Goal: Communication & Community: Share content

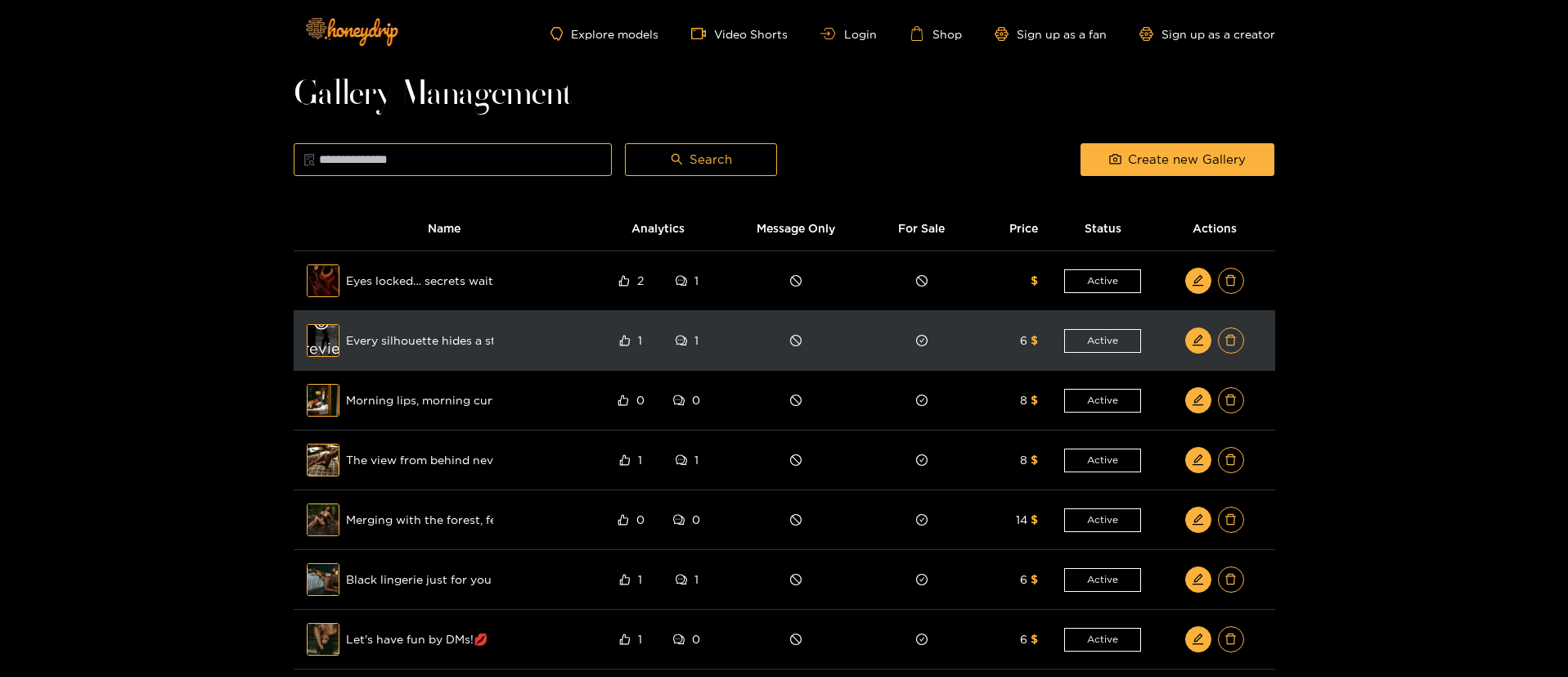
click at [323, 347] on div "Preview" at bounding box center [322, 340] width 59 height 47
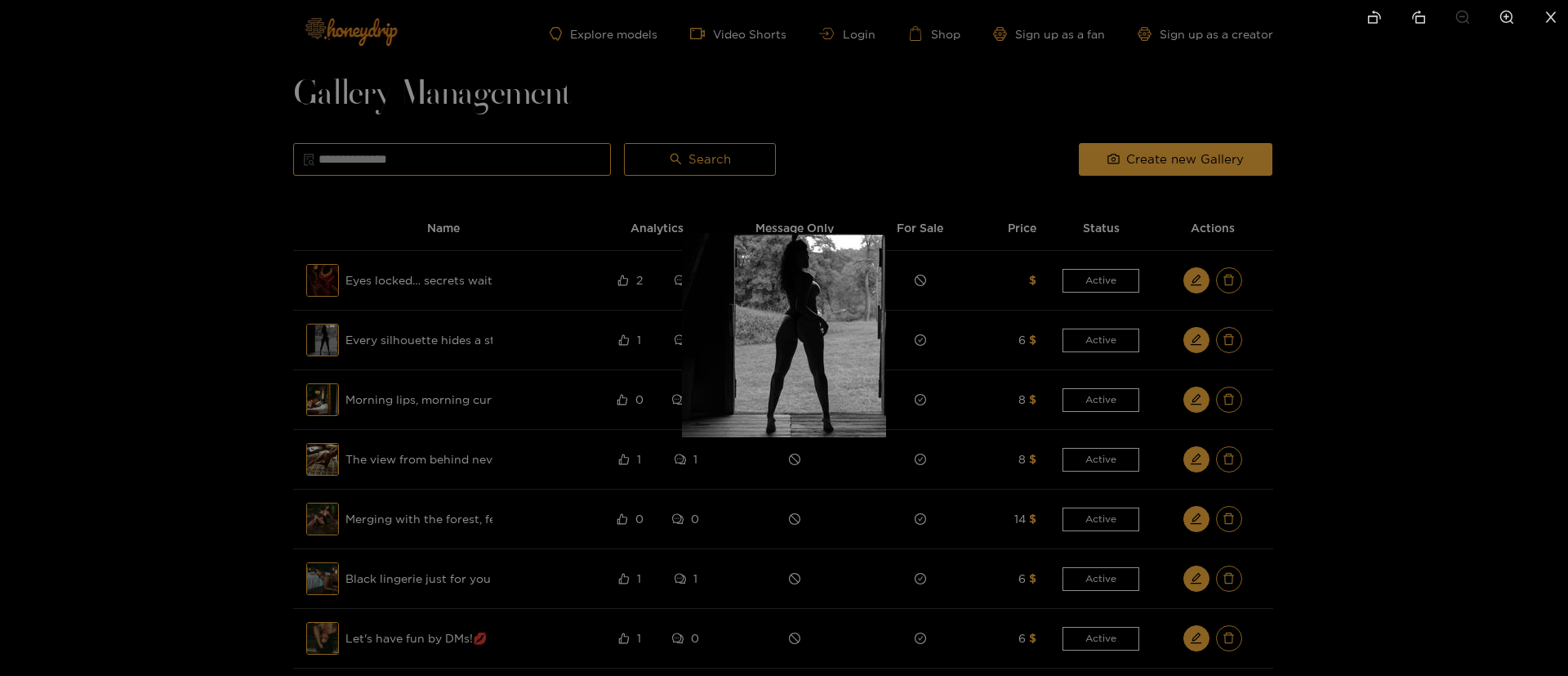
click at [932, 340] on div at bounding box center [784, 338] width 1568 height 676
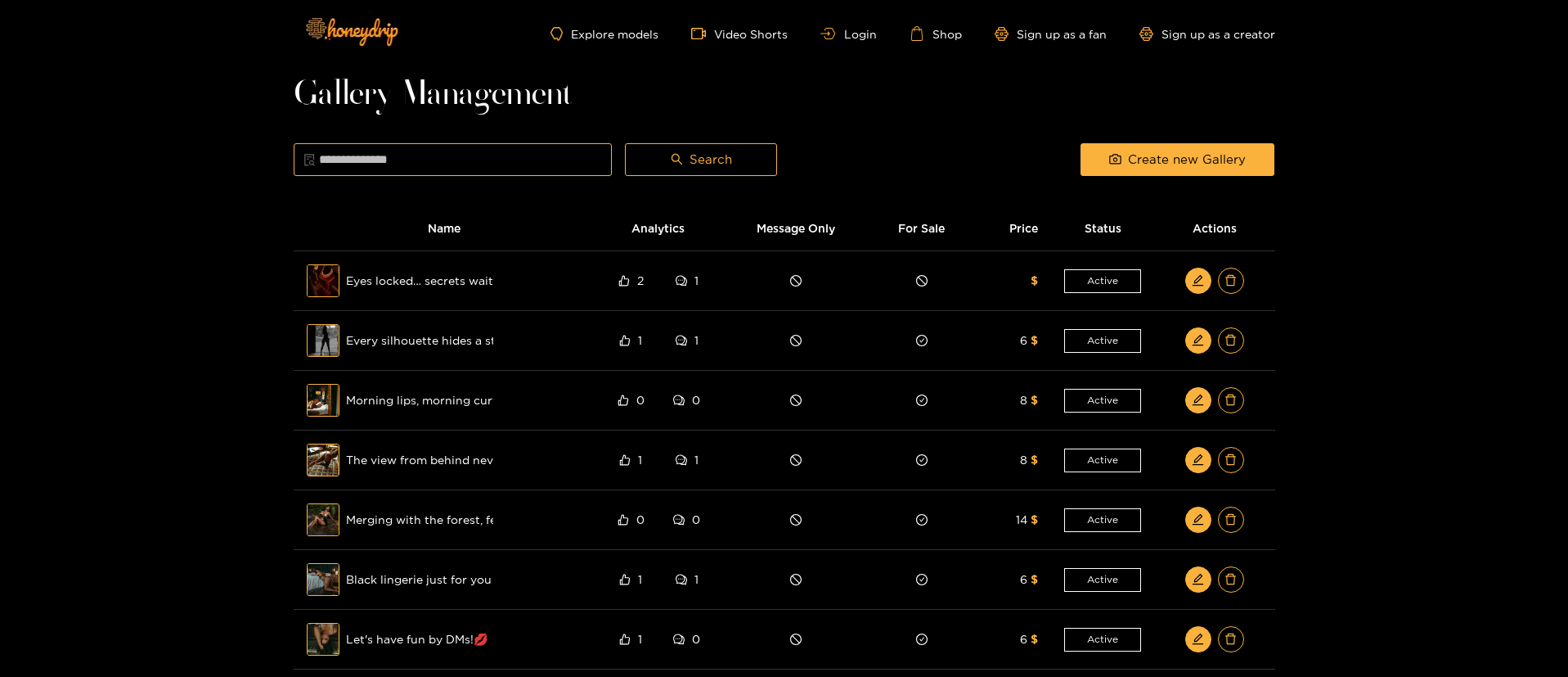
click at [851, 39] on ul "Explore models Video Shorts Login Shop Sign up as a fan Sign up as a creator" at bounding box center [912, 34] width 724 height 15
click at [848, 38] on link "Login" at bounding box center [847, 34] width 55 height 13
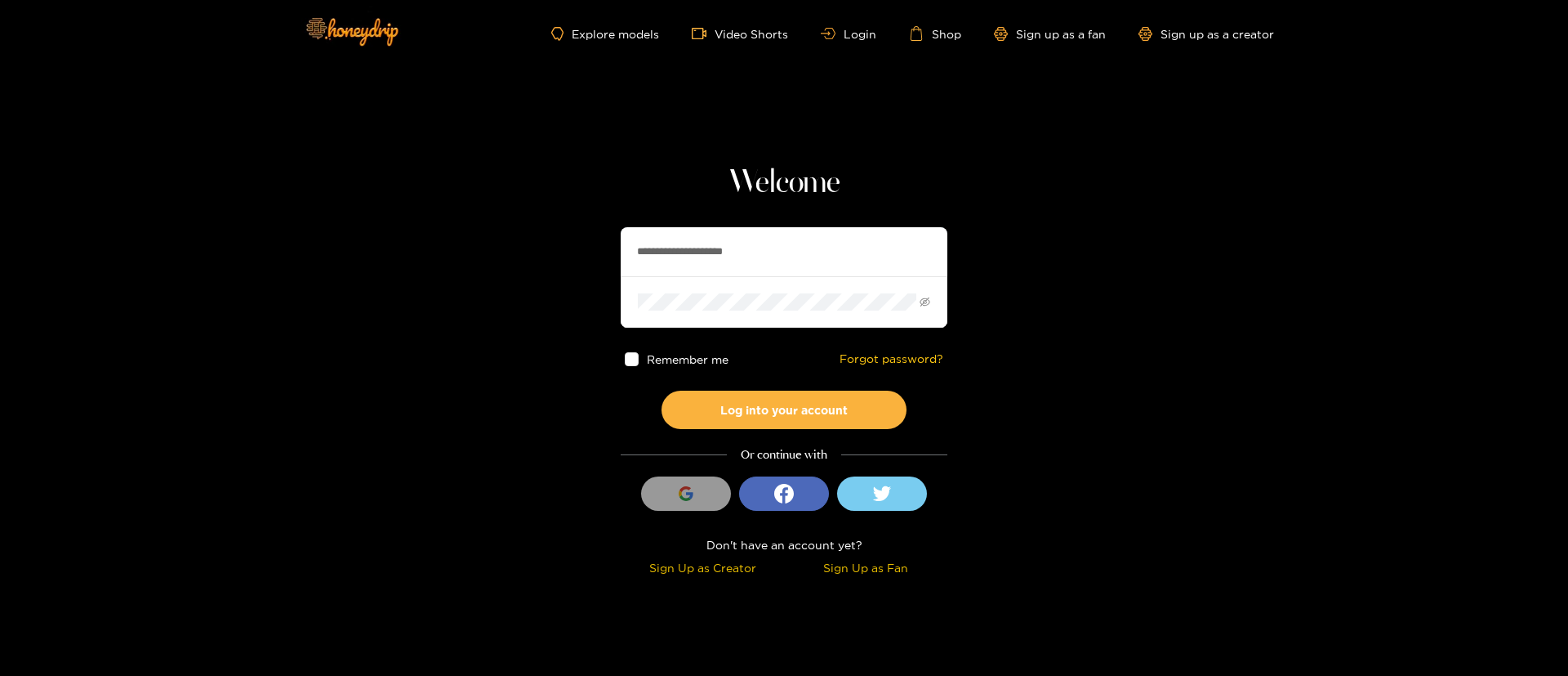
click at [767, 244] on input "**********" at bounding box center [784, 252] width 327 height 49
click at [766, 246] on input "**********" at bounding box center [784, 252] width 327 height 49
paste input "******"
type input "******"
click at [796, 387] on div "Remember me Forgot password?" at bounding box center [784, 359] width 327 height 63
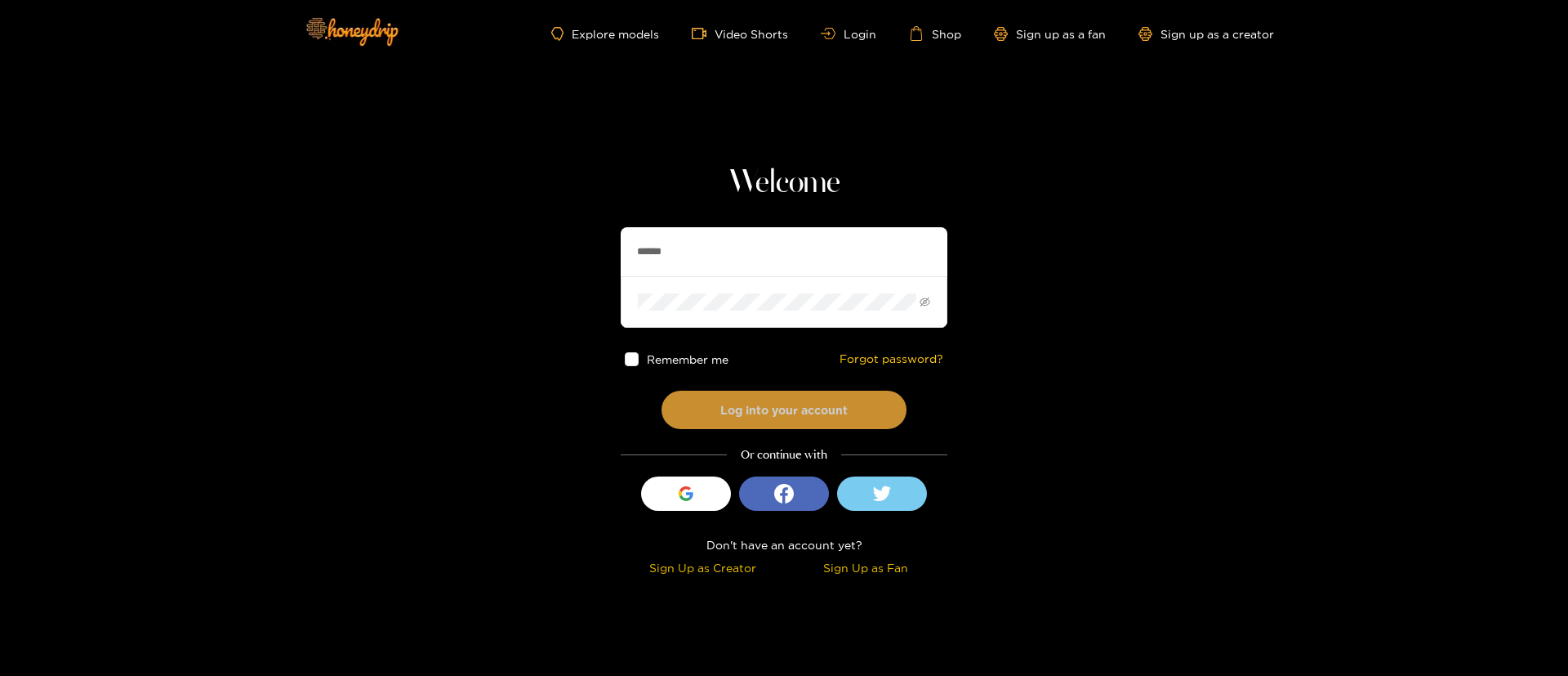
click at [785, 401] on button "Log into your account" at bounding box center [784, 410] width 245 height 38
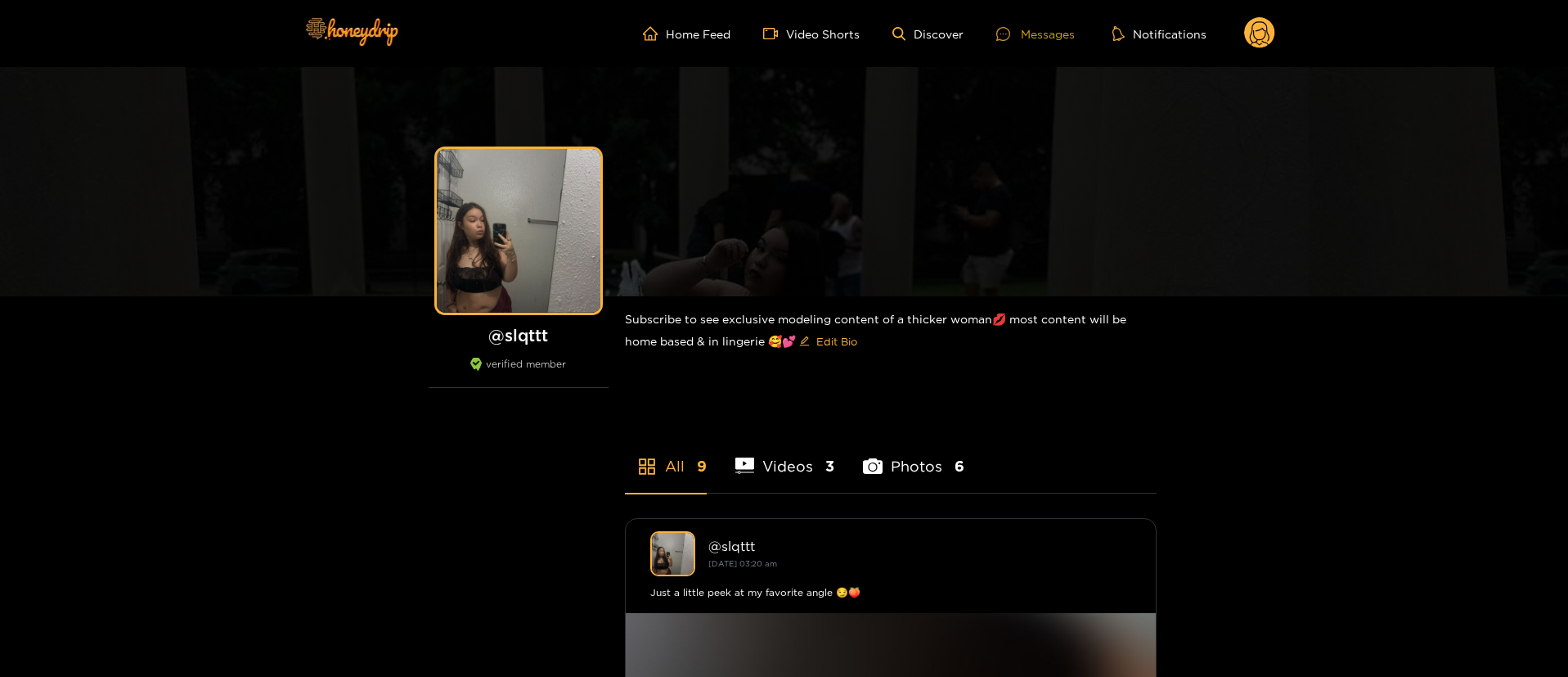
click at [1046, 38] on div "Messages" at bounding box center [1035, 34] width 79 height 19
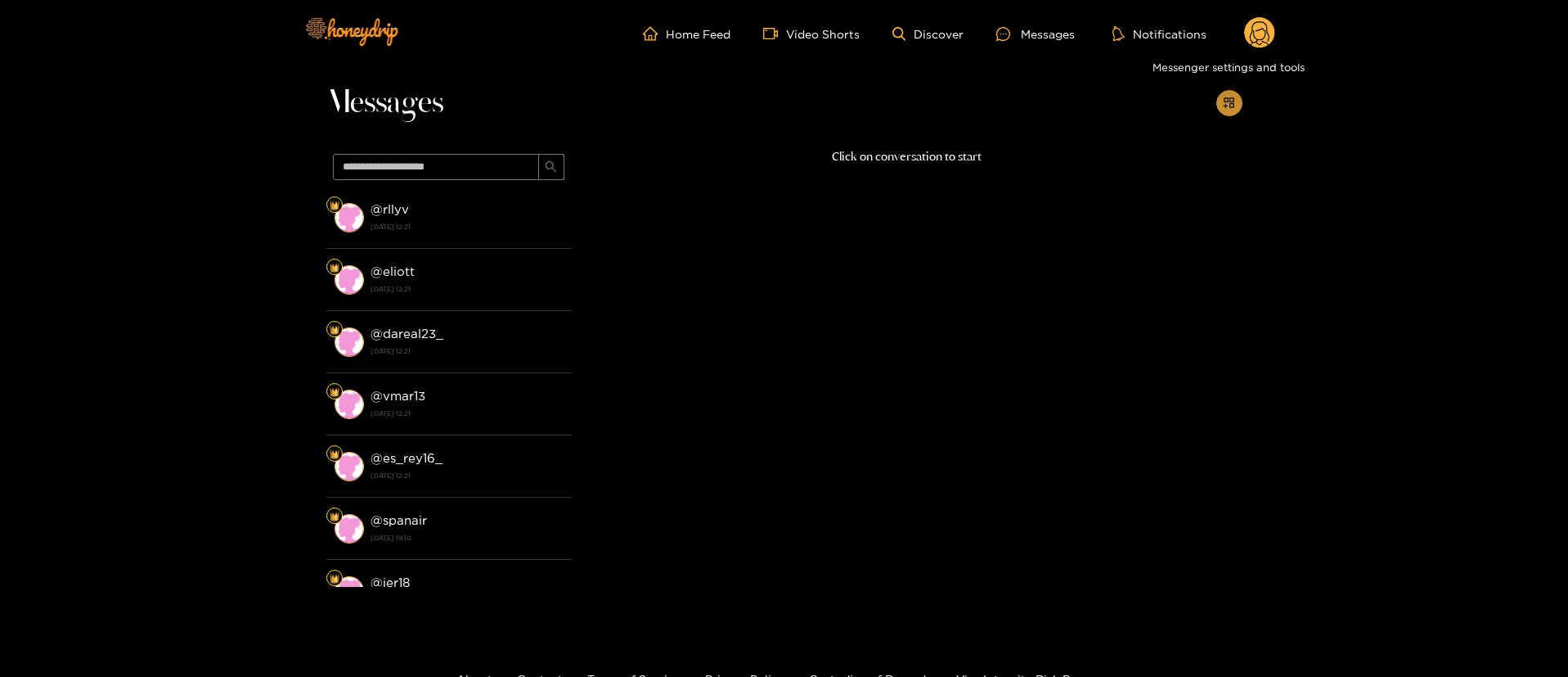
click at [1224, 105] on icon "appstore-add" at bounding box center [1228, 102] width 11 height 11
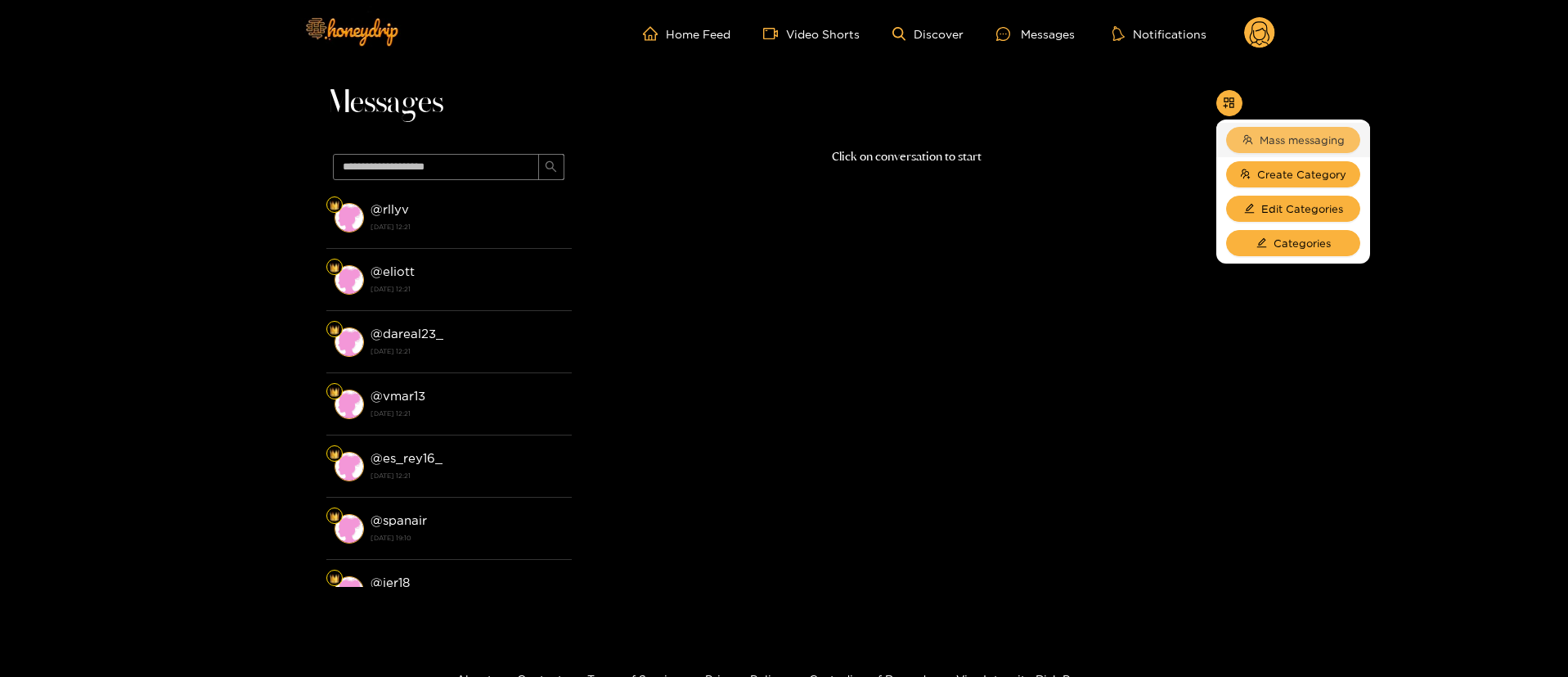
click at [1280, 127] on button "Mass messaging" at bounding box center [1293, 140] width 134 height 26
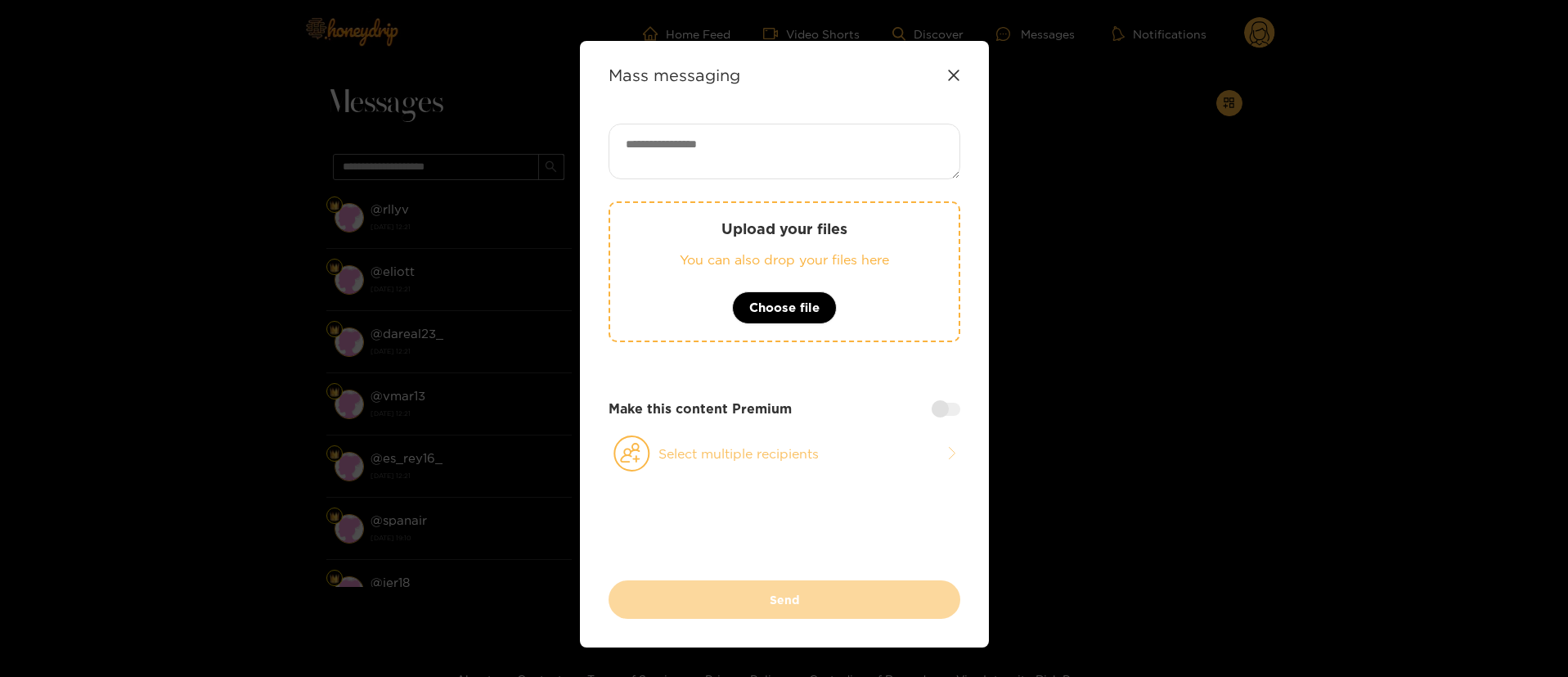
click at [805, 461] on button "Select multiple recipients" at bounding box center [784, 453] width 351 height 38
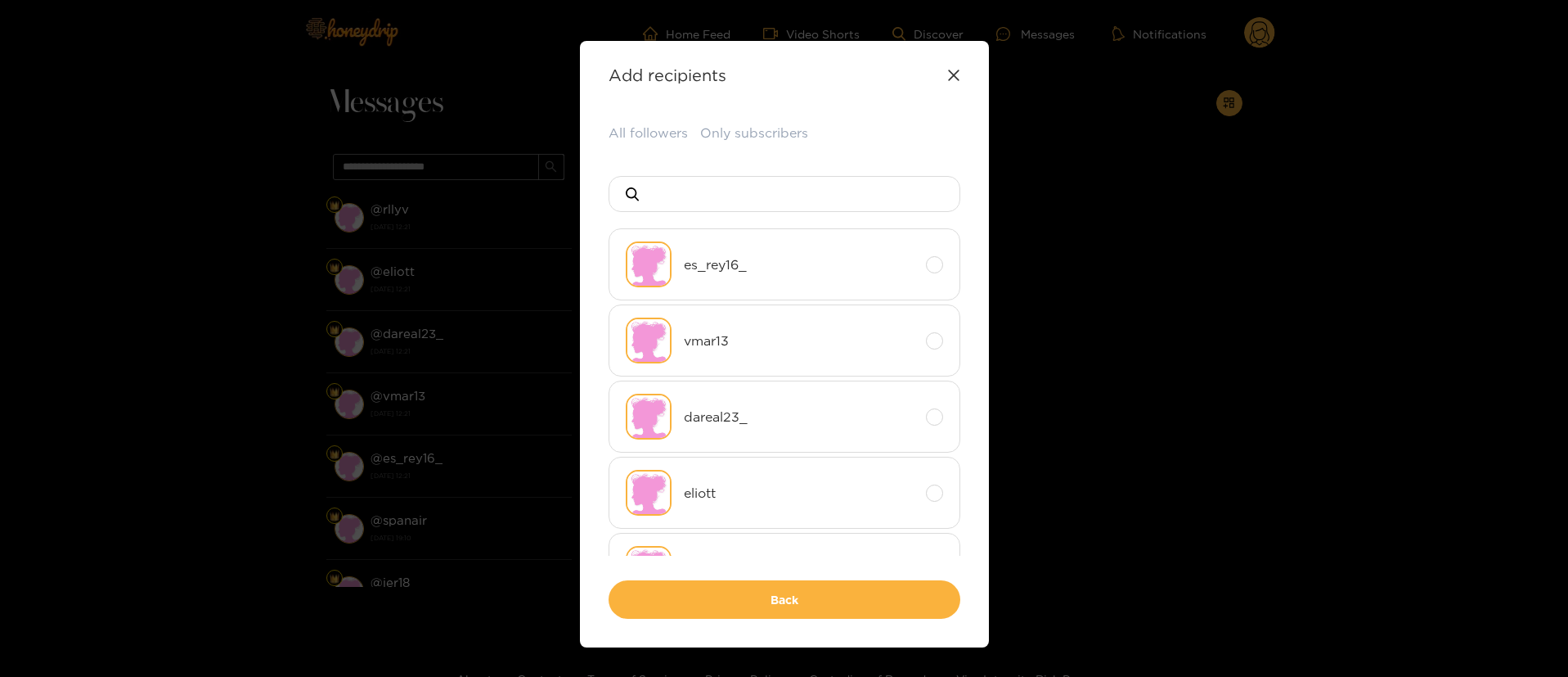
click at [960, 77] on div "Add recipients Upload your files You can also drop your files here Choose file …" at bounding box center [784, 343] width 409 height 606
click at [948, 82] on div "Add recipients" at bounding box center [784, 74] width 351 height 19
click at [951, 81] on div "Add recipients" at bounding box center [784, 74] width 351 height 19
click at [955, 77] on icon at bounding box center [953, 75] width 13 height 13
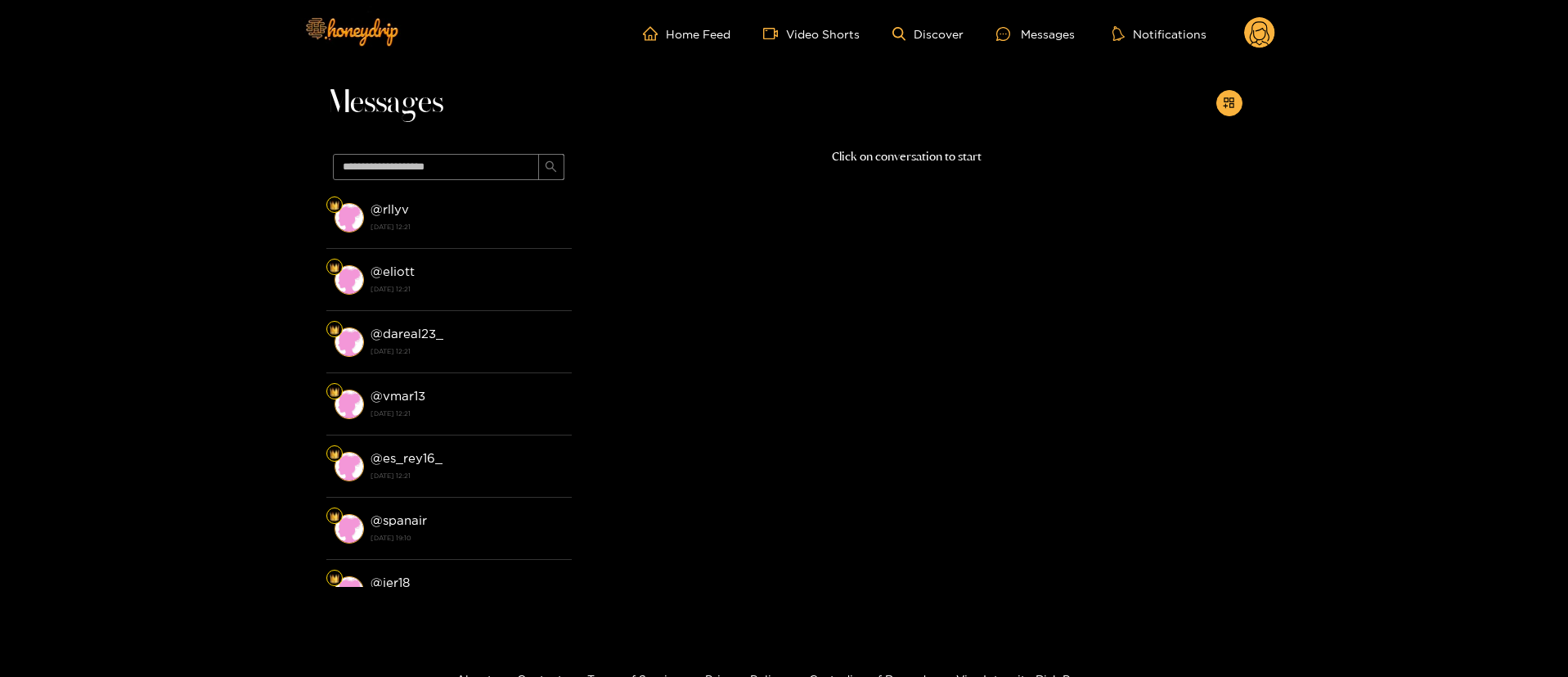
click at [1247, 44] on icon at bounding box center [1259, 34] width 31 height 33
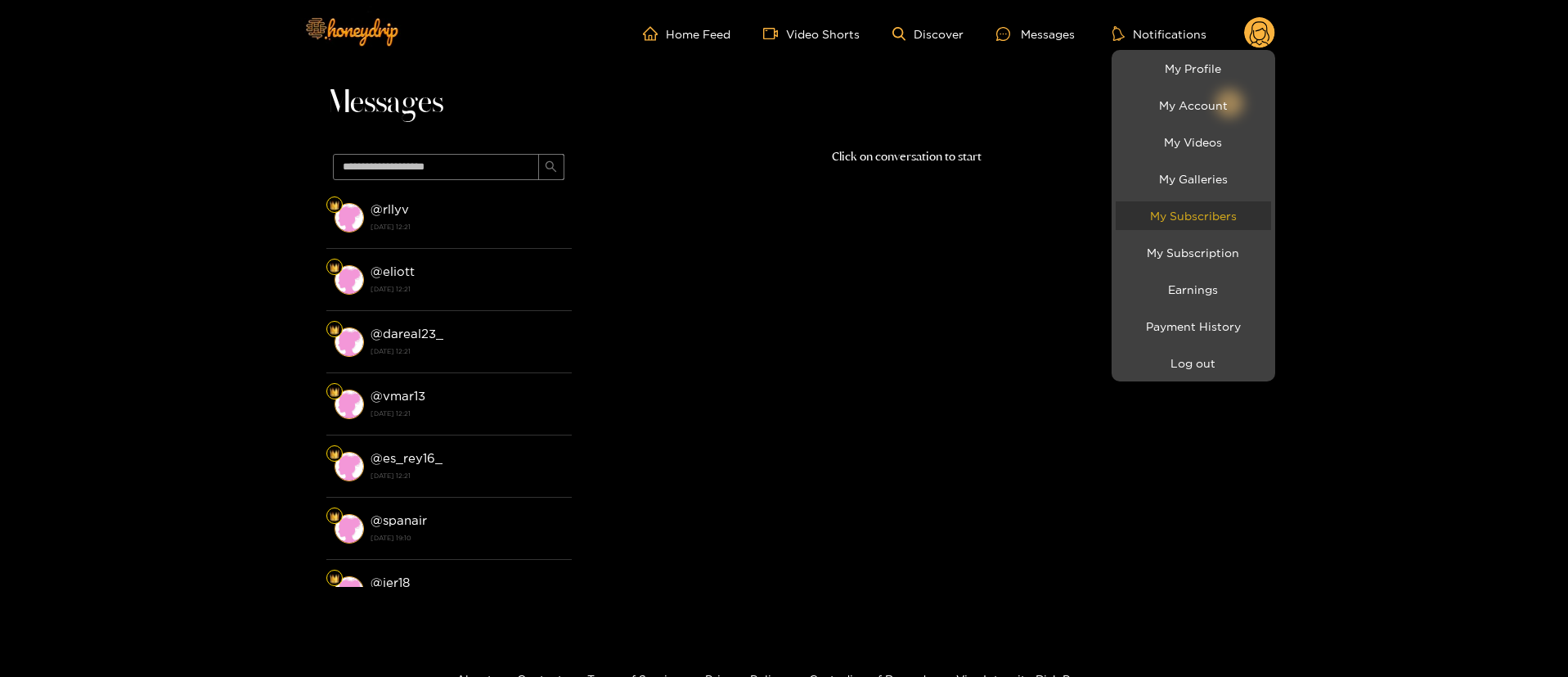
click at [1198, 215] on link "My Subscribers" at bounding box center [1193, 216] width 156 height 29
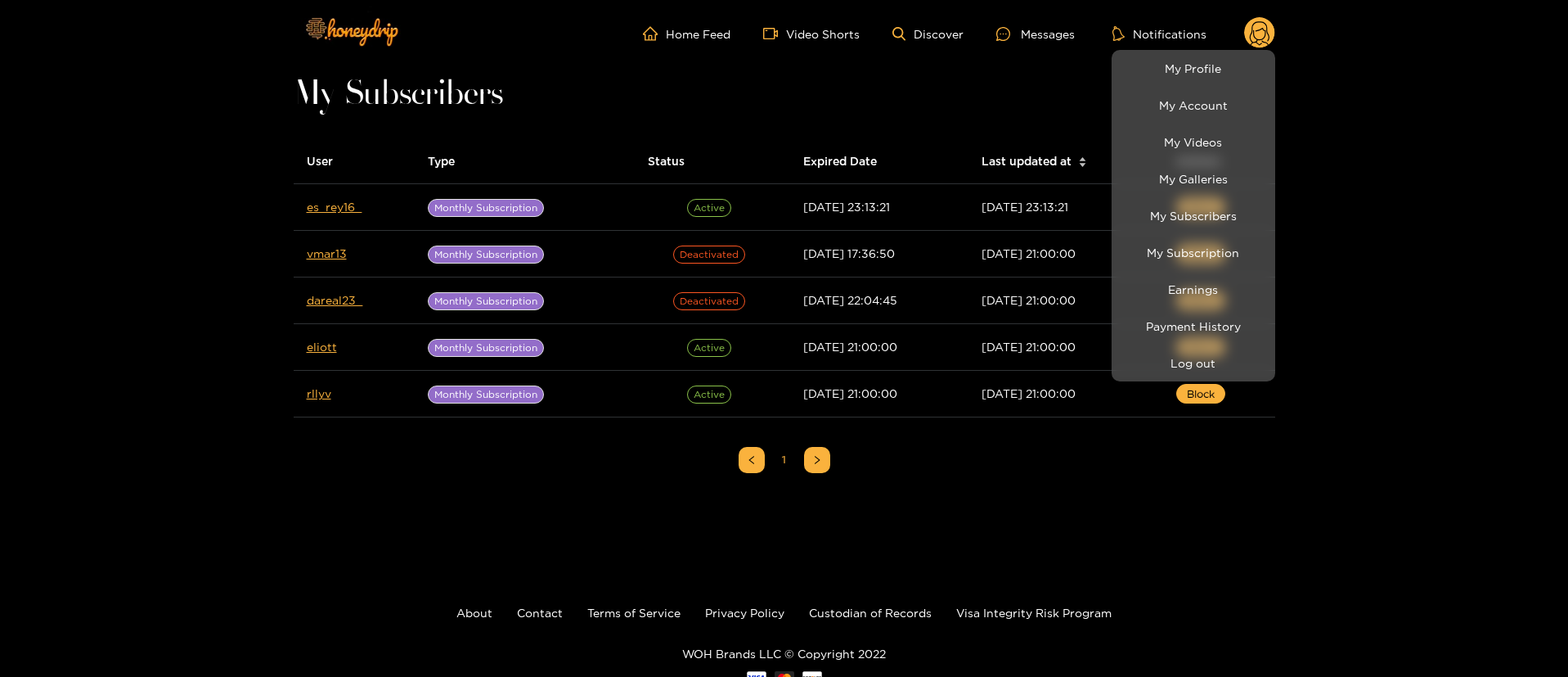
click at [80, 324] on div at bounding box center [784, 338] width 1568 height 677
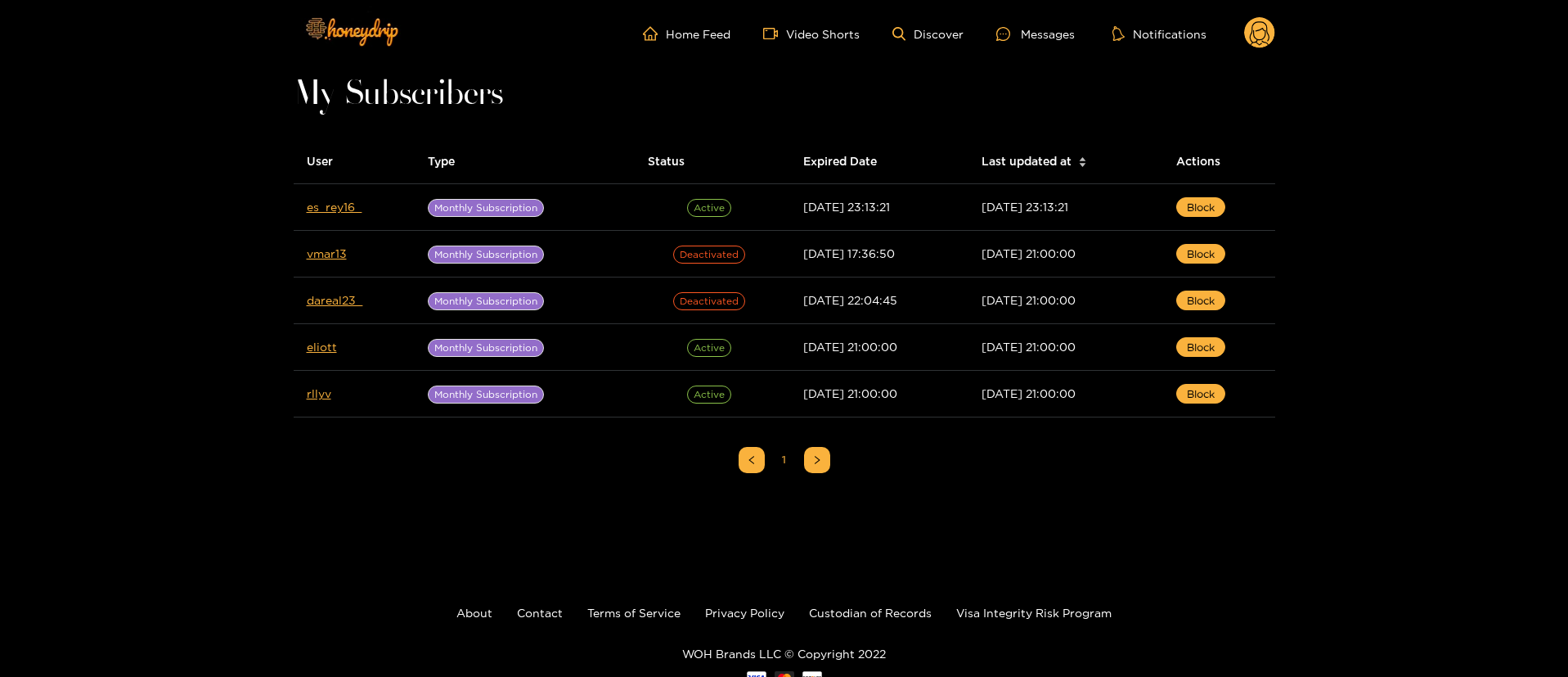
click at [1066, 51] on div "Home Feed Video Shorts Discover Messages Notifications 0 videos discover messag…" at bounding box center [784, 34] width 981 height 67
click at [1046, 31] on div "Messages" at bounding box center [1035, 34] width 79 height 19
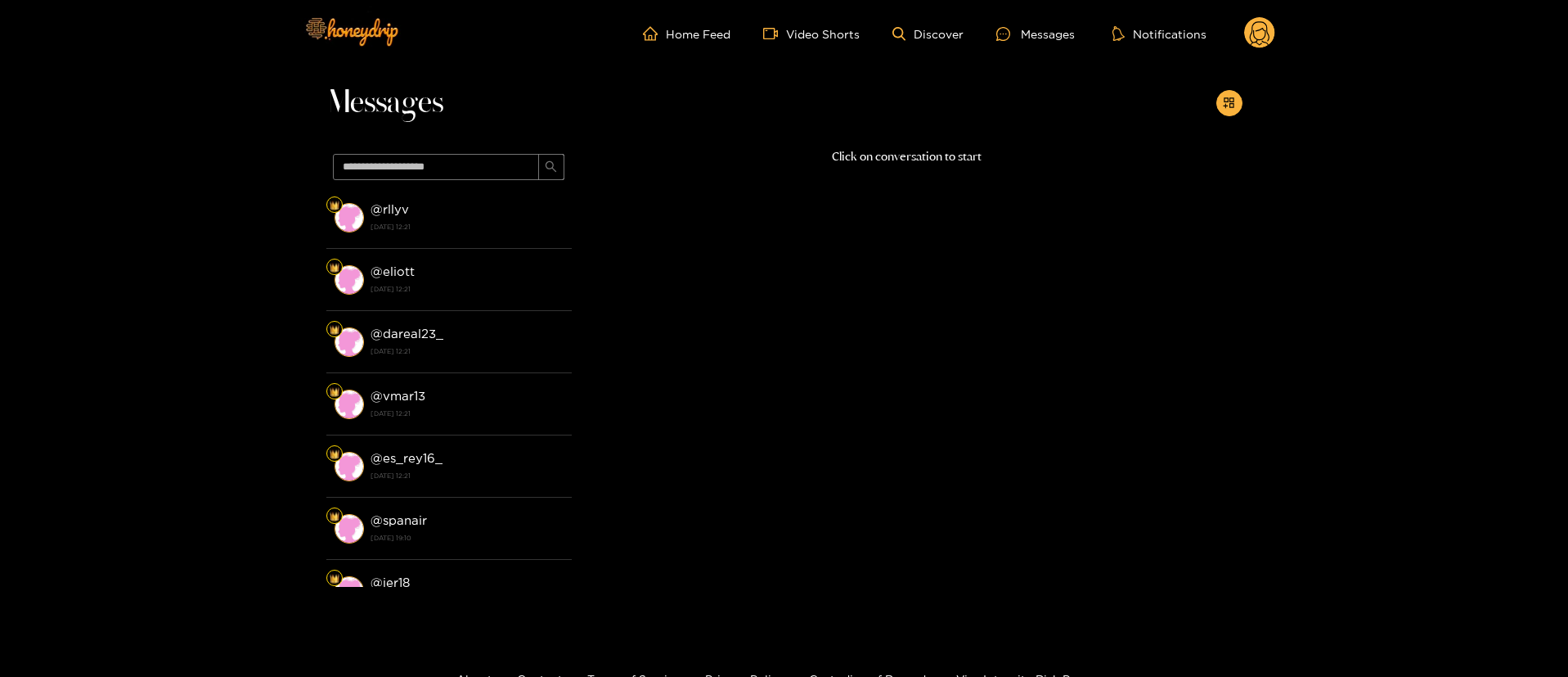
click at [1260, 40] on circle at bounding box center [1259, 33] width 31 height 31
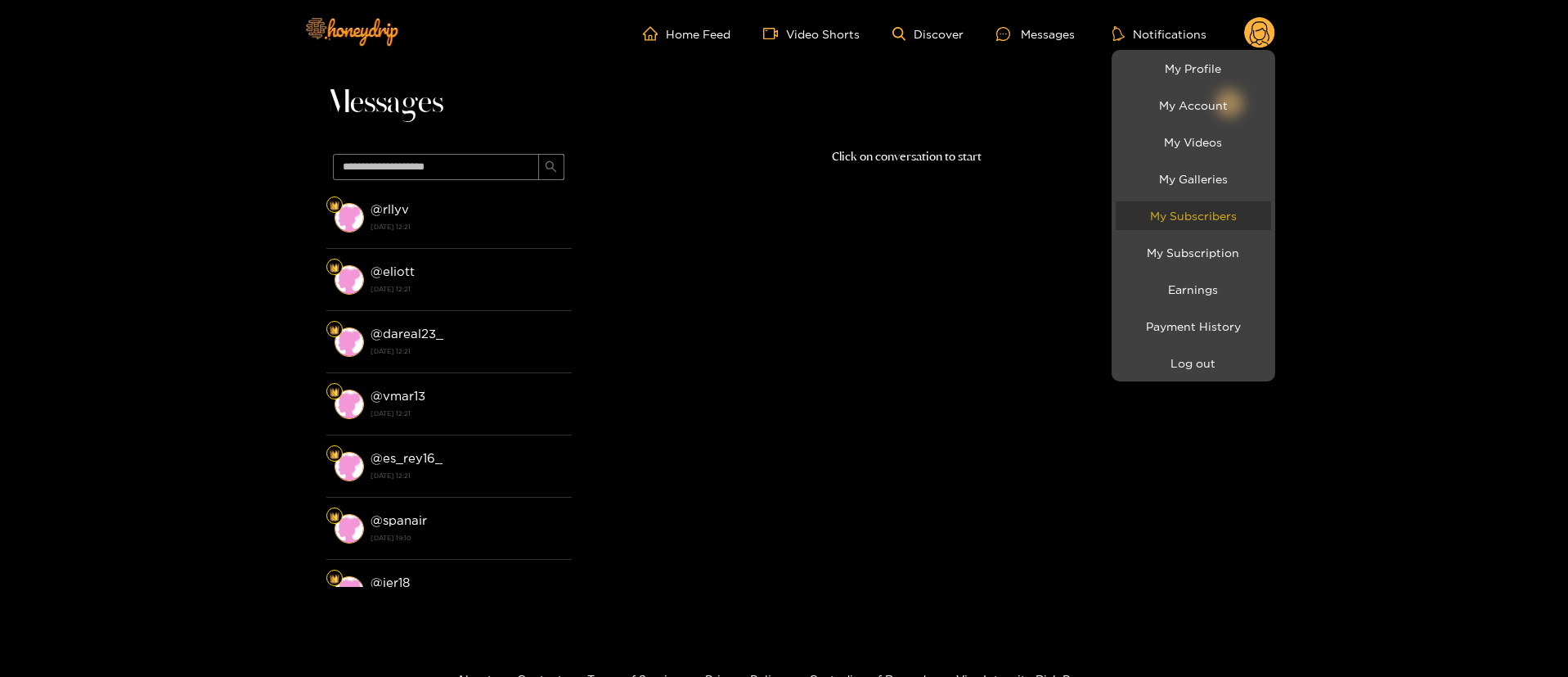
click at [1207, 221] on link "My Subscribers" at bounding box center [1193, 216] width 156 height 29
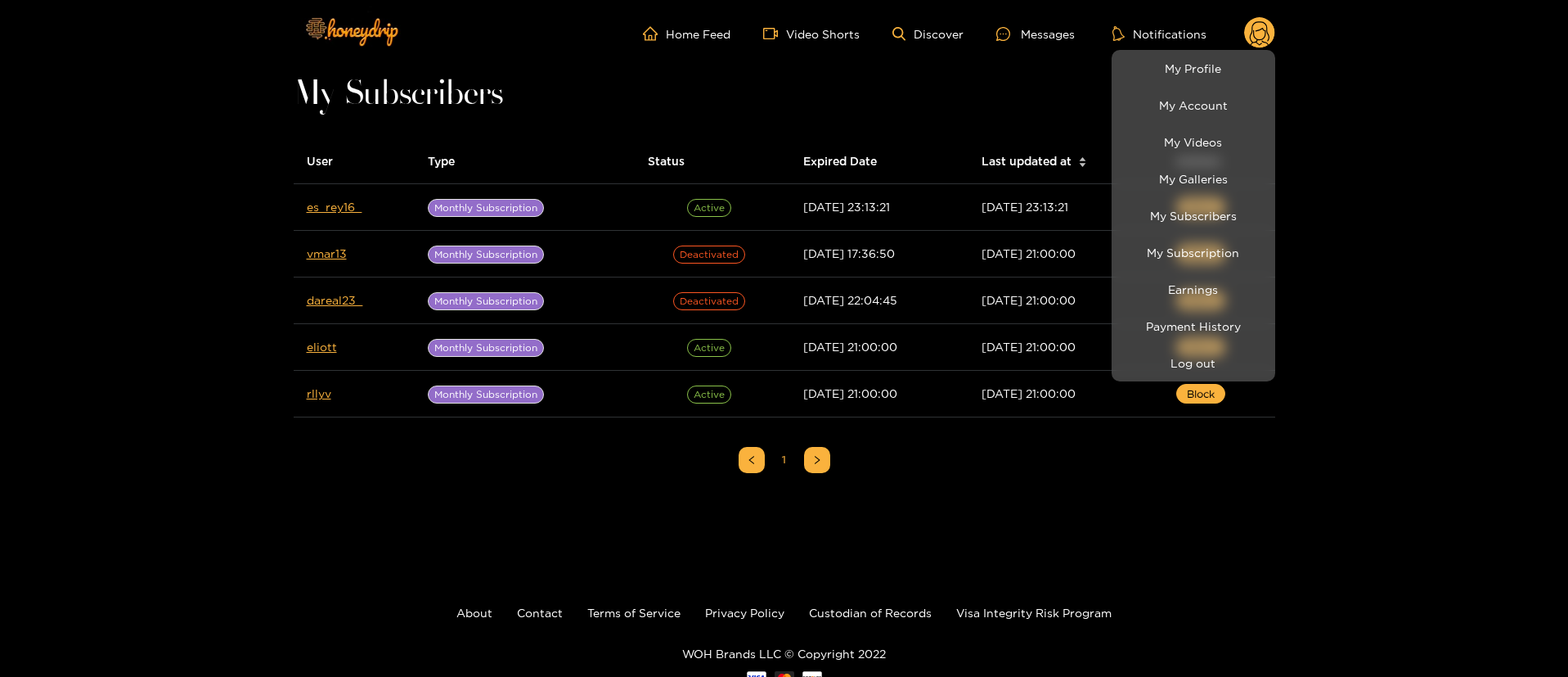
click at [13, 305] on div at bounding box center [784, 338] width 1568 height 677
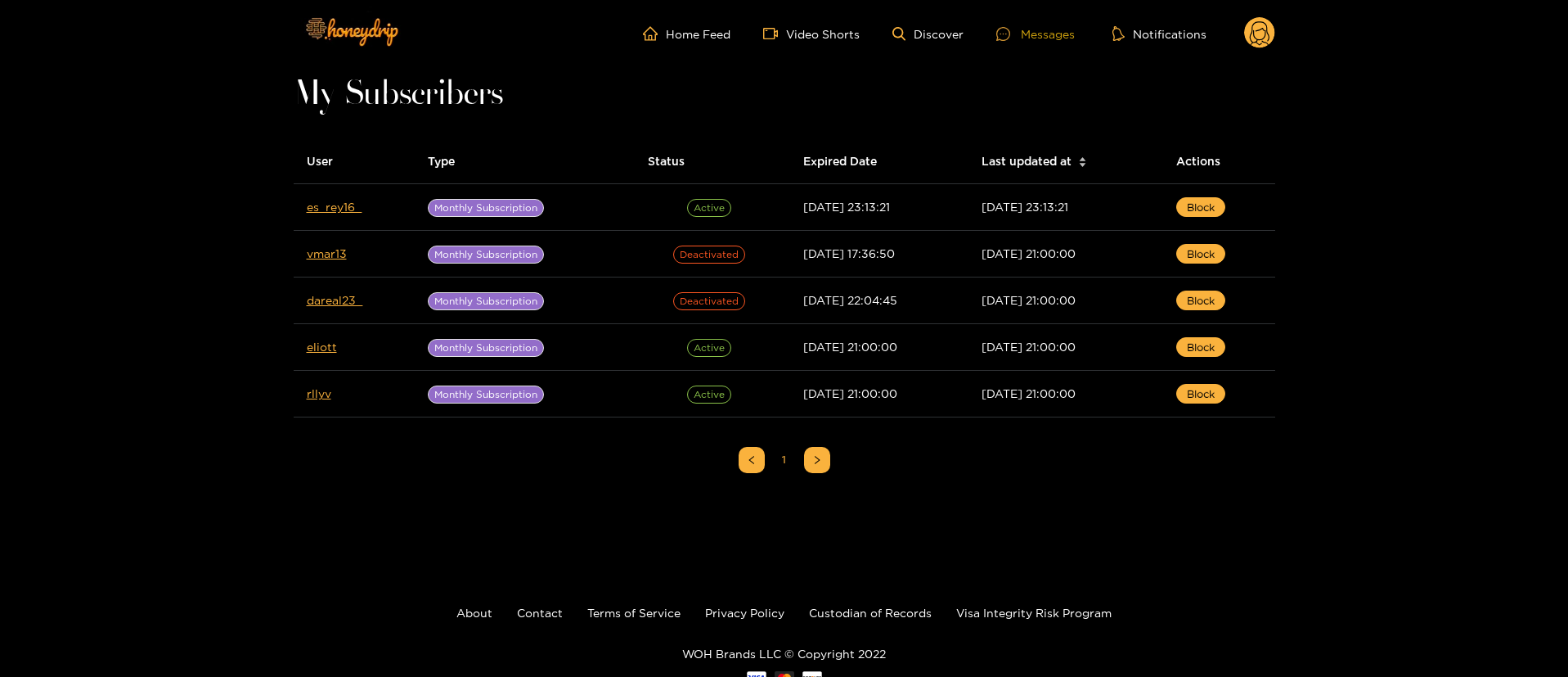
click at [1039, 41] on div "Messages" at bounding box center [1035, 34] width 79 height 19
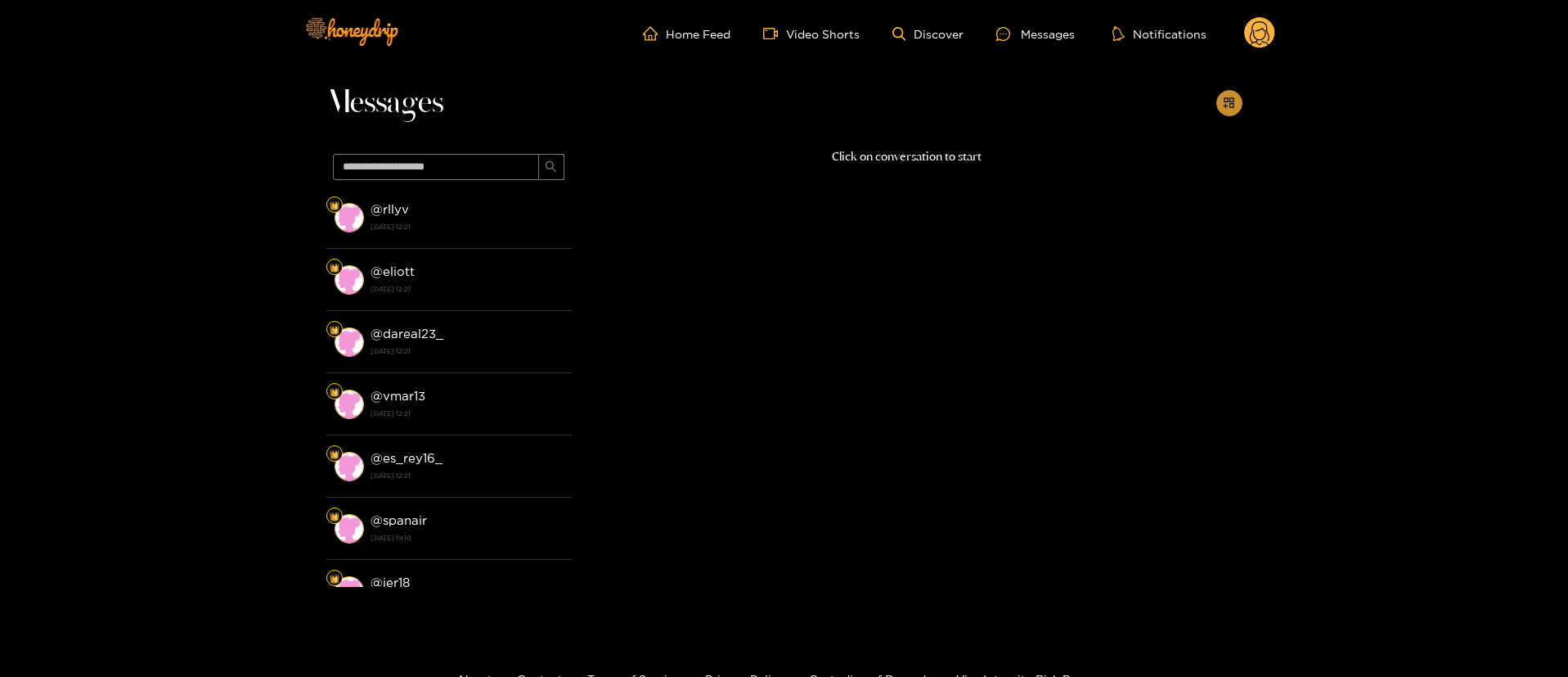
click at [1229, 111] on button "button" at bounding box center [1228, 102] width 26 height 26
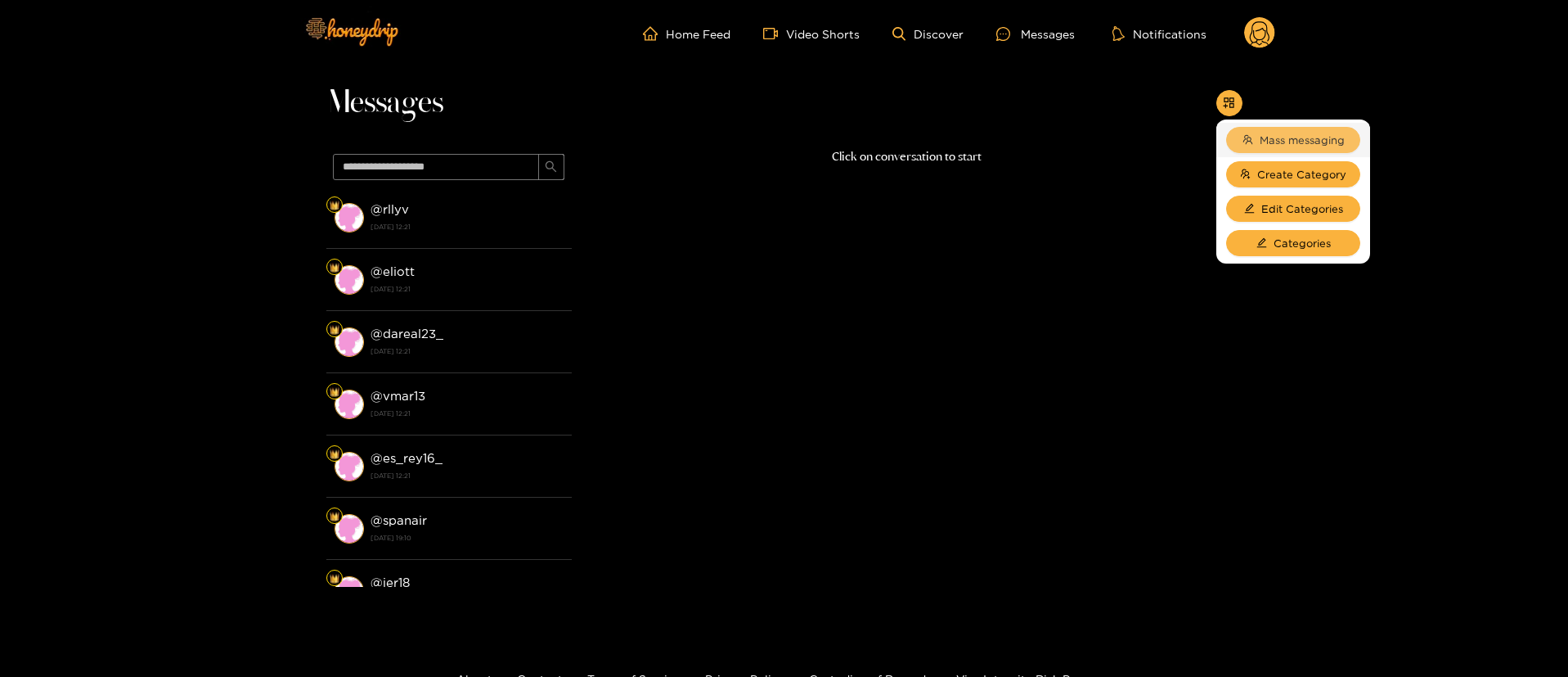
click at [1323, 139] on span "Mass messaging" at bounding box center [1302, 140] width 85 height 16
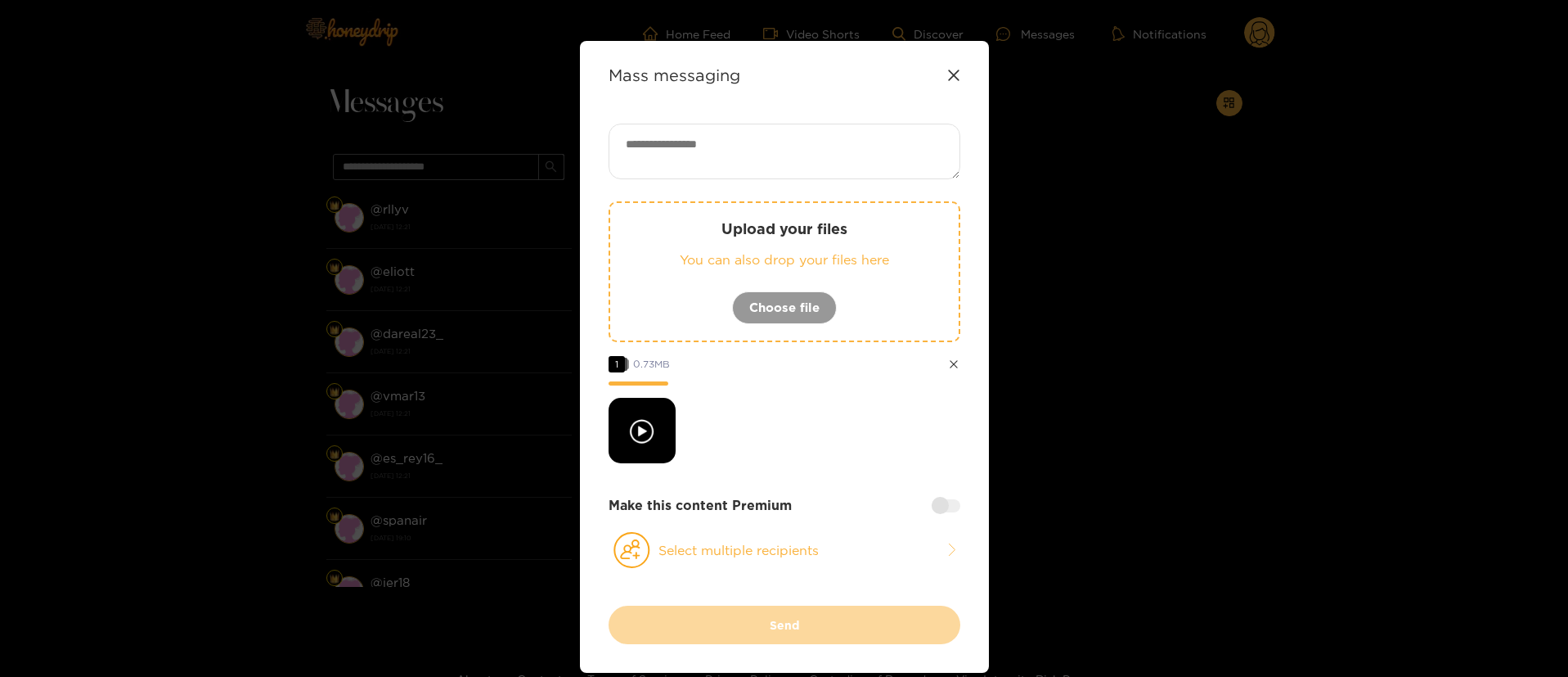
click at [765, 142] on textarea at bounding box center [784, 150] width 351 height 55
paste textarea "**********"
type textarea "**********"
click at [765, 540] on button "Select multiple recipients" at bounding box center [784, 550] width 351 height 38
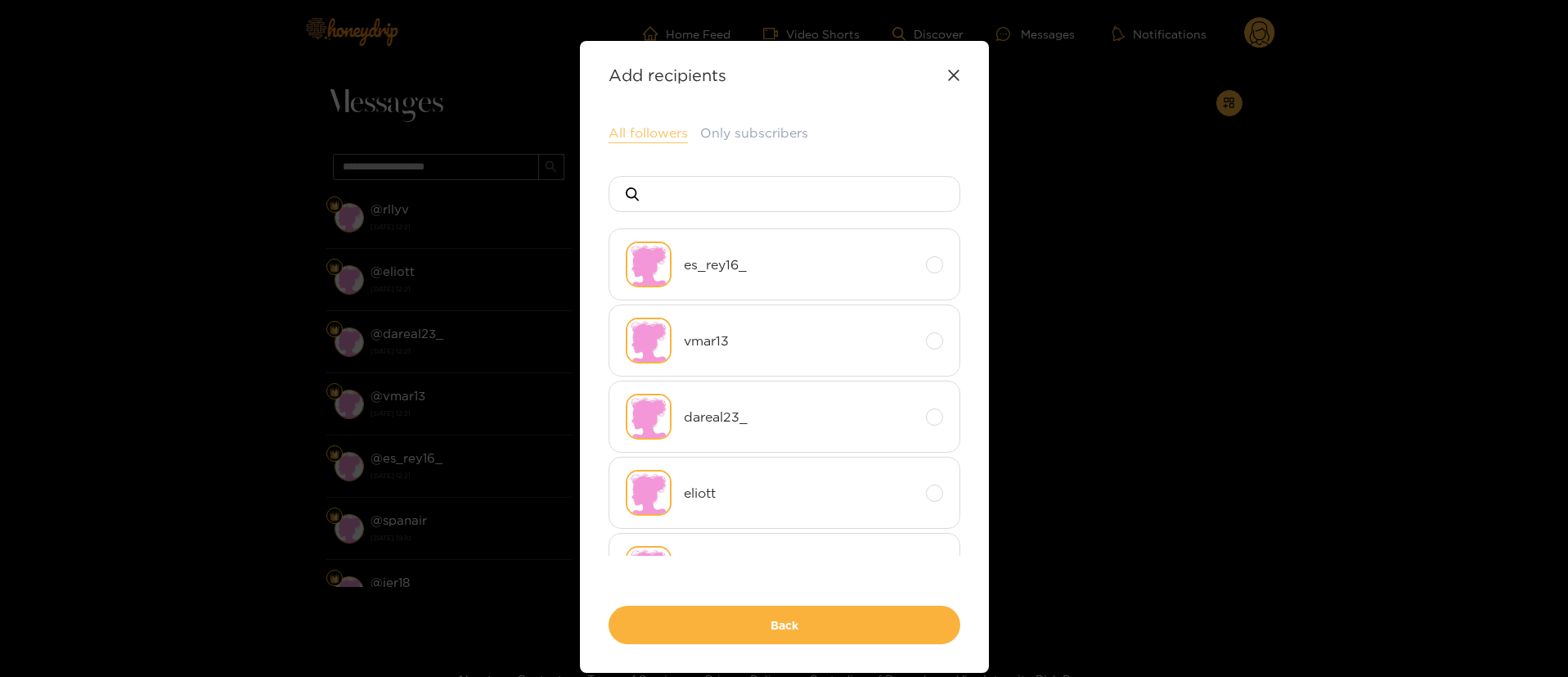
click at [654, 132] on button "All followers" at bounding box center [649, 133] width 80 height 20
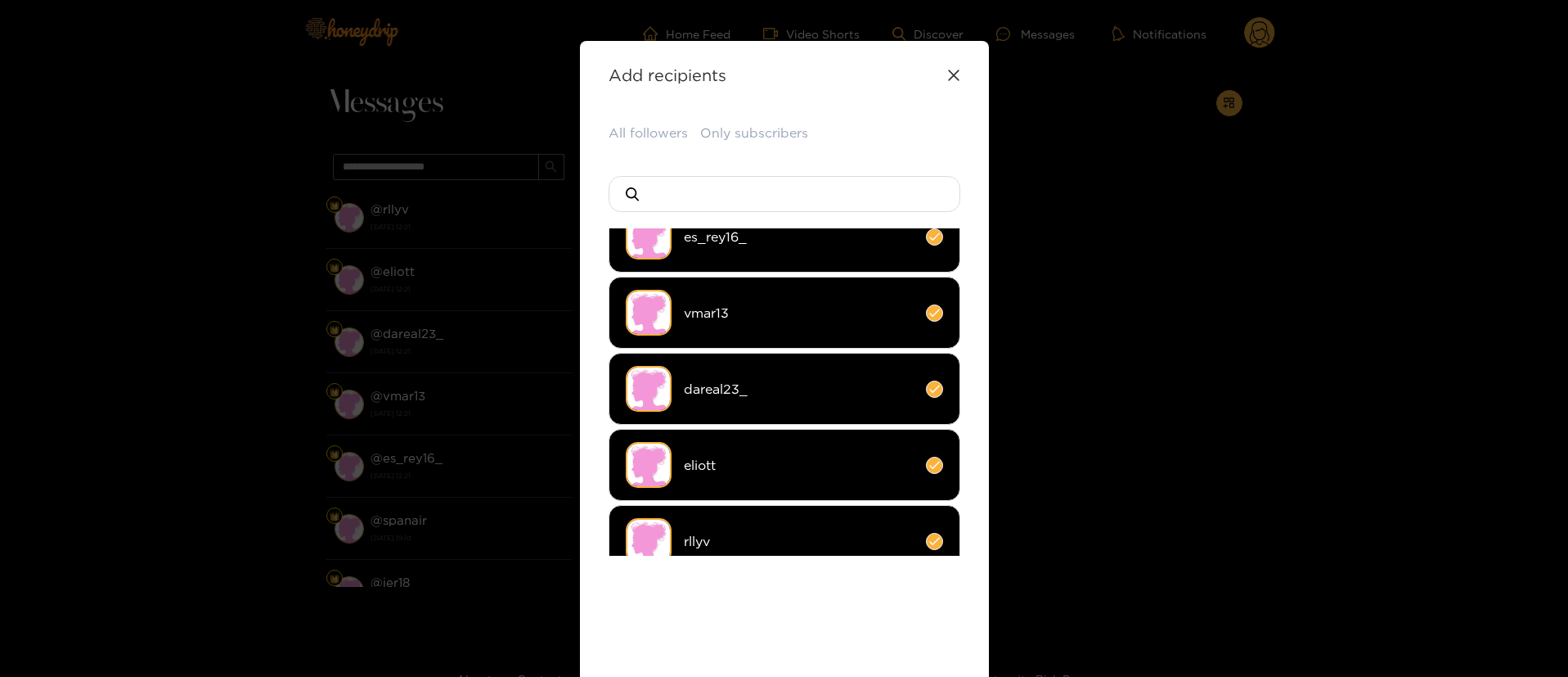
scroll to position [53, 0]
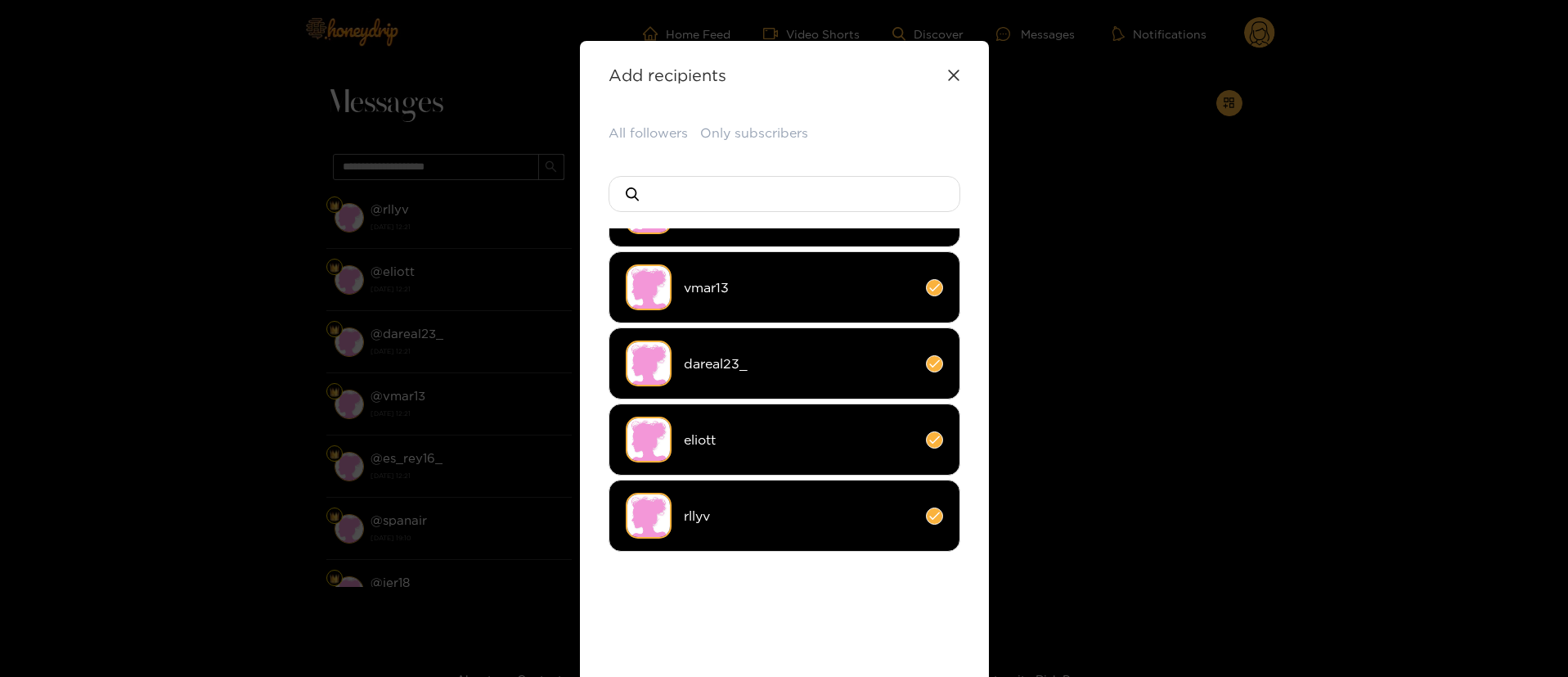
drag, startPoint x: 920, startPoint y: 636, endPoint x: 904, endPoint y: 597, distance: 42.2
click at [920, 636] on div "All followers Only subscribers es_rey16_ vmar13 dareal23_ eliott rllyv Back" at bounding box center [784, 423] width 351 height 601
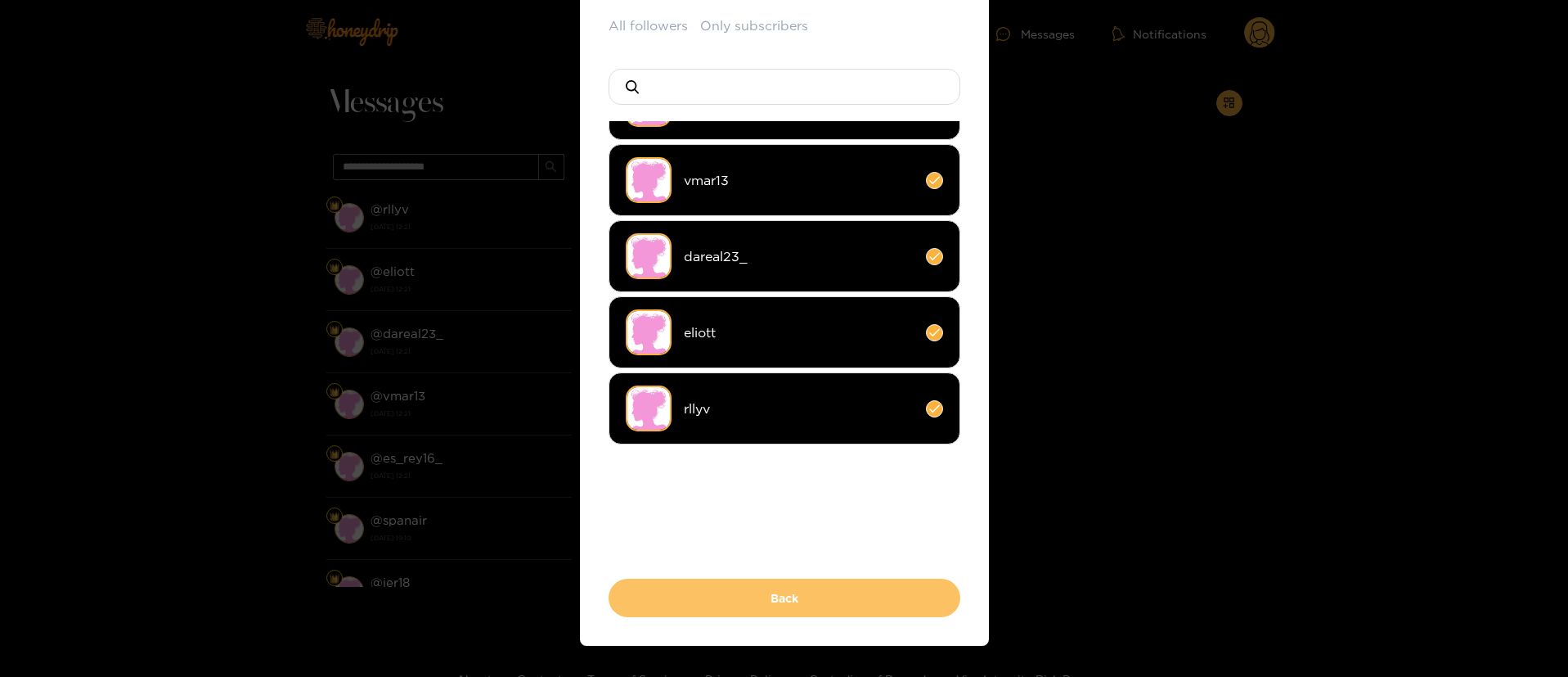
scroll to position [141, 0]
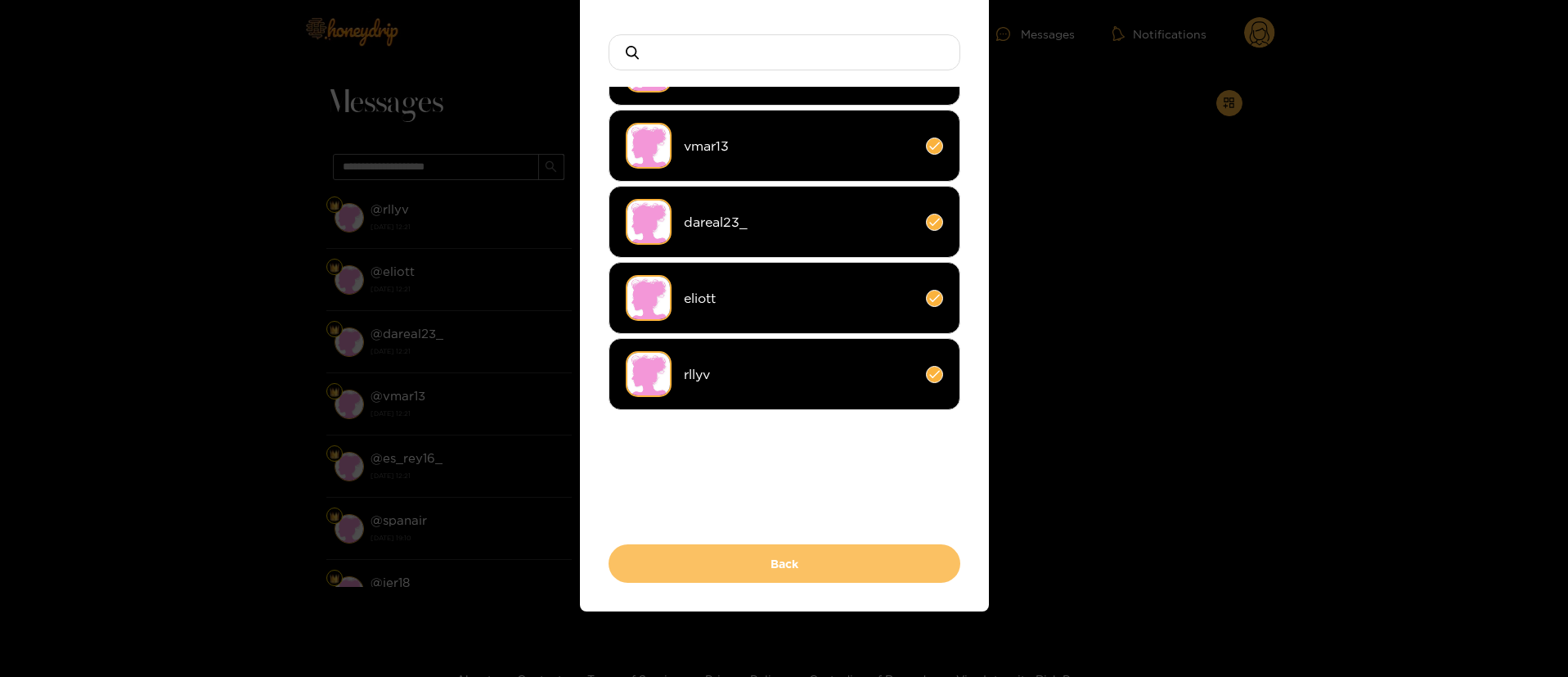
click at [719, 559] on button "Back" at bounding box center [784, 563] width 351 height 38
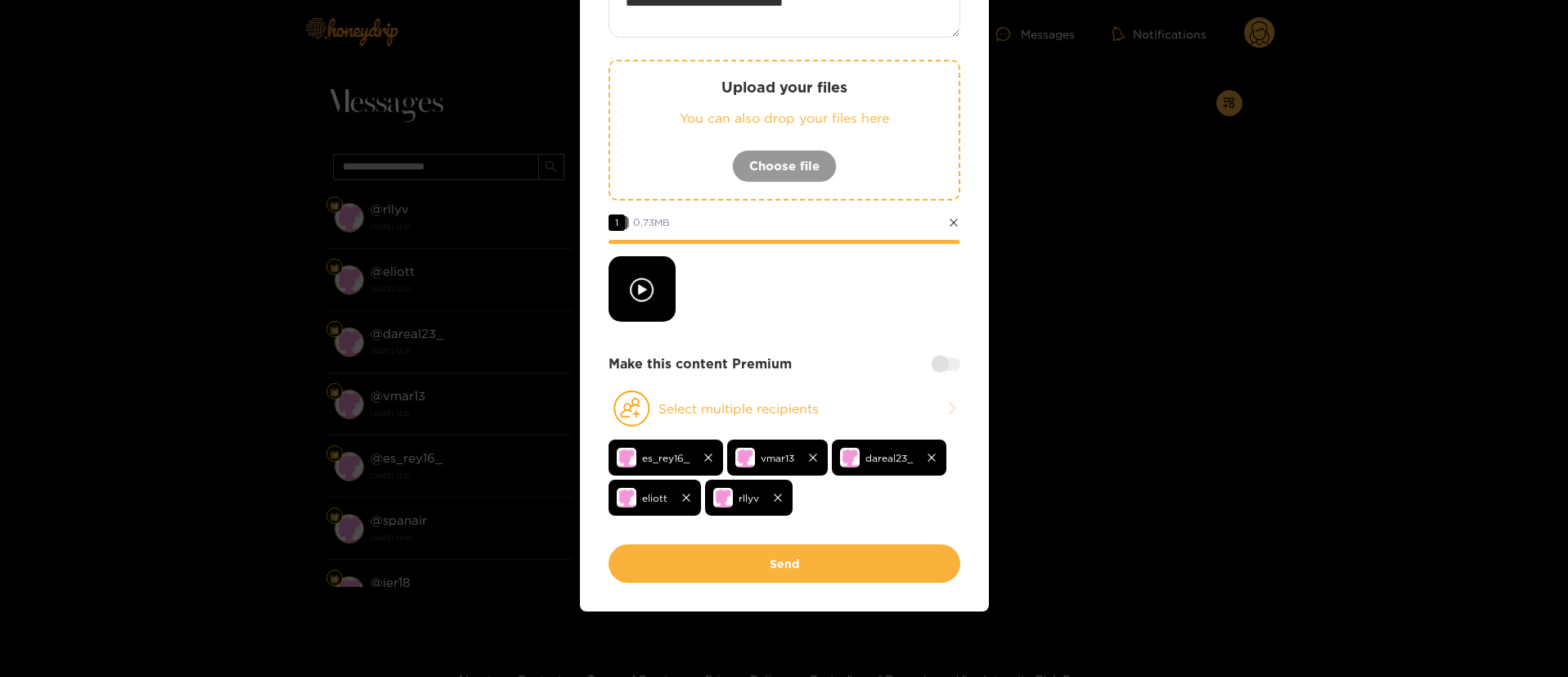
click at [938, 363] on div at bounding box center [946, 363] width 29 height 13
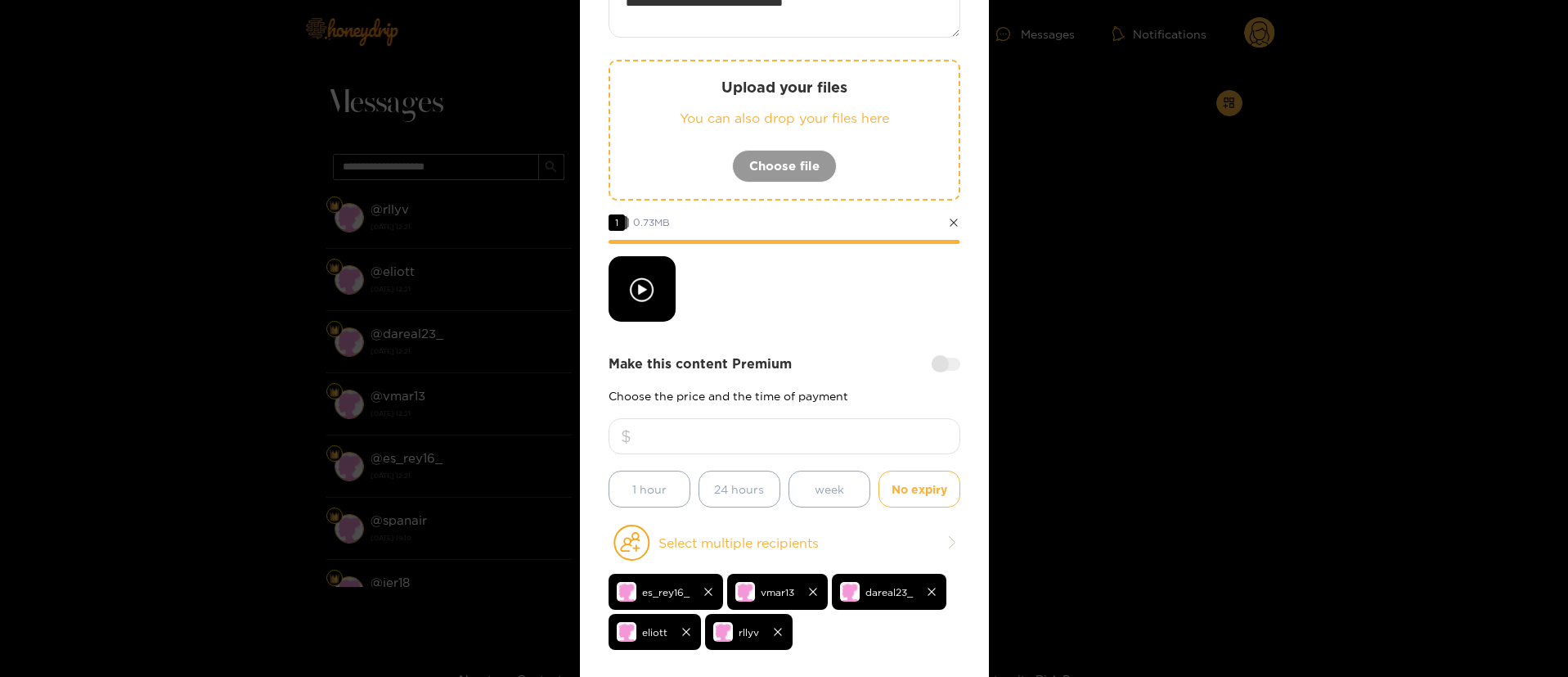
click at [898, 434] on input "number" at bounding box center [784, 436] width 351 height 36
type input "**"
click at [872, 334] on div "**********" at bounding box center [784, 330] width 351 height 696
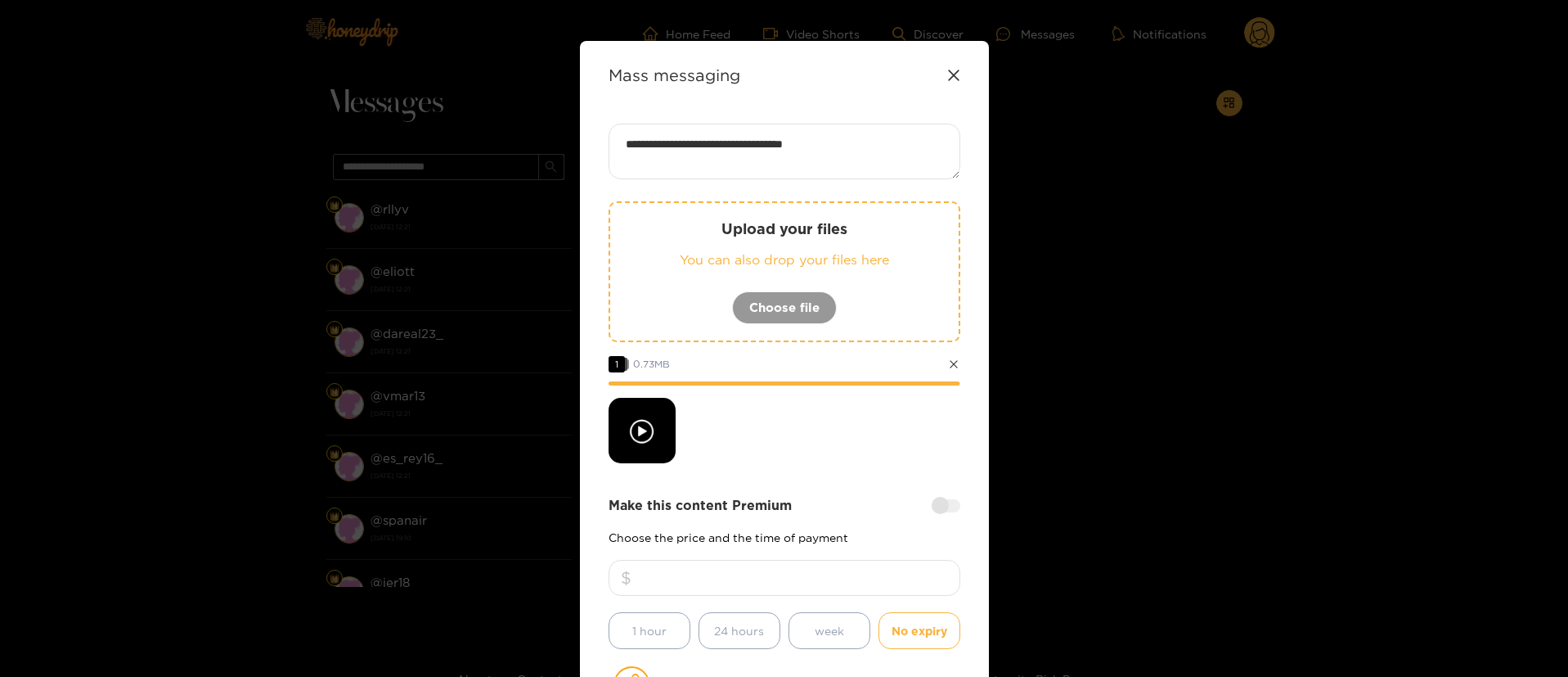
click at [774, 447] on div at bounding box center [784, 430] width 351 height 65
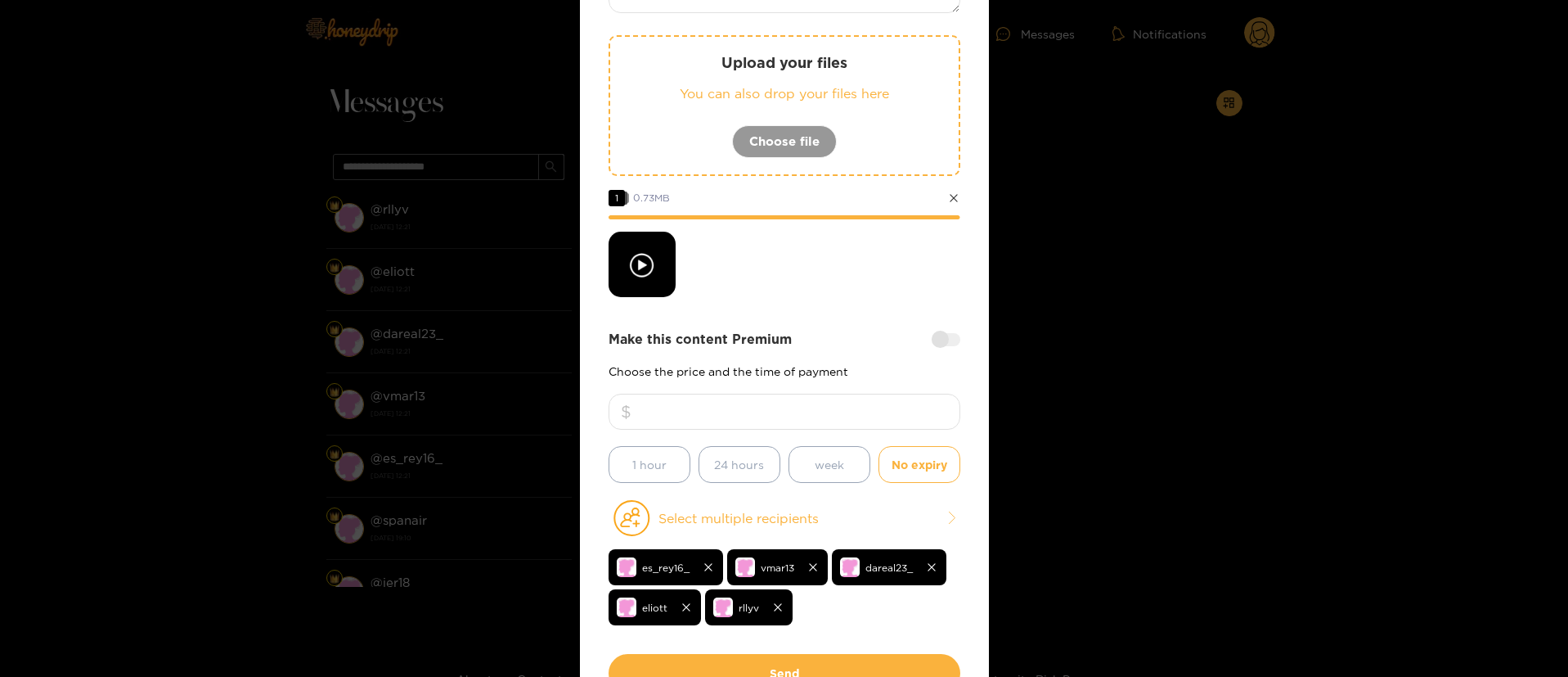
scroll to position [276, 0]
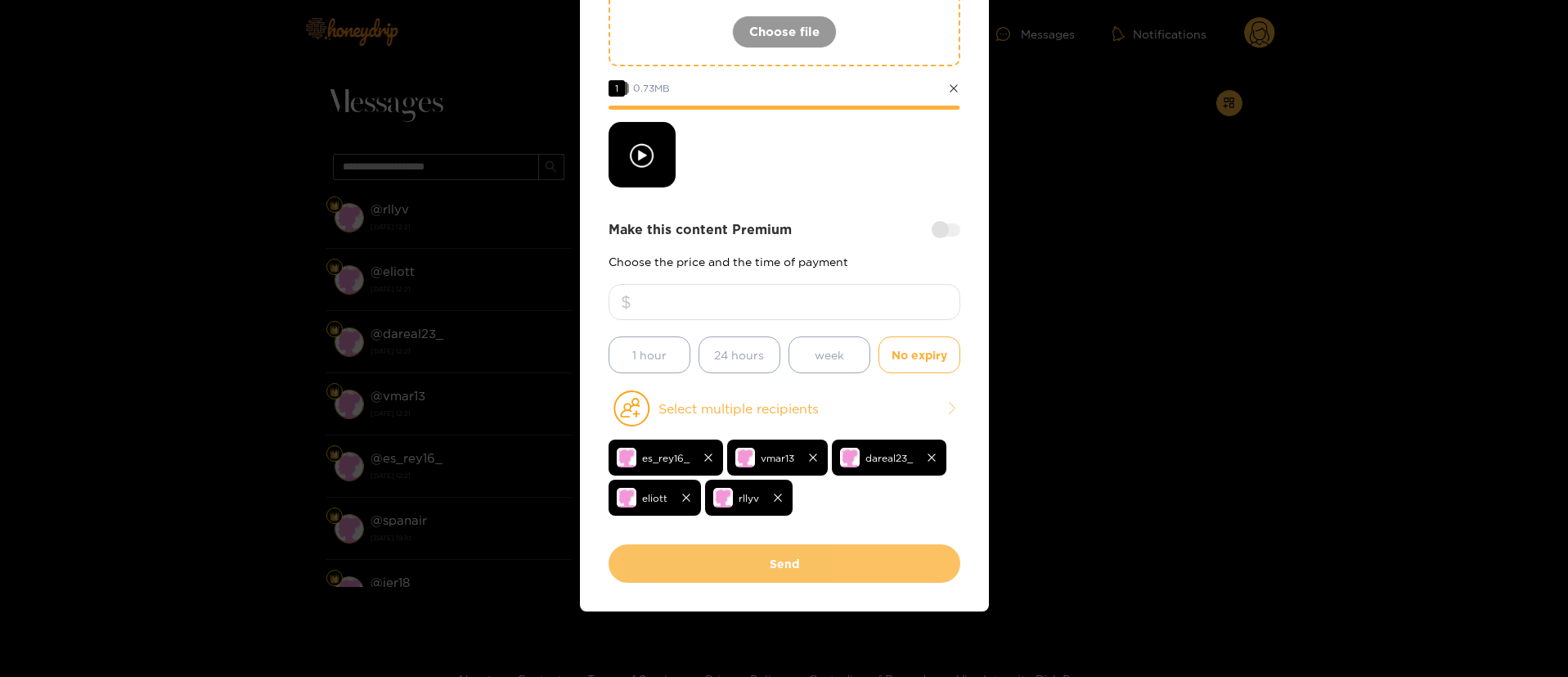
click at [775, 554] on button "Send" at bounding box center [784, 563] width 351 height 38
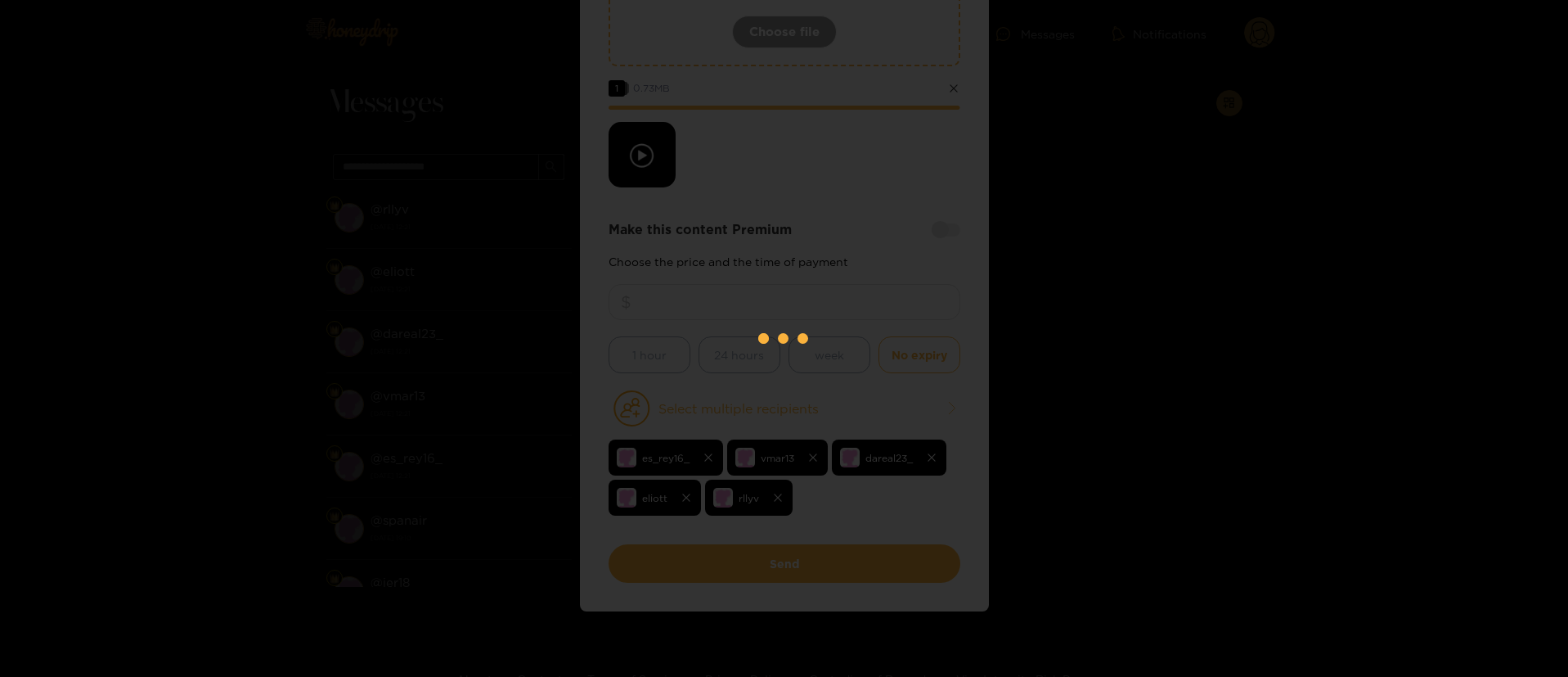
scroll to position [0, 0]
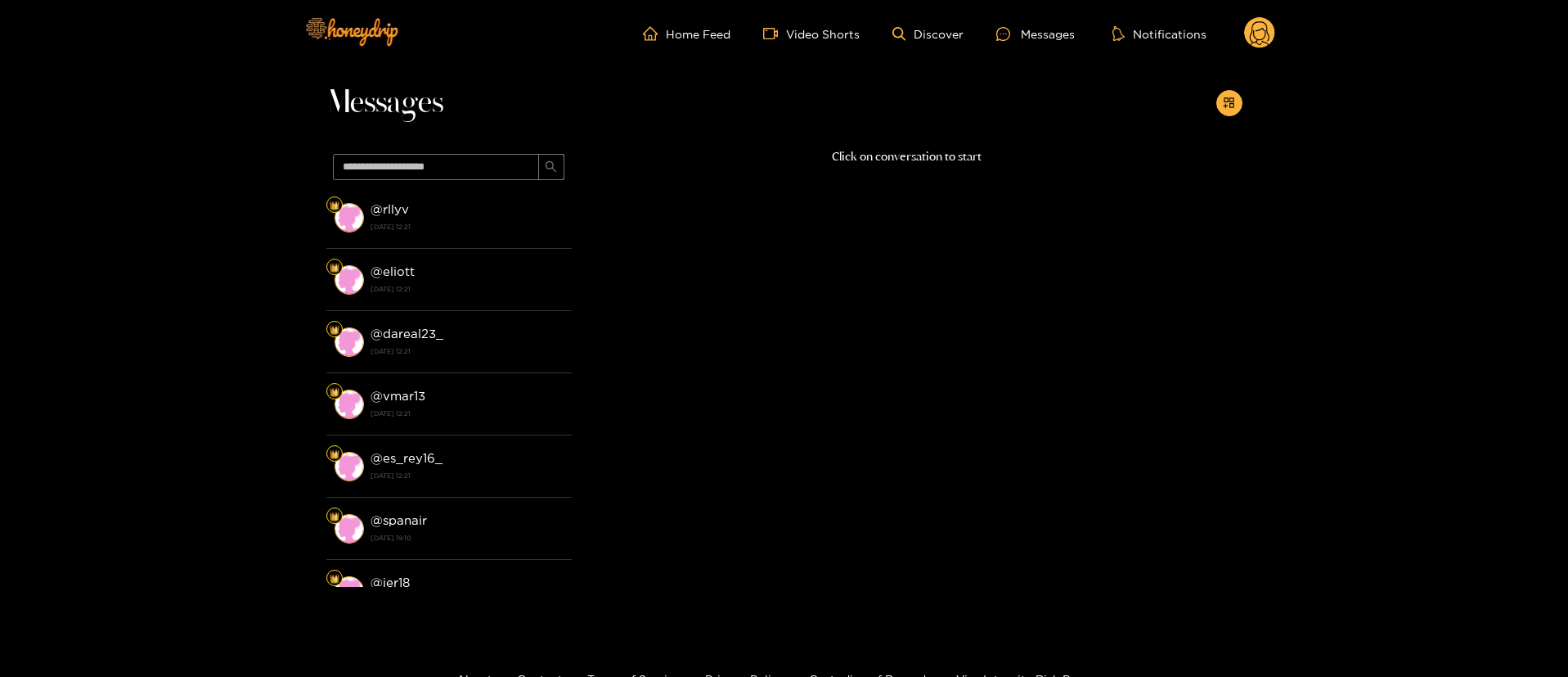
click at [1268, 31] on circle at bounding box center [1259, 33] width 31 height 31
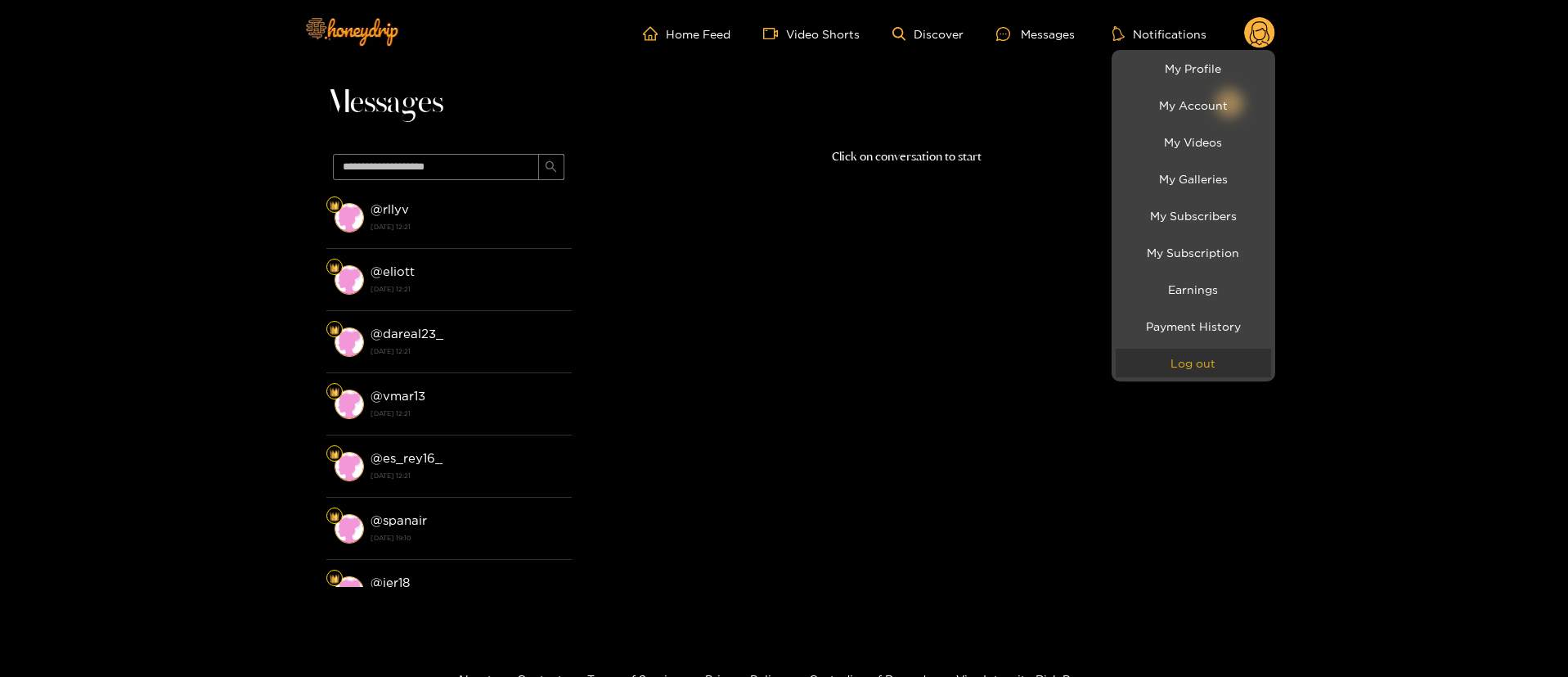
click at [1194, 354] on button "Log out" at bounding box center [1193, 363] width 156 height 29
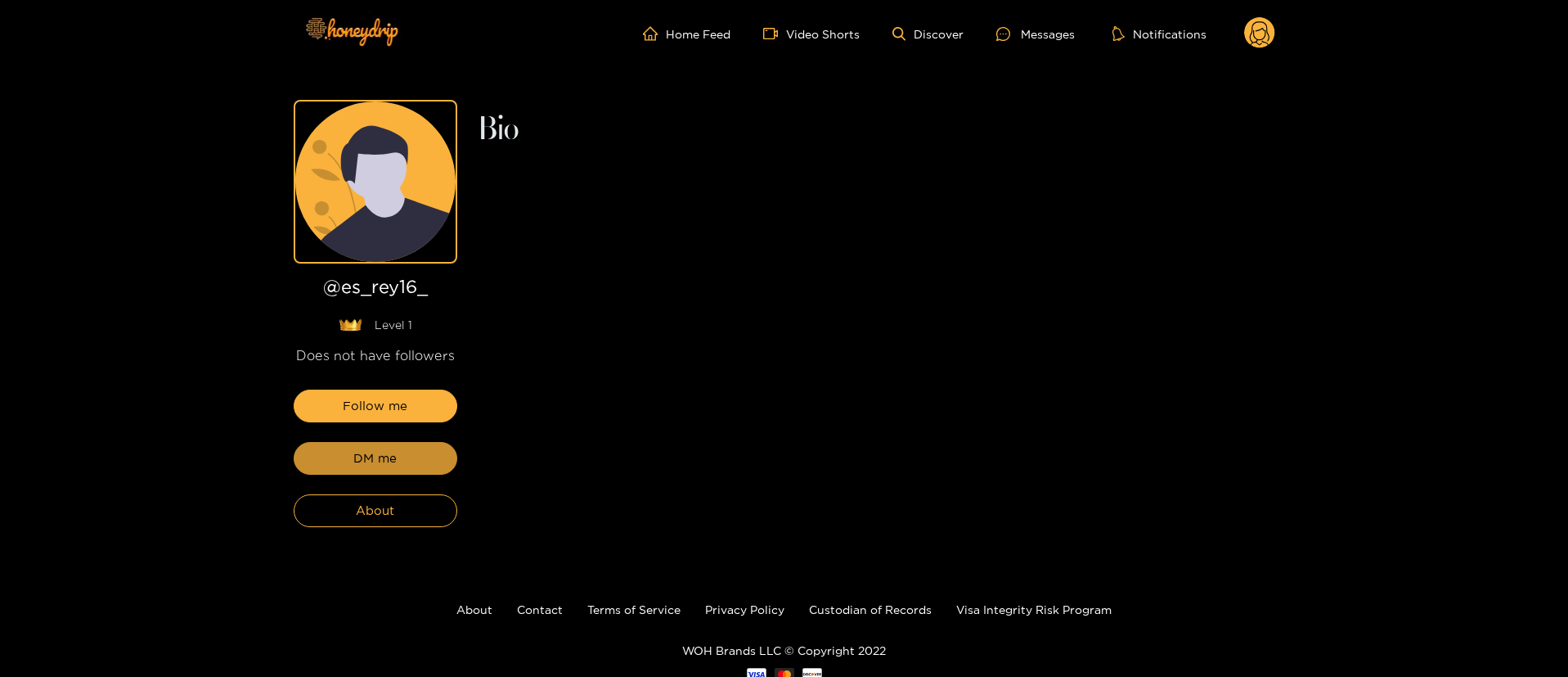
click at [418, 448] on button "DM me" at bounding box center [375, 458] width 164 height 33
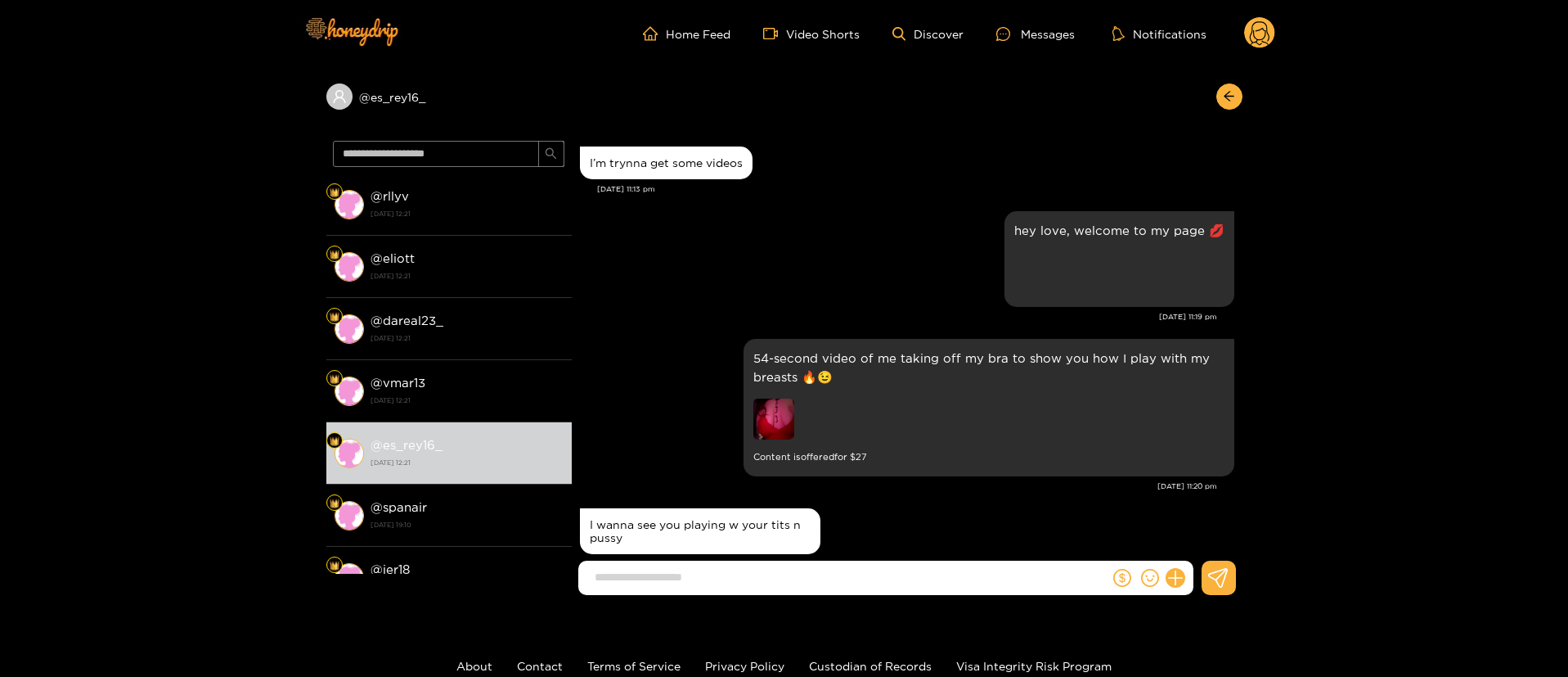
scroll to position [1463, 0]
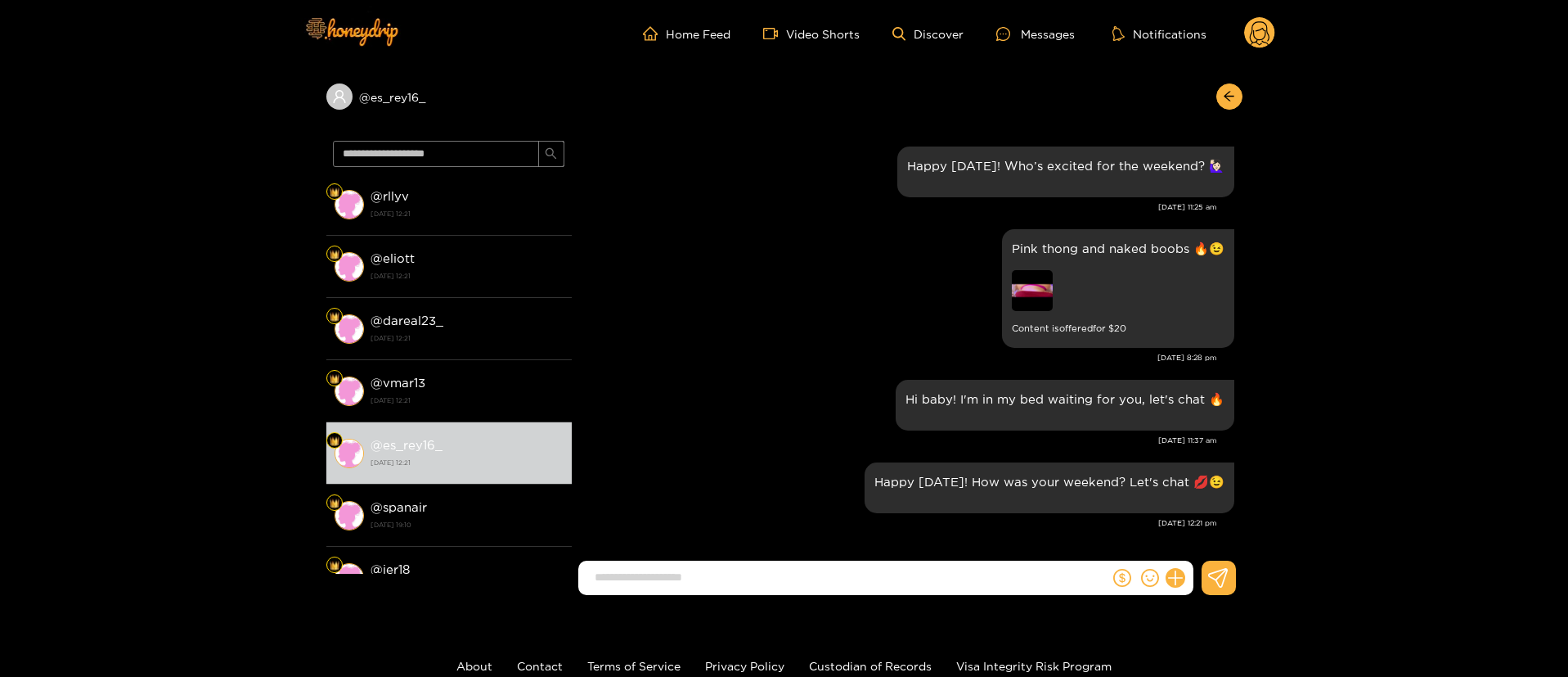
click at [758, 298] on div "Pink thong and naked boobs 🔥😉 Content is offered for $ 20" at bounding box center [907, 288] width 654 height 127
drag, startPoint x: 770, startPoint y: 139, endPoint x: 909, endPoint y: 131, distance: 139.2
click at [773, 139] on div "Do you like how my thong looks under my dress? 😈🍑💋 Content is offered for $ 15 …" at bounding box center [907, 67] width 654 height 150
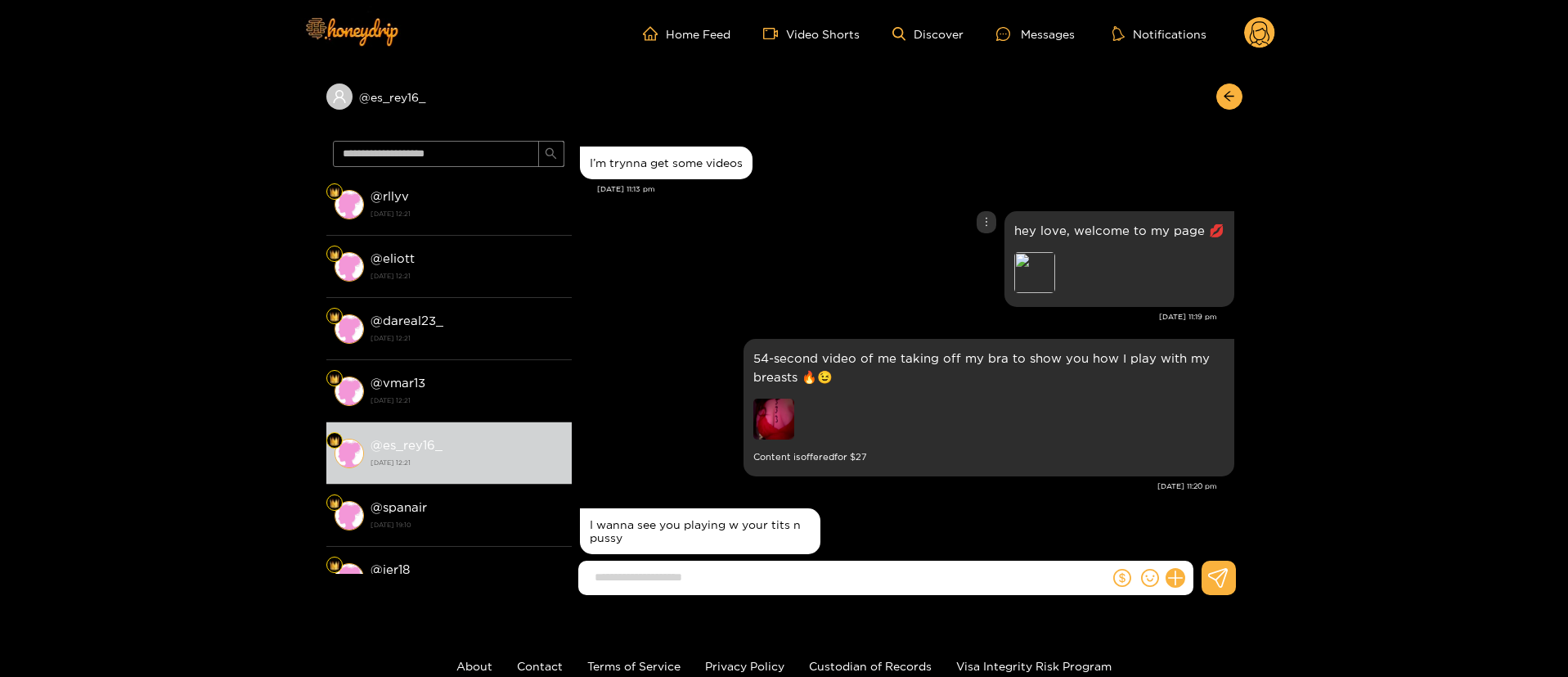
click at [828, 281] on div "hey love, welcome to my page 💋 Preview" at bounding box center [907, 258] width 654 height 104
click at [832, 283] on div "hey love, welcome to my page 💋 Preview" at bounding box center [907, 258] width 654 height 104
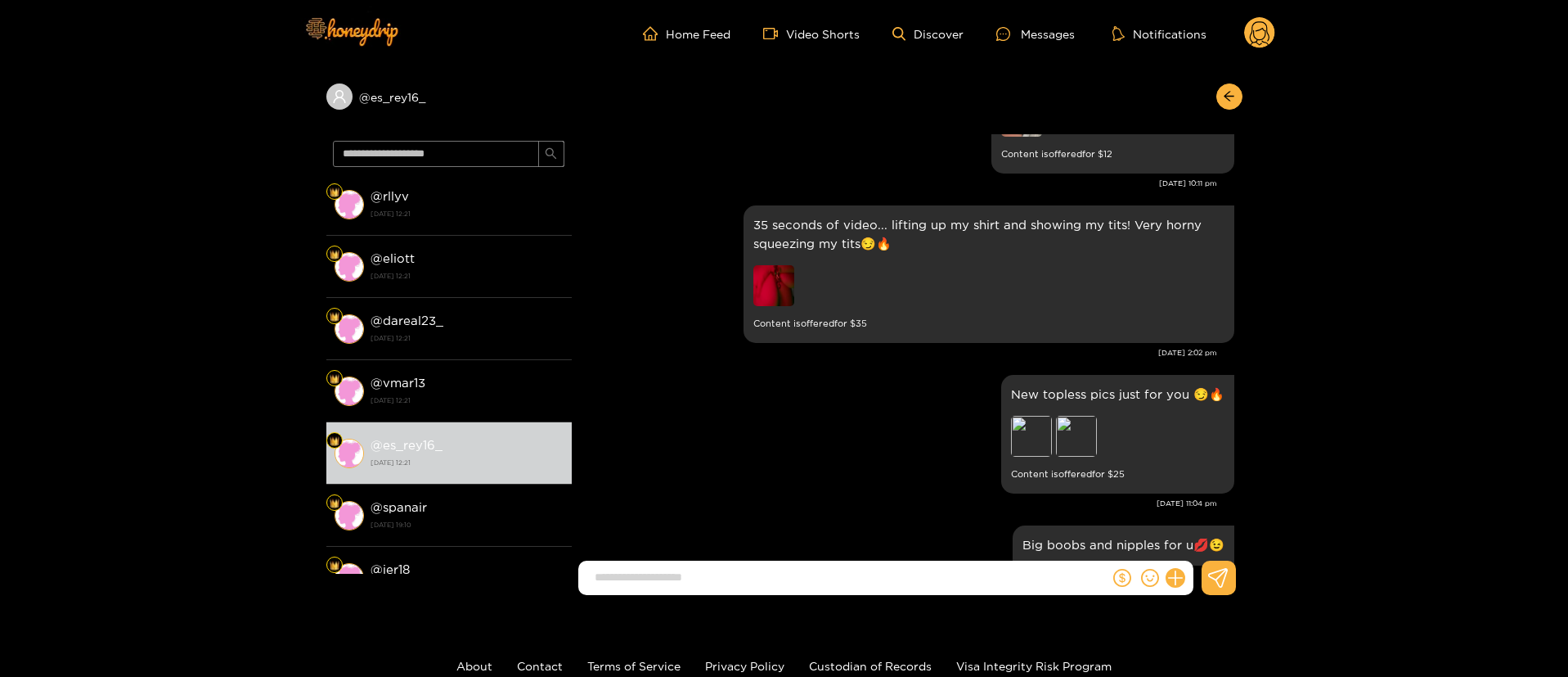
scroll to position [368, 0]
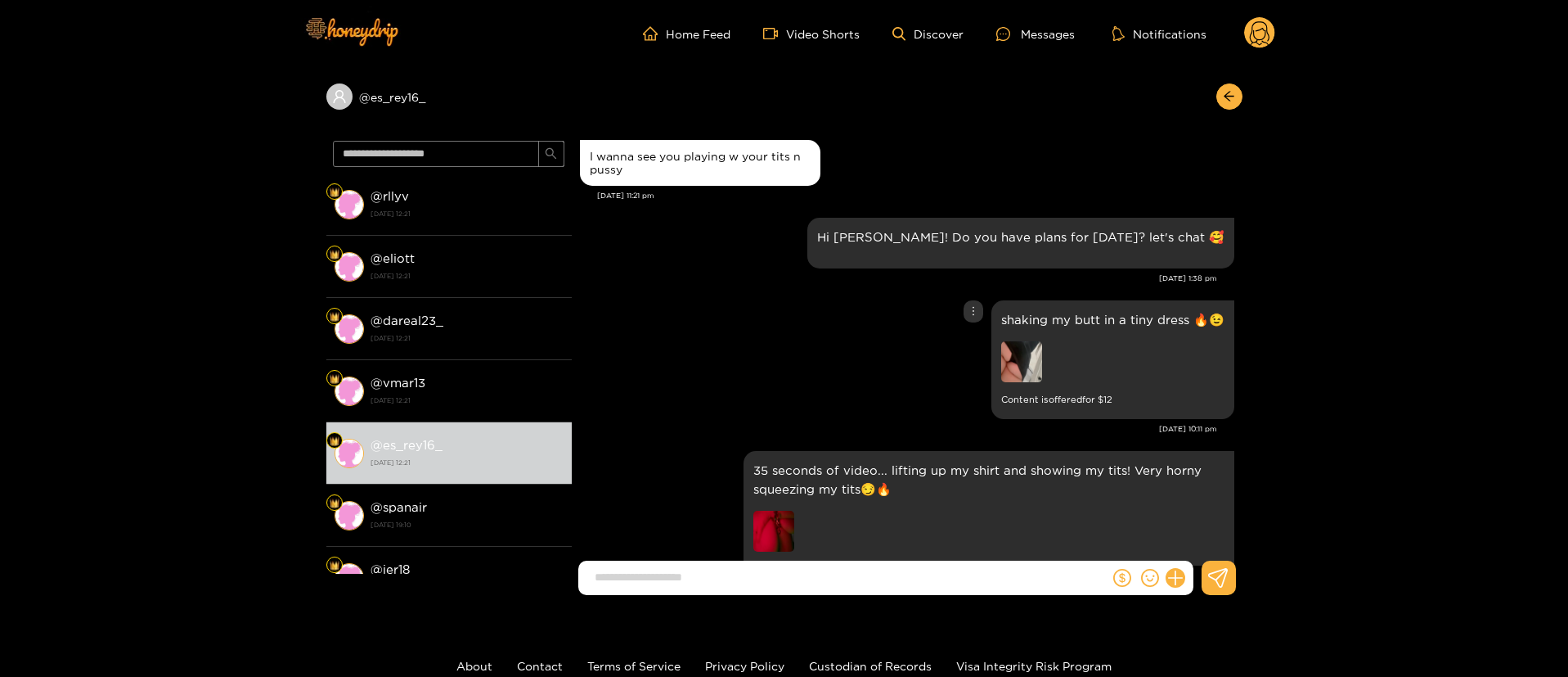
click at [1118, 317] on p "shaking my butt in a tiny dress 🔥😉" at bounding box center [1112, 319] width 223 height 19
copy p "shaking my butt in a tiny dress 🔥😉"
click at [1073, 314] on p "shaking my butt in a tiny dress 🔥😉" at bounding box center [1112, 319] width 223 height 19
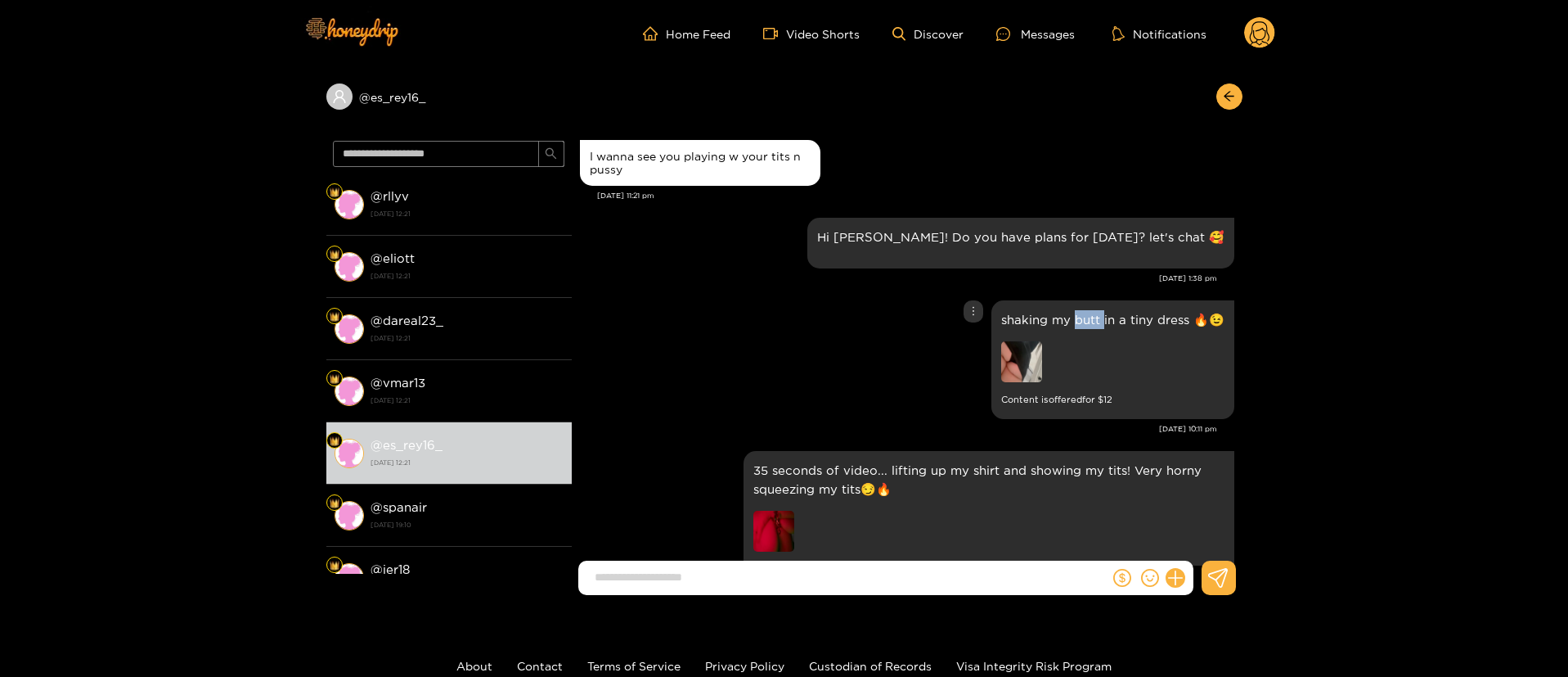
click at [1073, 314] on p "shaking my butt in a tiny dress 🔥😉" at bounding box center [1112, 319] width 223 height 19
click at [975, 313] on icon "more" at bounding box center [973, 311] width 12 height 12
click at [957, 340] on div "Unsend" at bounding box center [970, 345] width 40 height 16
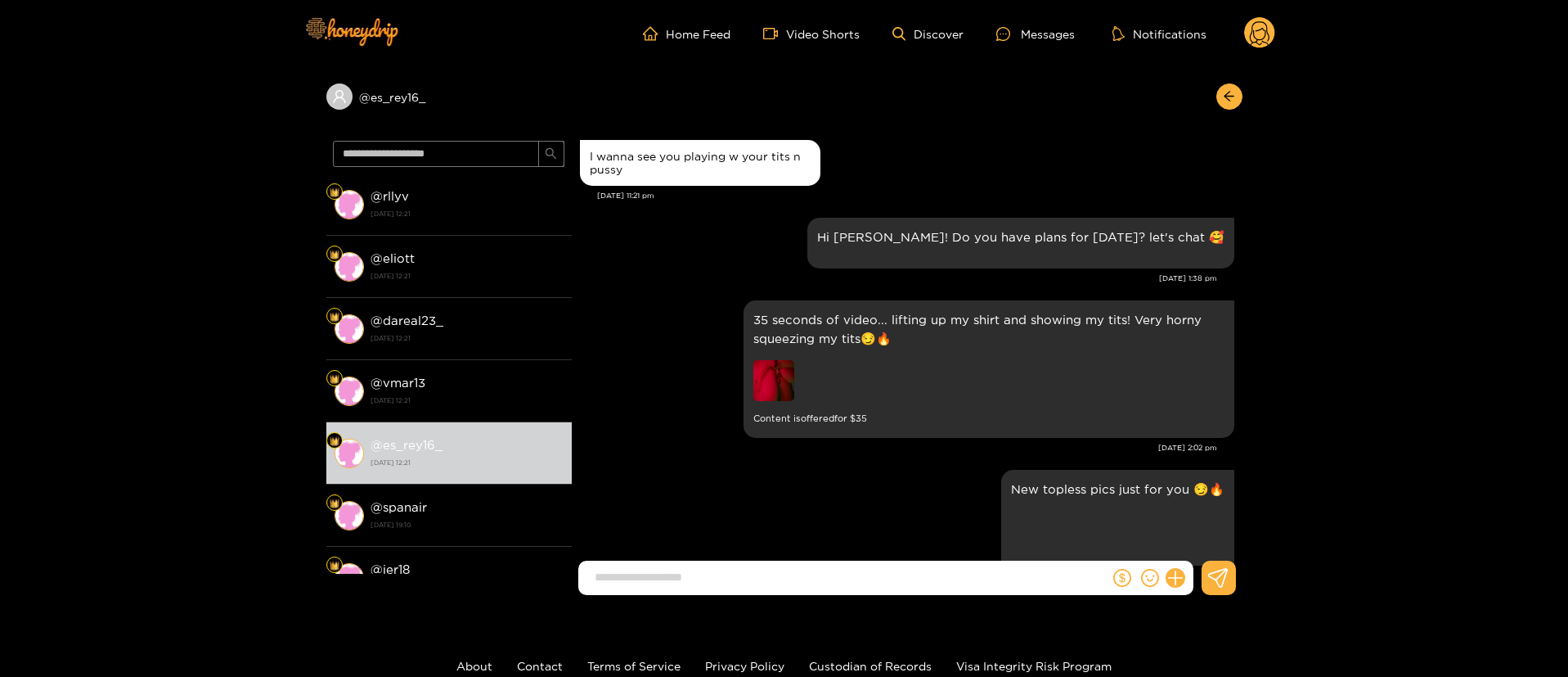
scroll to position [1312, 0]
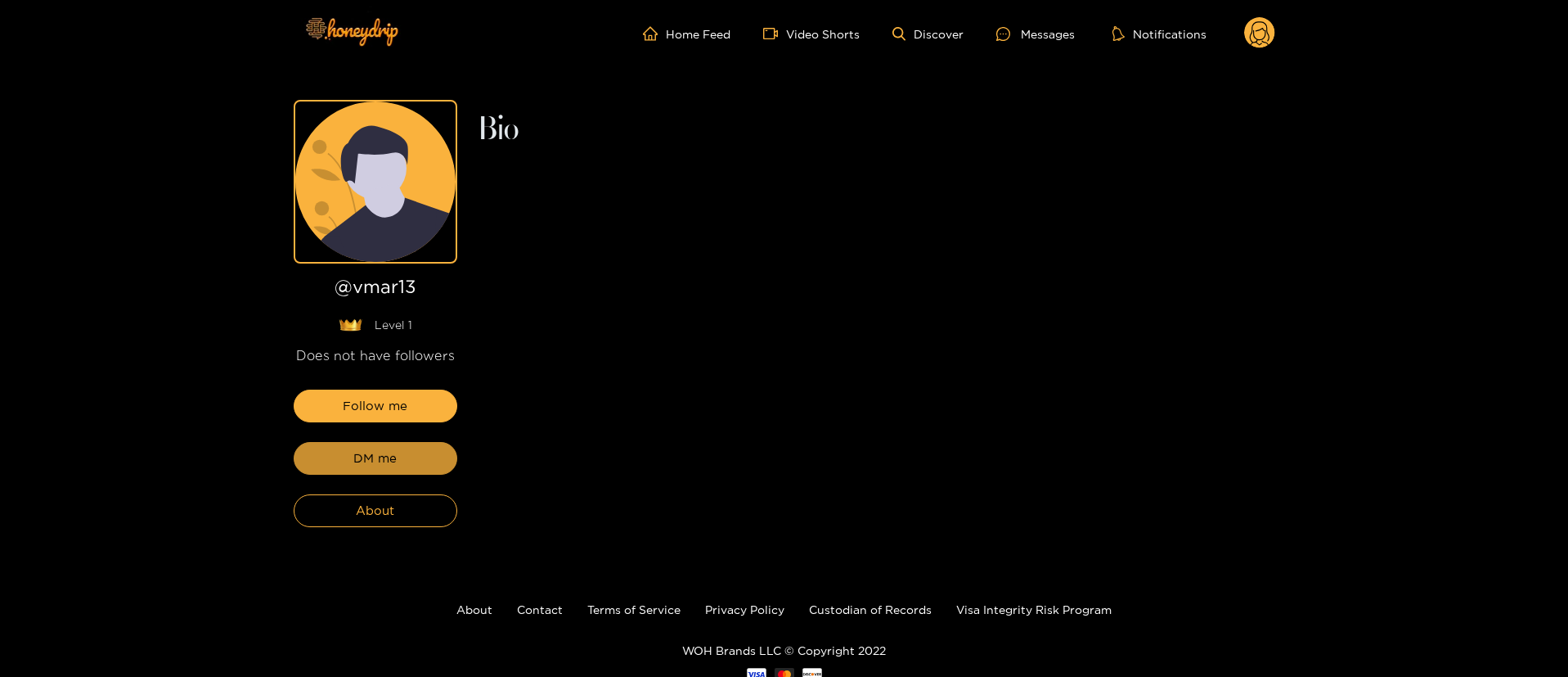
click at [418, 450] on button "DM me" at bounding box center [375, 458] width 164 height 33
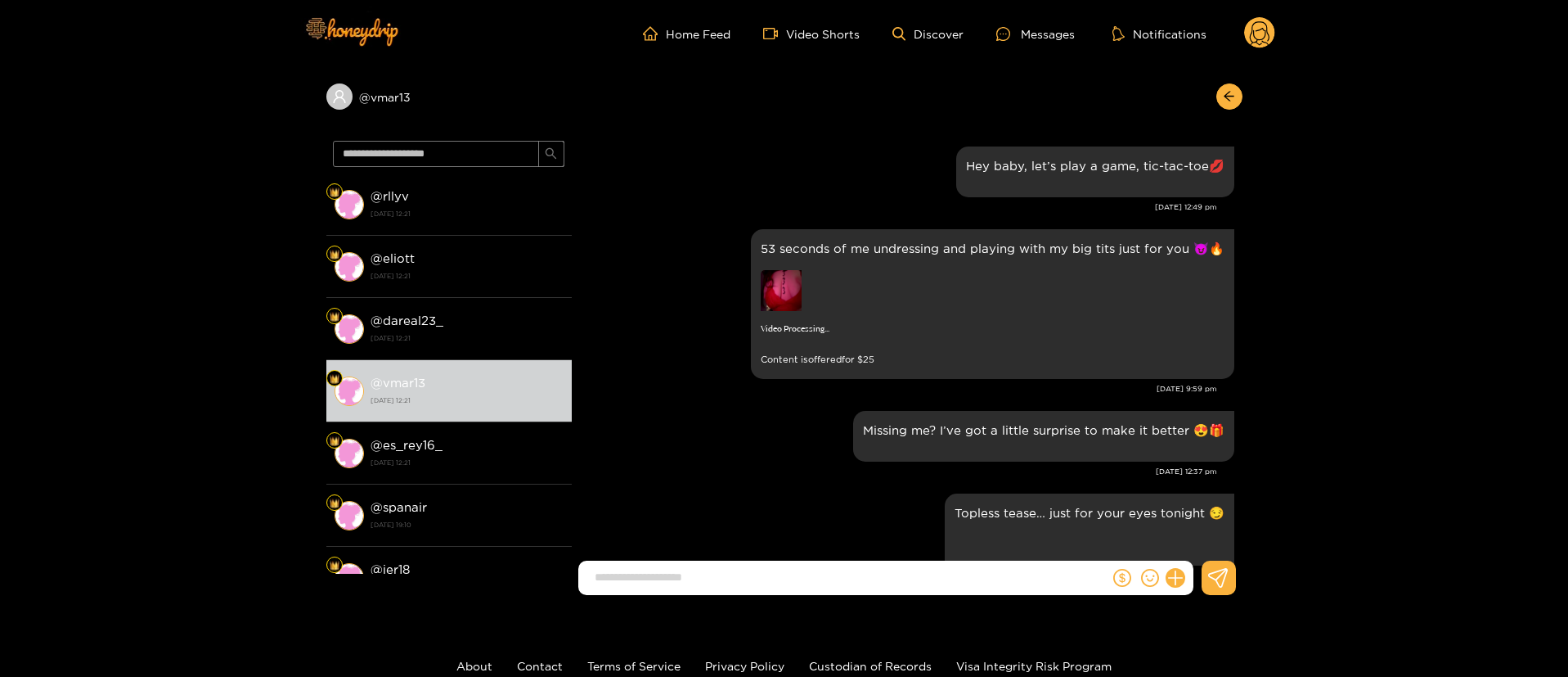
scroll to position [2705, 0]
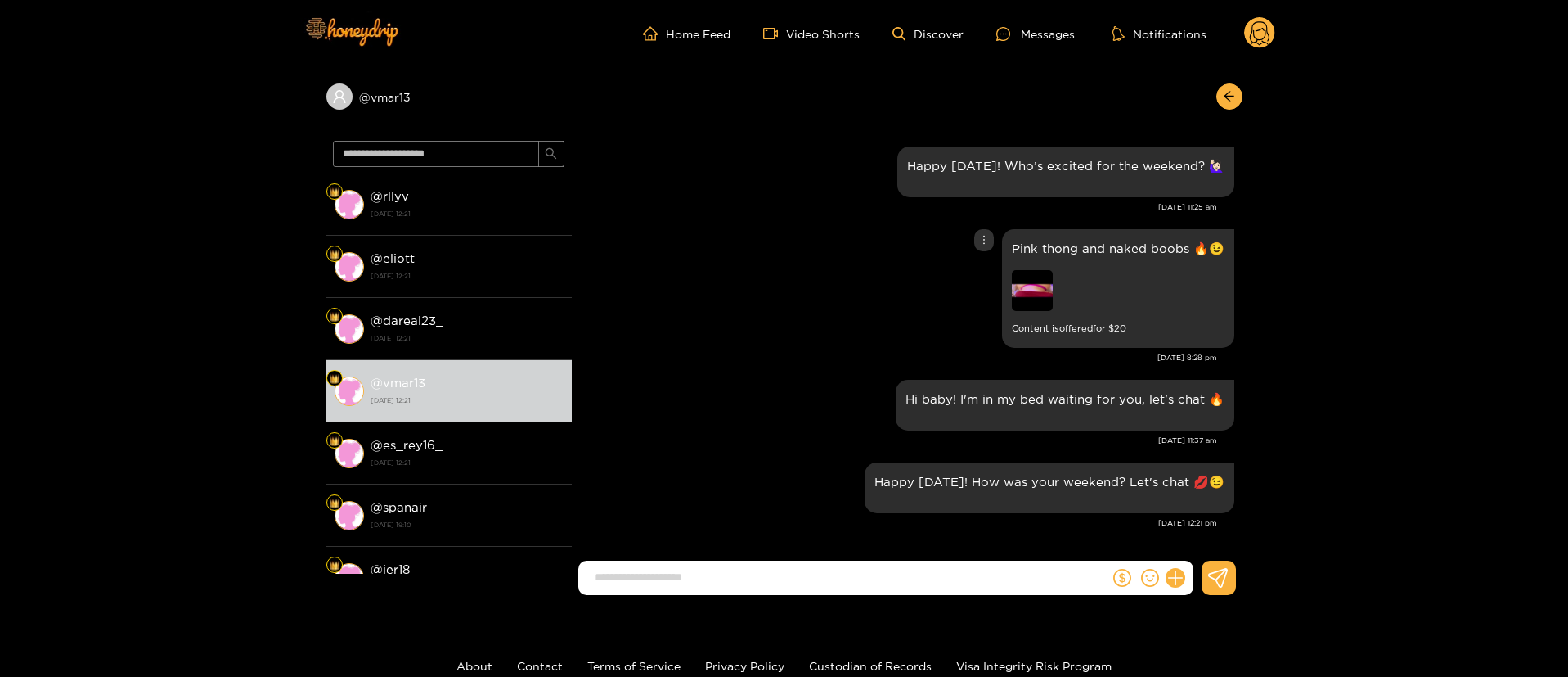
click at [827, 401] on div "Hi baby! I'm in my bed waiting for you, let's chat 🔥" at bounding box center [907, 404] width 654 height 59
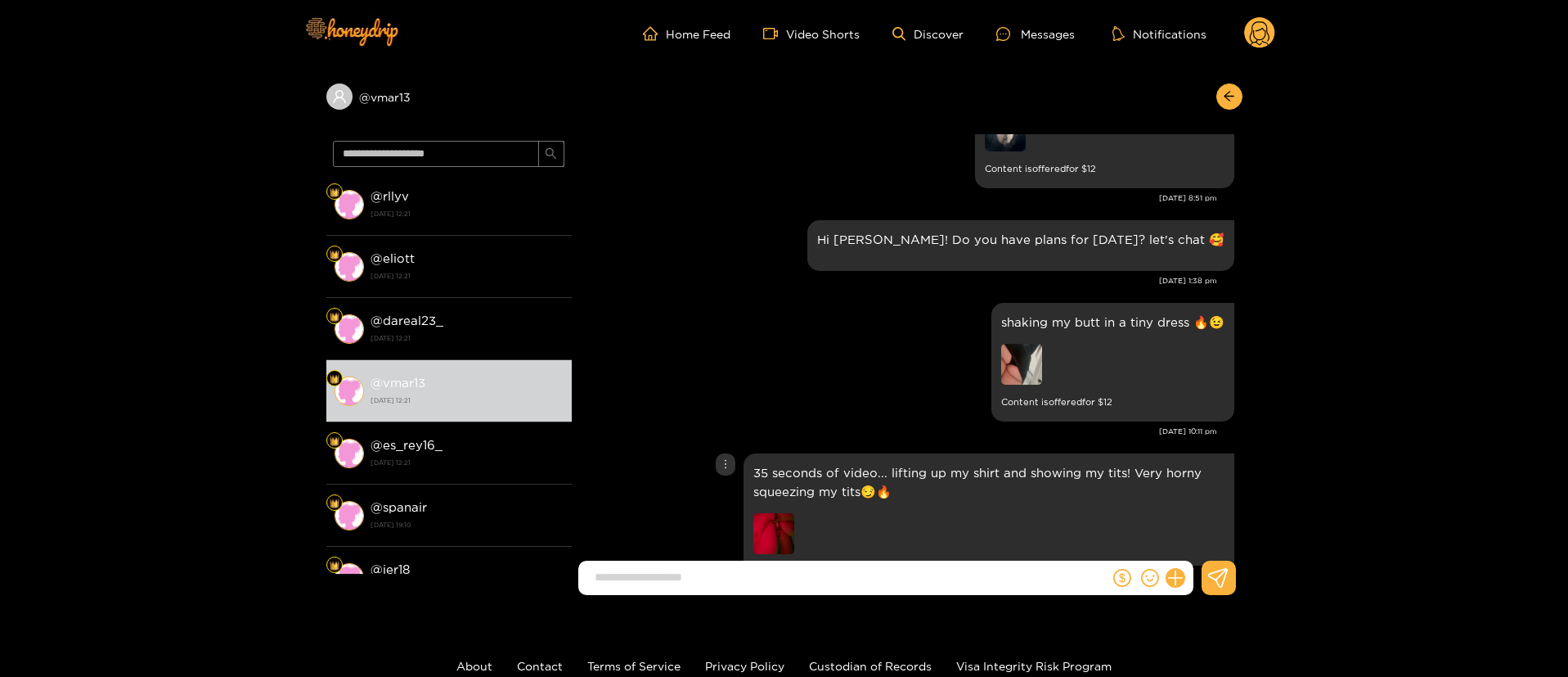
scroll to position [1601, 0]
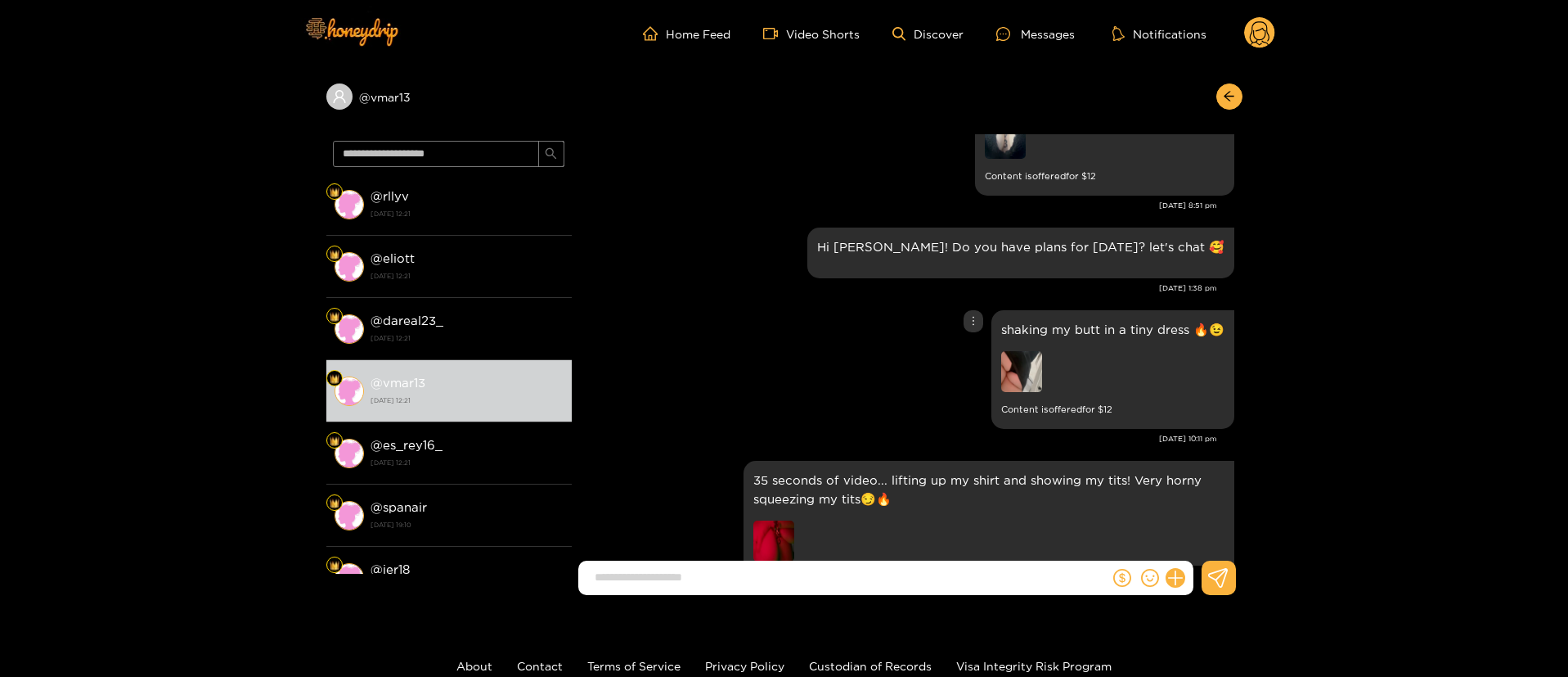
click at [967, 318] on icon "more" at bounding box center [973, 321] width 12 height 12
click at [953, 358] on div "Unsend" at bounding box center [970, 355] width 40 height 16
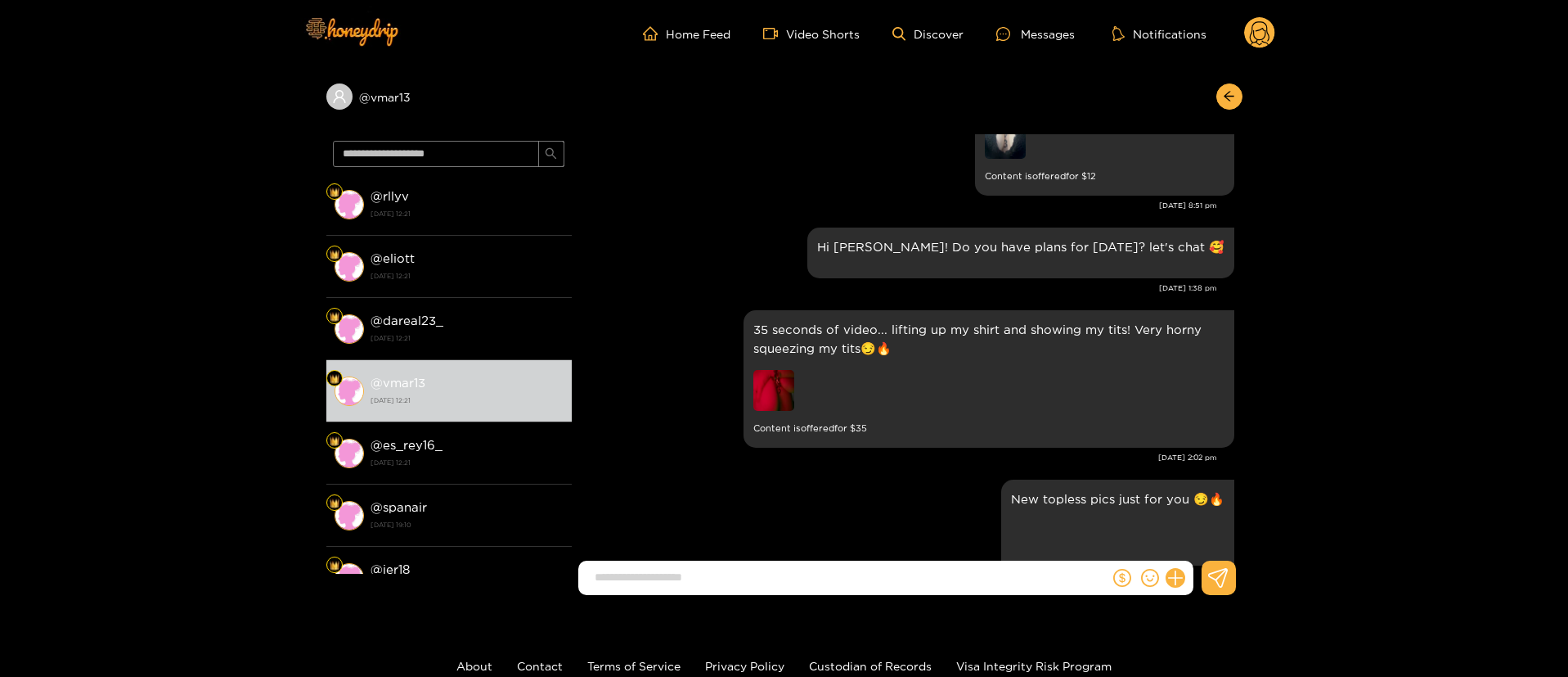
scroll to position [2555, 0]
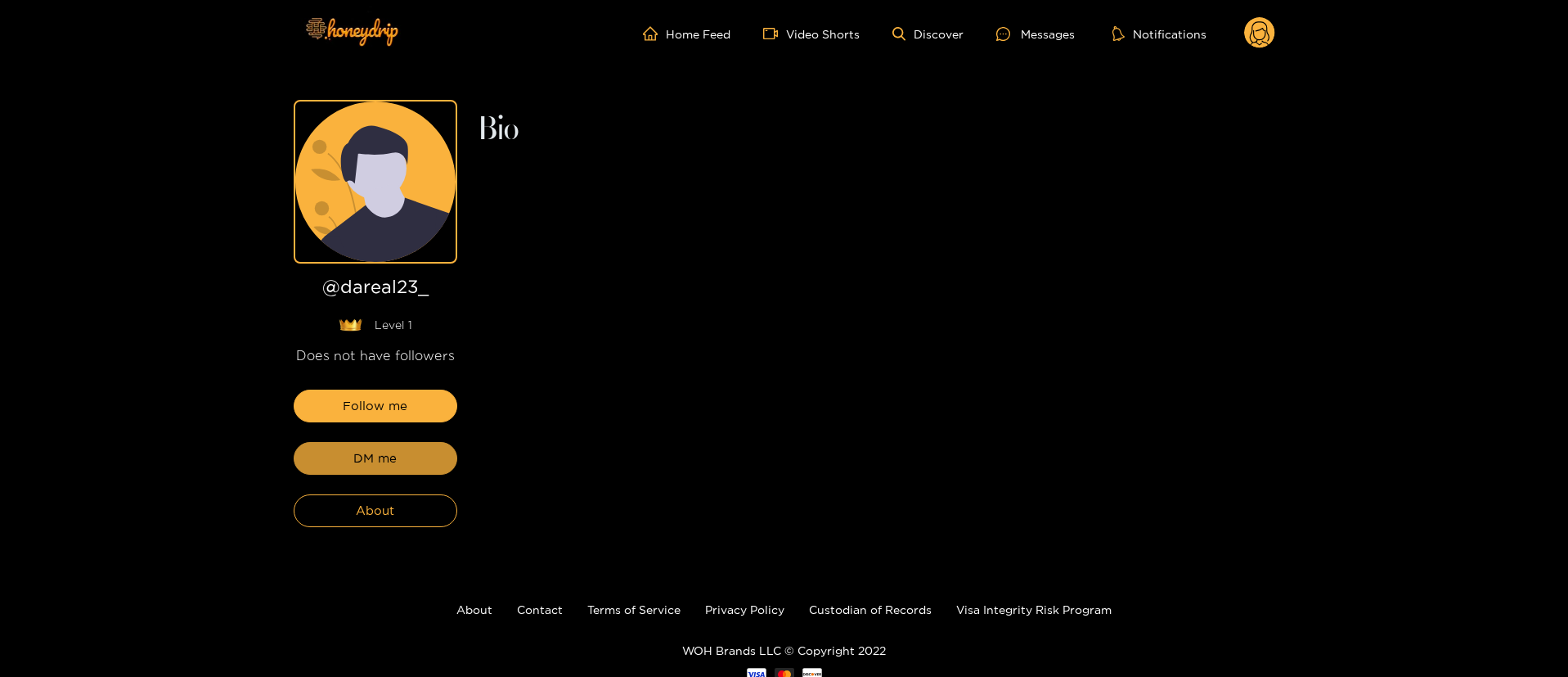
click at [418, 450] on button "DM me" at bounding box center [375, 458] width 164 height 33
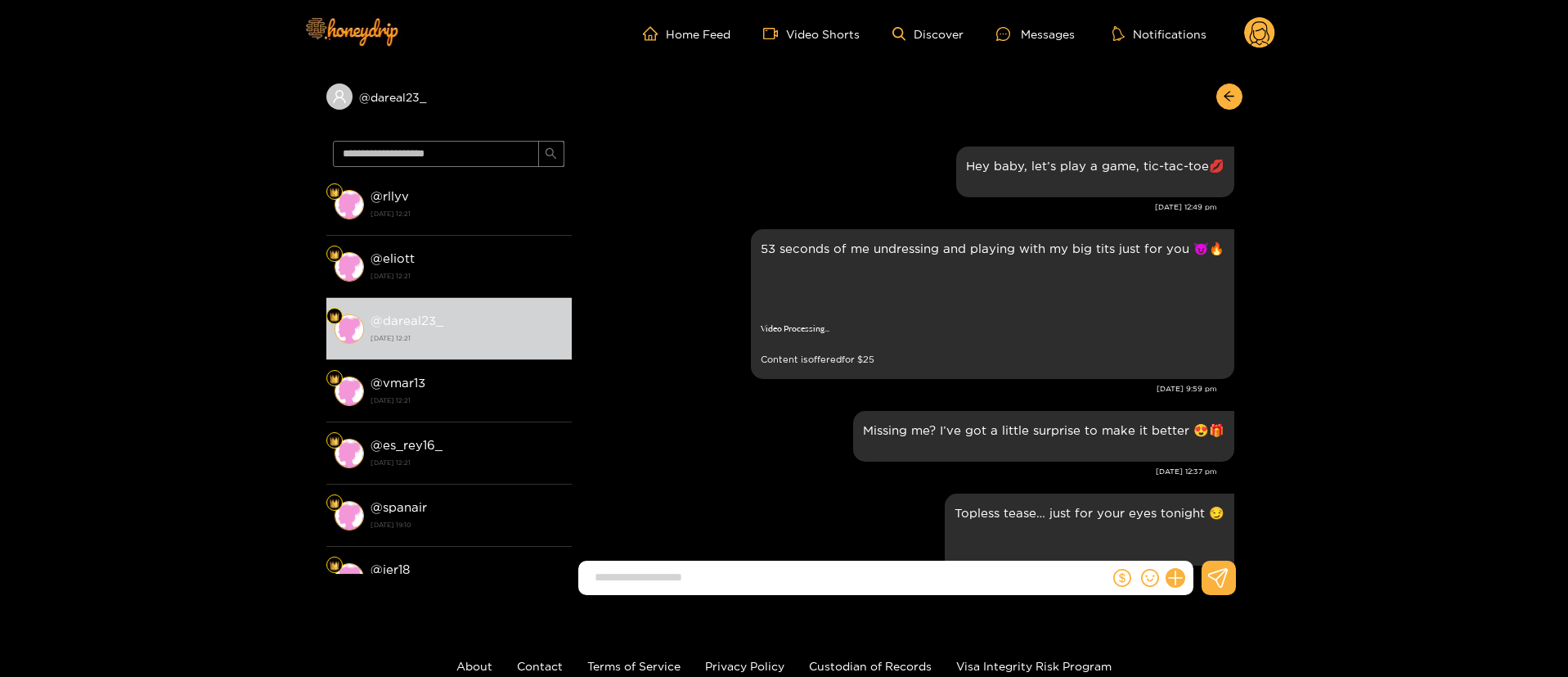
scroll to position [2705, 0]
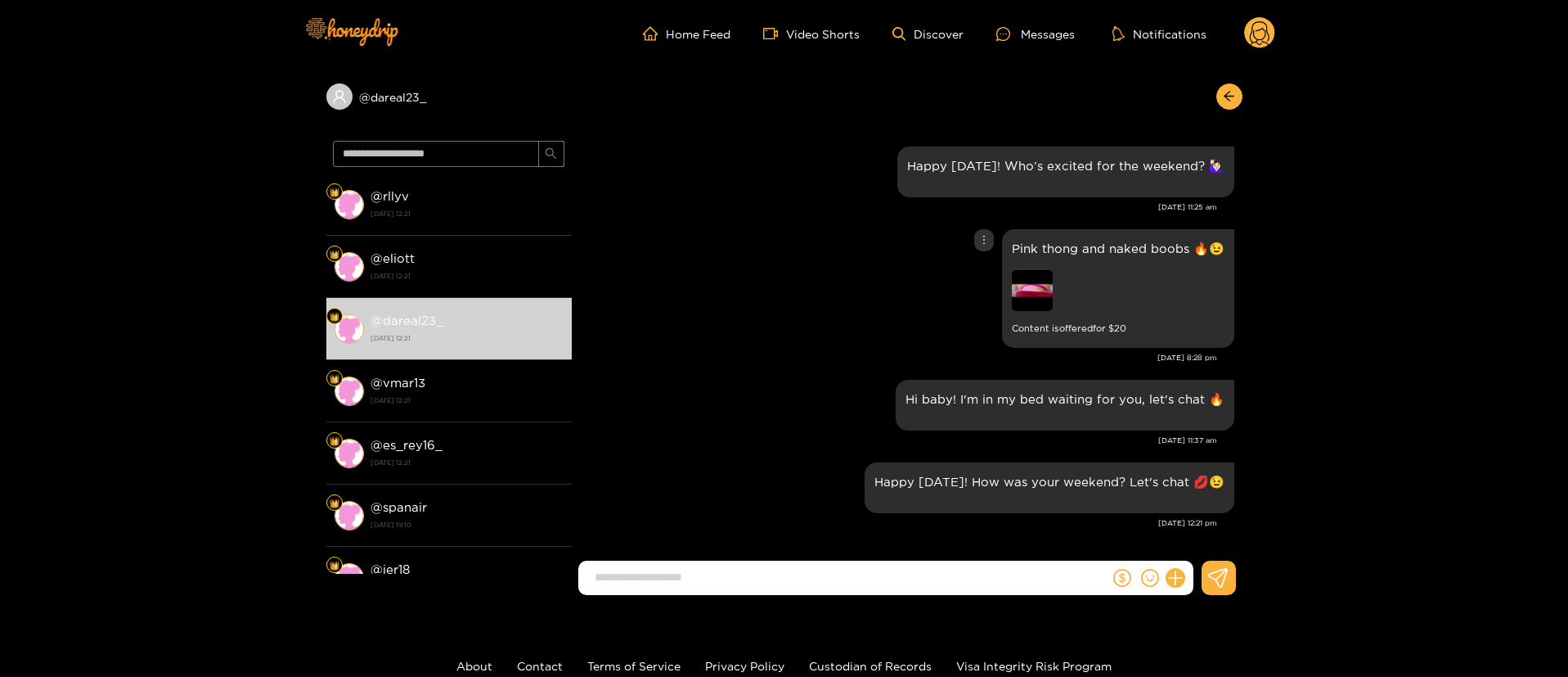
click at [756, 329] on div "Pink thong and naked boobs 🔥😉 Content is offered for $ 20" at bounding box center [907, 288] width 654 height 127
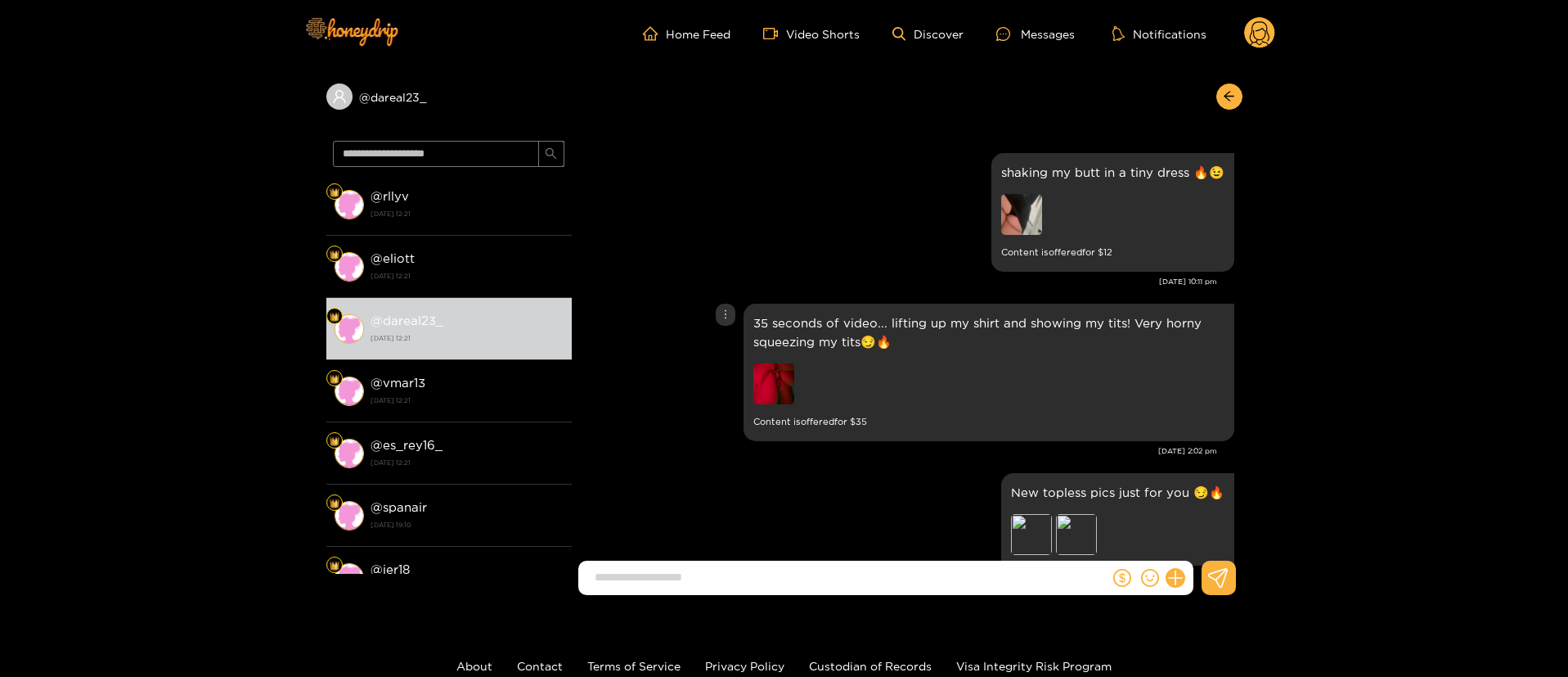
scroll to position [1723, 0]
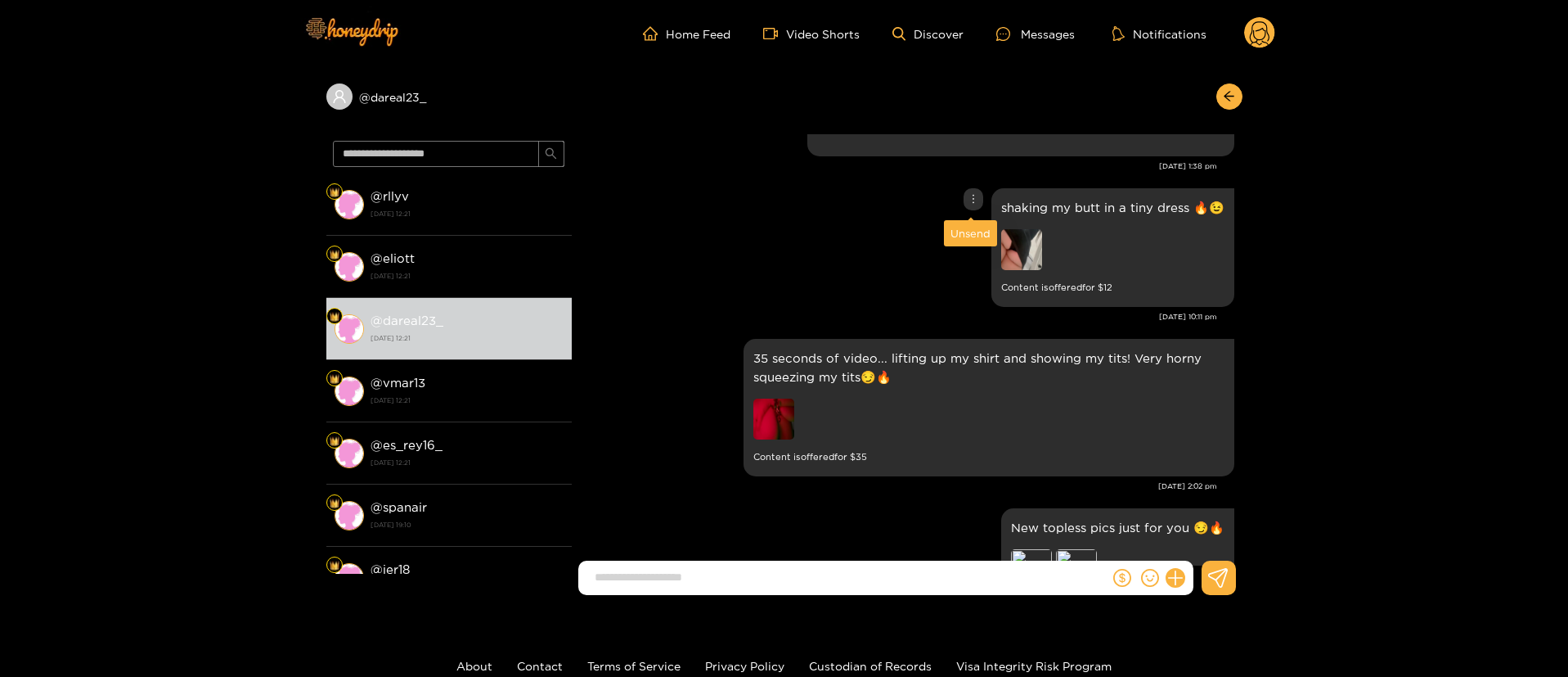
click at [968, 189] on div at bounding box center [973, 199] width 20 height 22
click at [974, 239] on div "Unsend" at bounding box center [970, 233] width 40 height 16
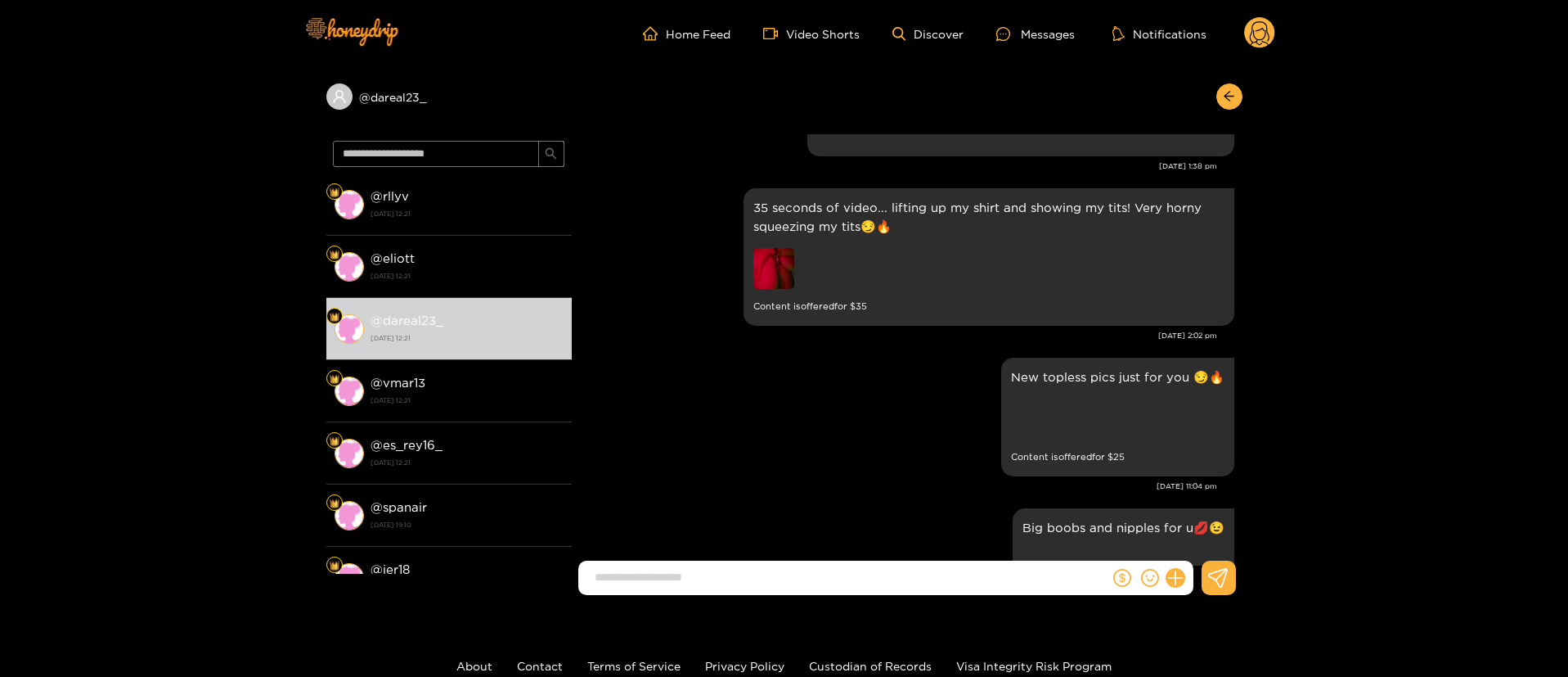
scroll to position [2555, 0]
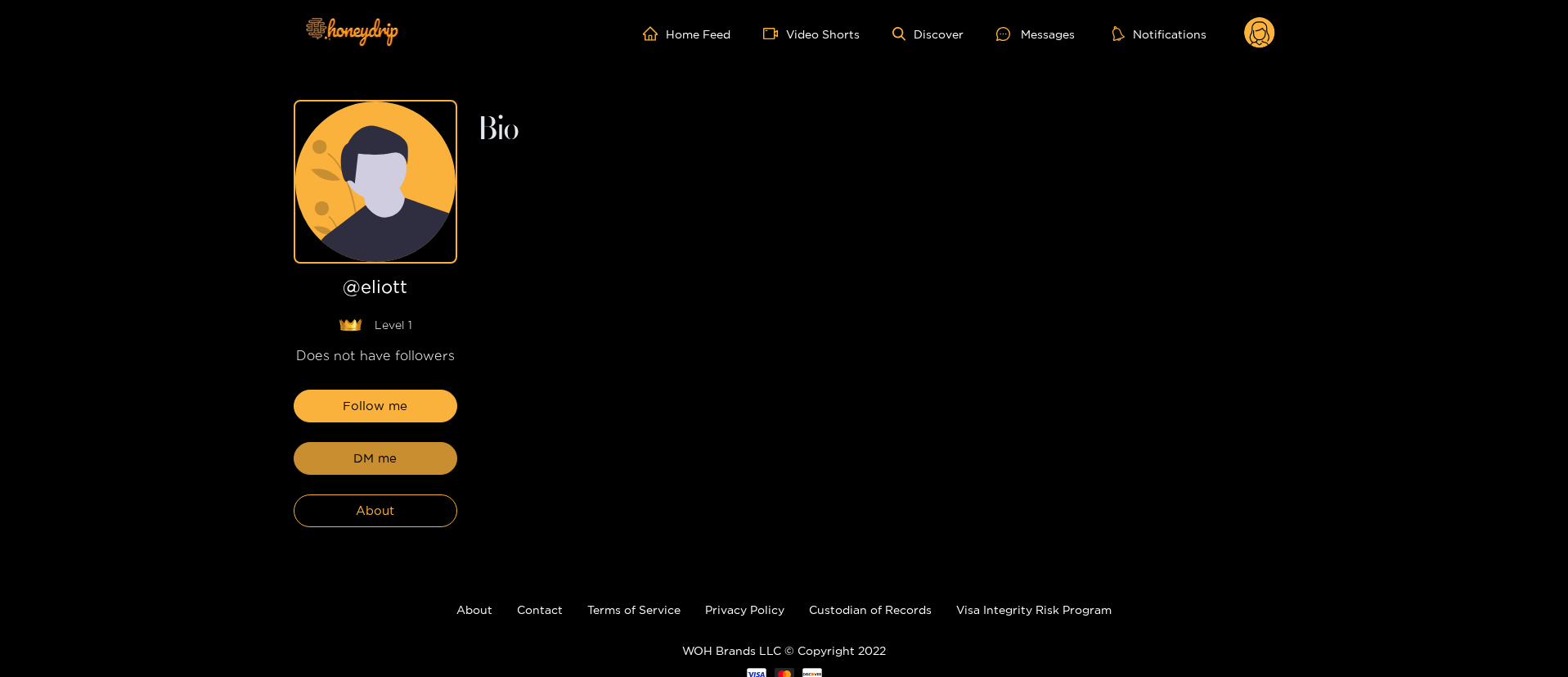
click at [418, 450] on button "DM me" at bounding box center [375, 458] width 164 height 33
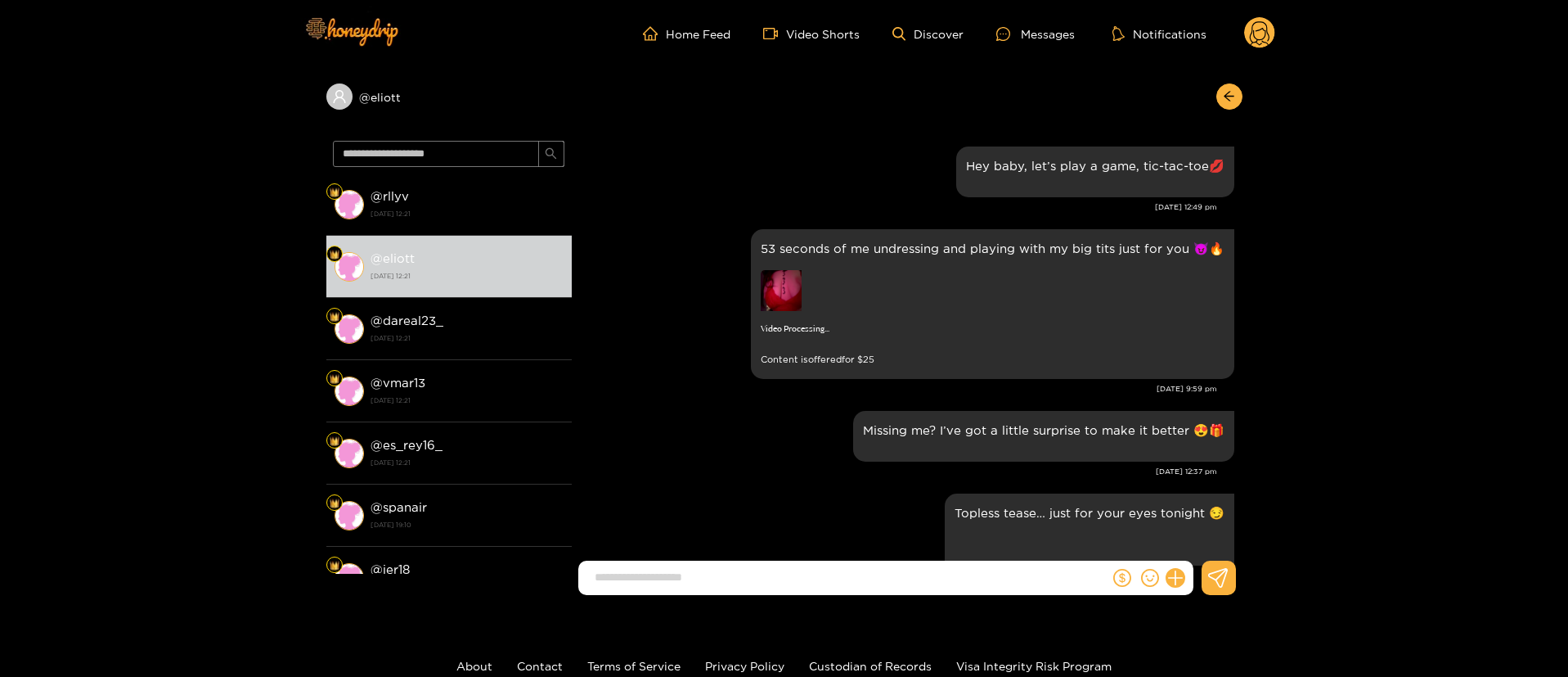
scroll to position [2705, 0]
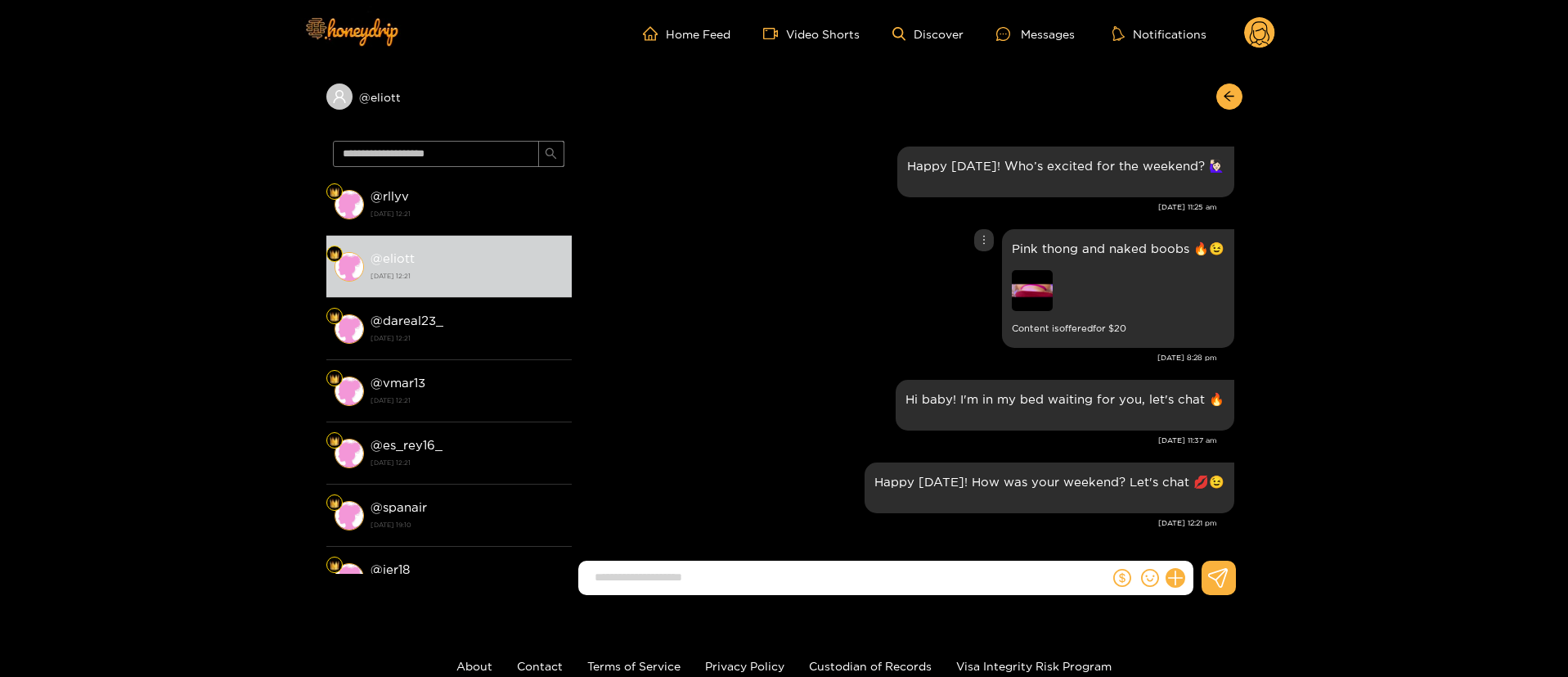
click at [788, 324] on div "Pink thong and naked boobs 🔥😉 Content is offered for $ 20" at bounding box center [907, 288] width 654 height 127
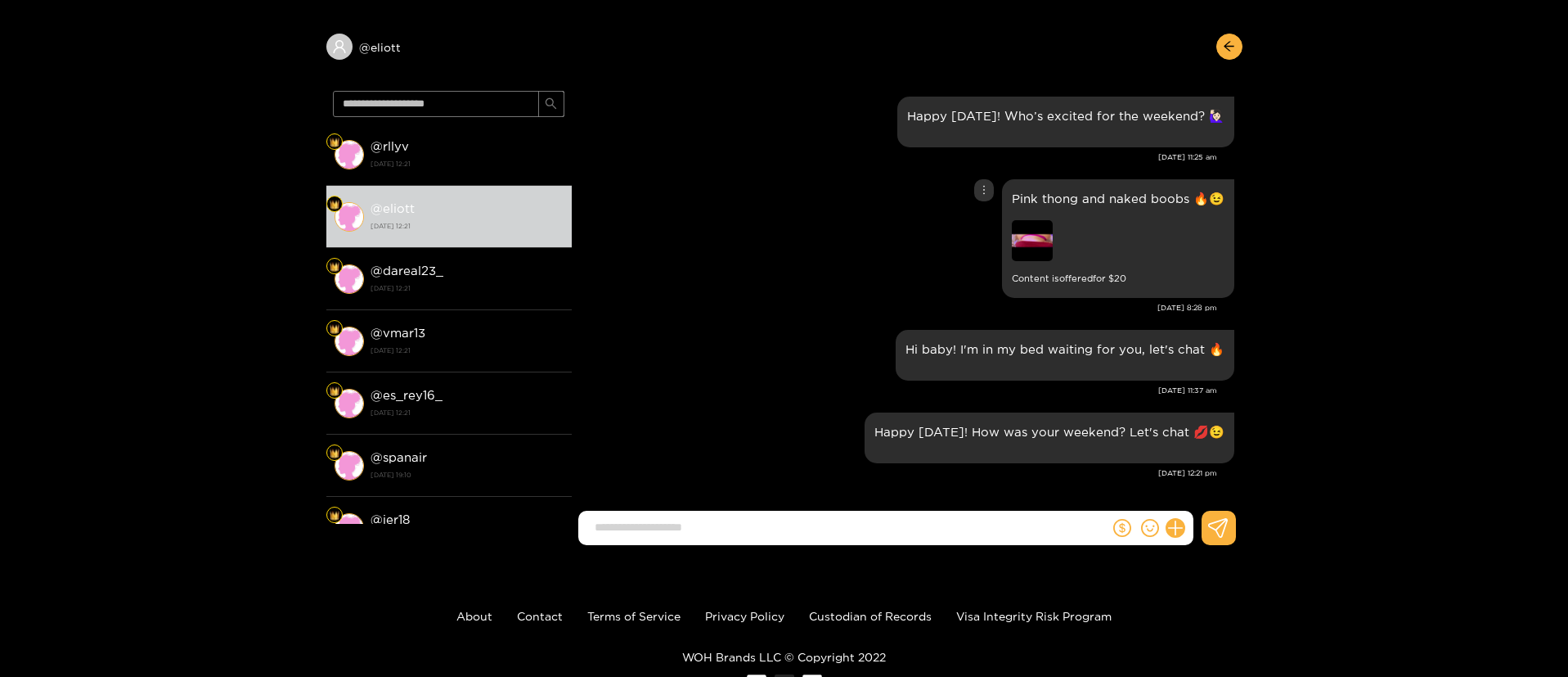
scroll to position [0, 0]
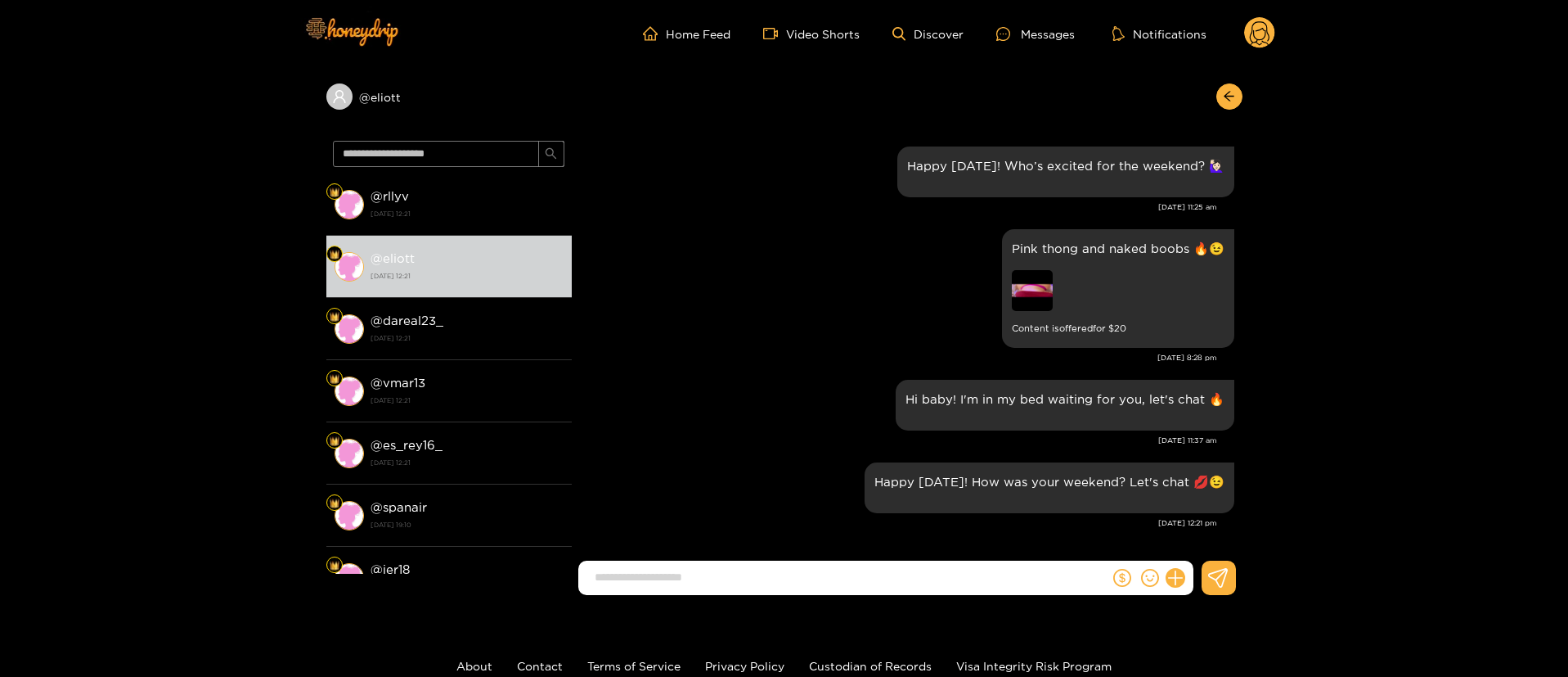
click at [792, 369] on div "Pink thong and naked boobs 🔥😉 Content is offered for $ [DATE] 8:28 pm" at bounding box center [907, 300] width 654 height 150
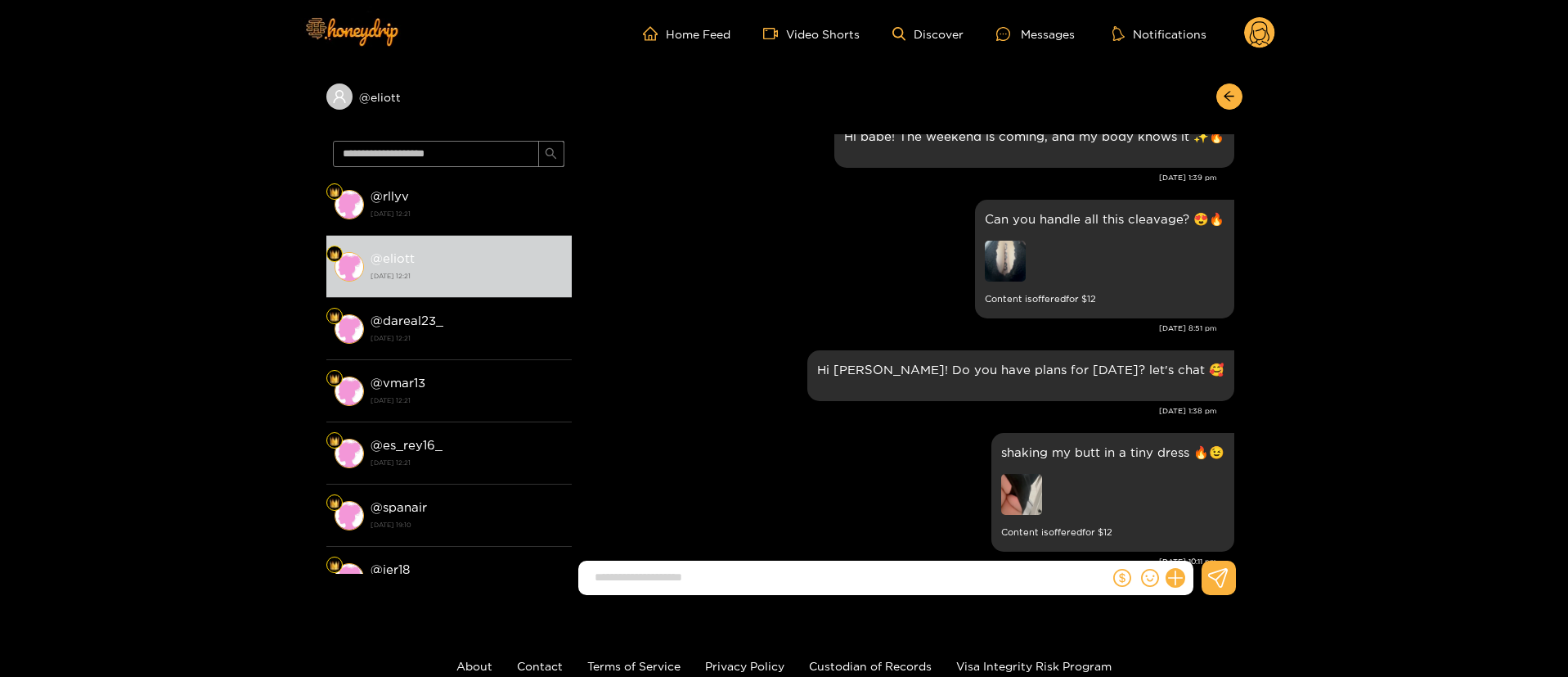
scroll to position [1601, 0]
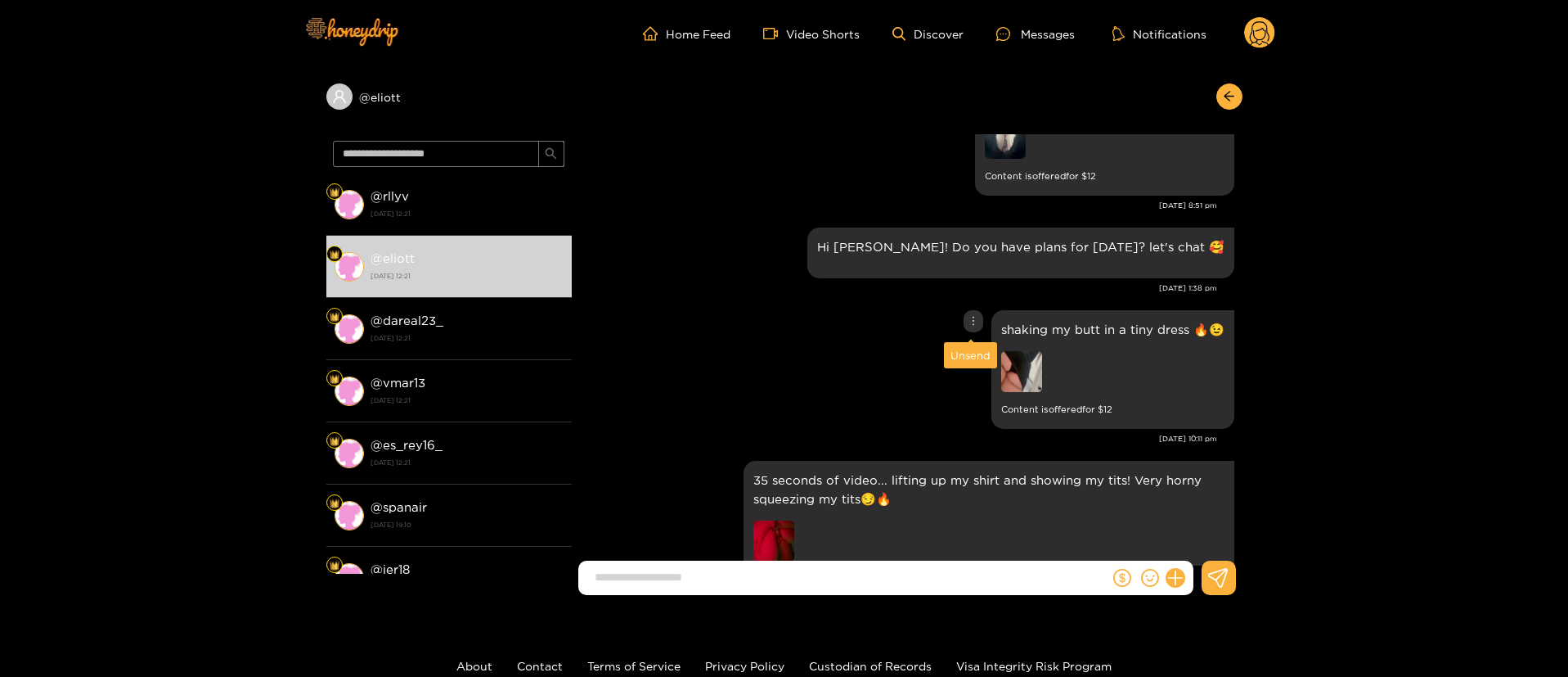
click at [972, 316] on icon "more" at bounding box center [973, 320] width 2 height 9
click at [961, 353] on div "Unsend" at bounding box center [970, 355] width 40 height 16
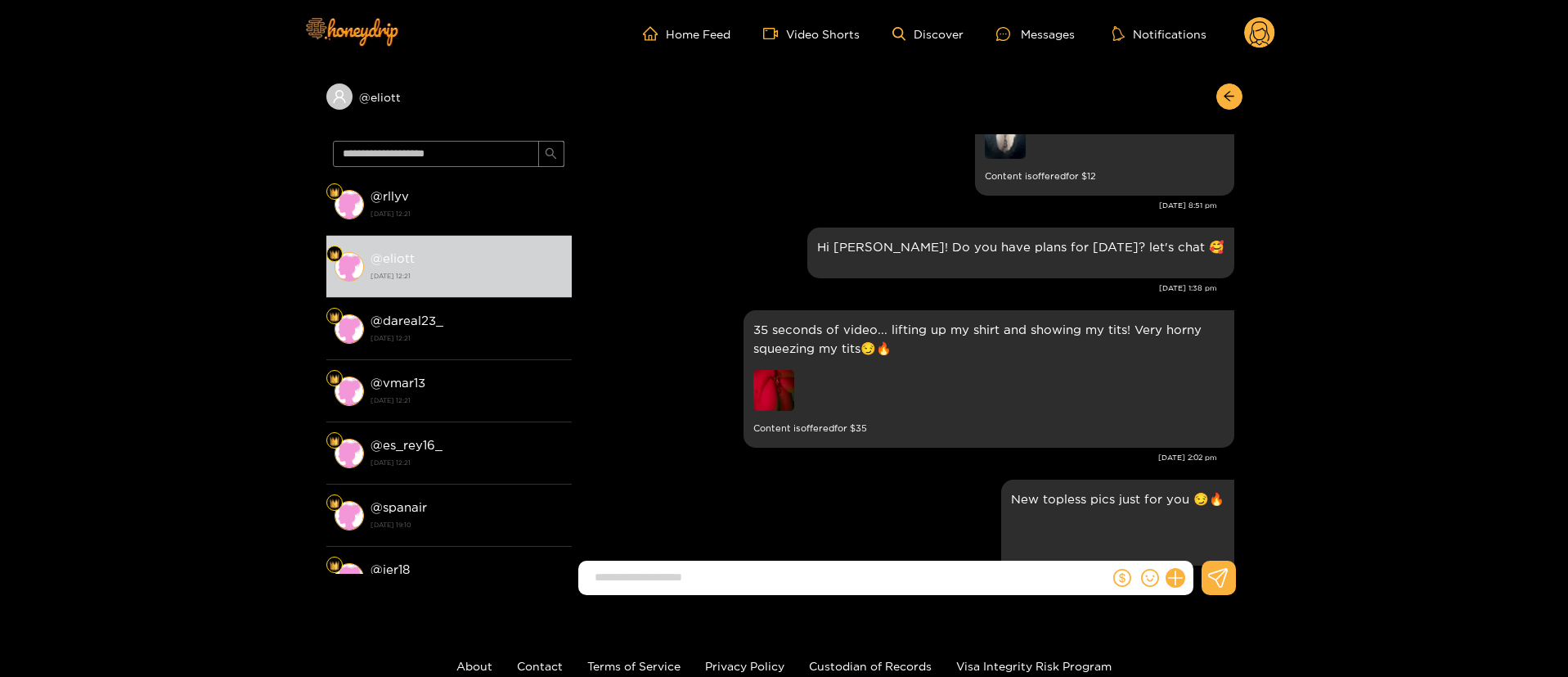
scroll to position [2555, 0]
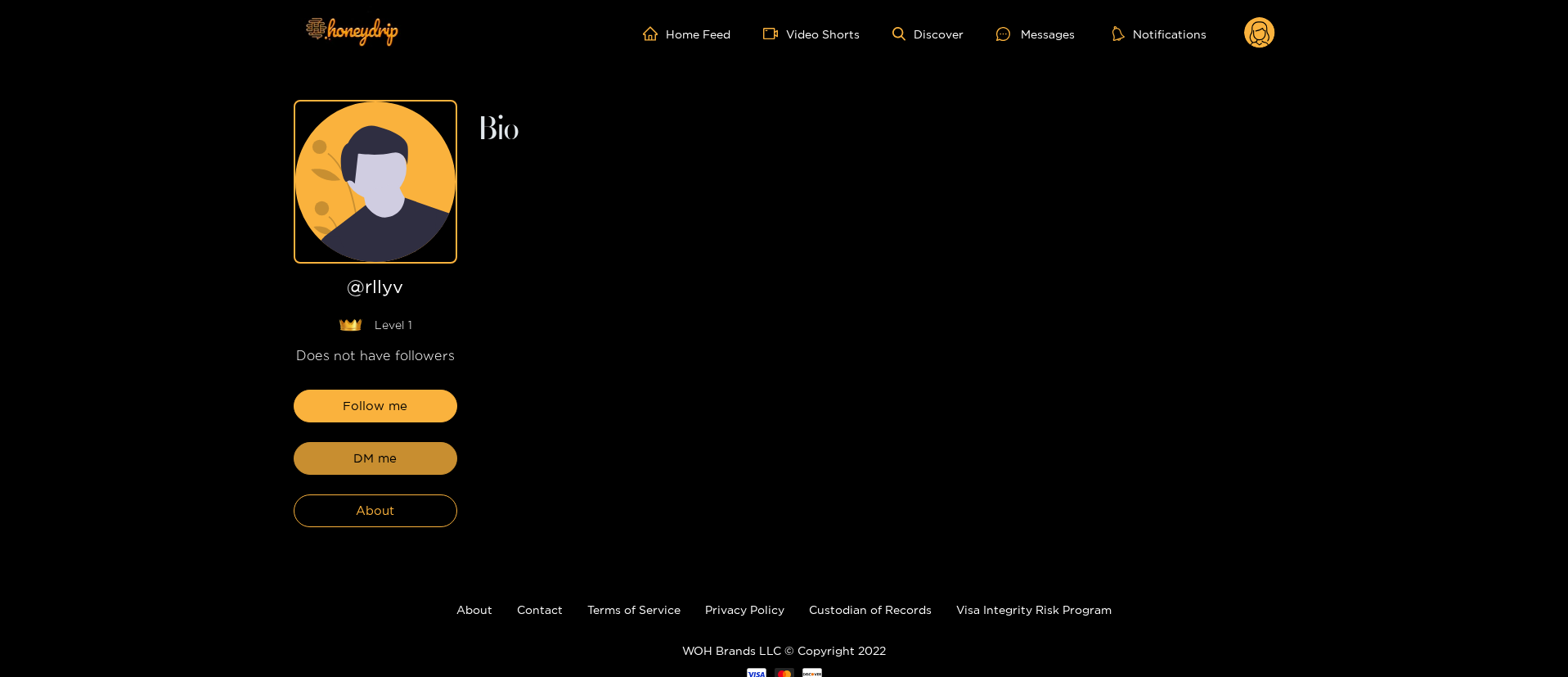
click at [418, 450] on button "DM me" at bounding box center [375, 458] width 164 height 33
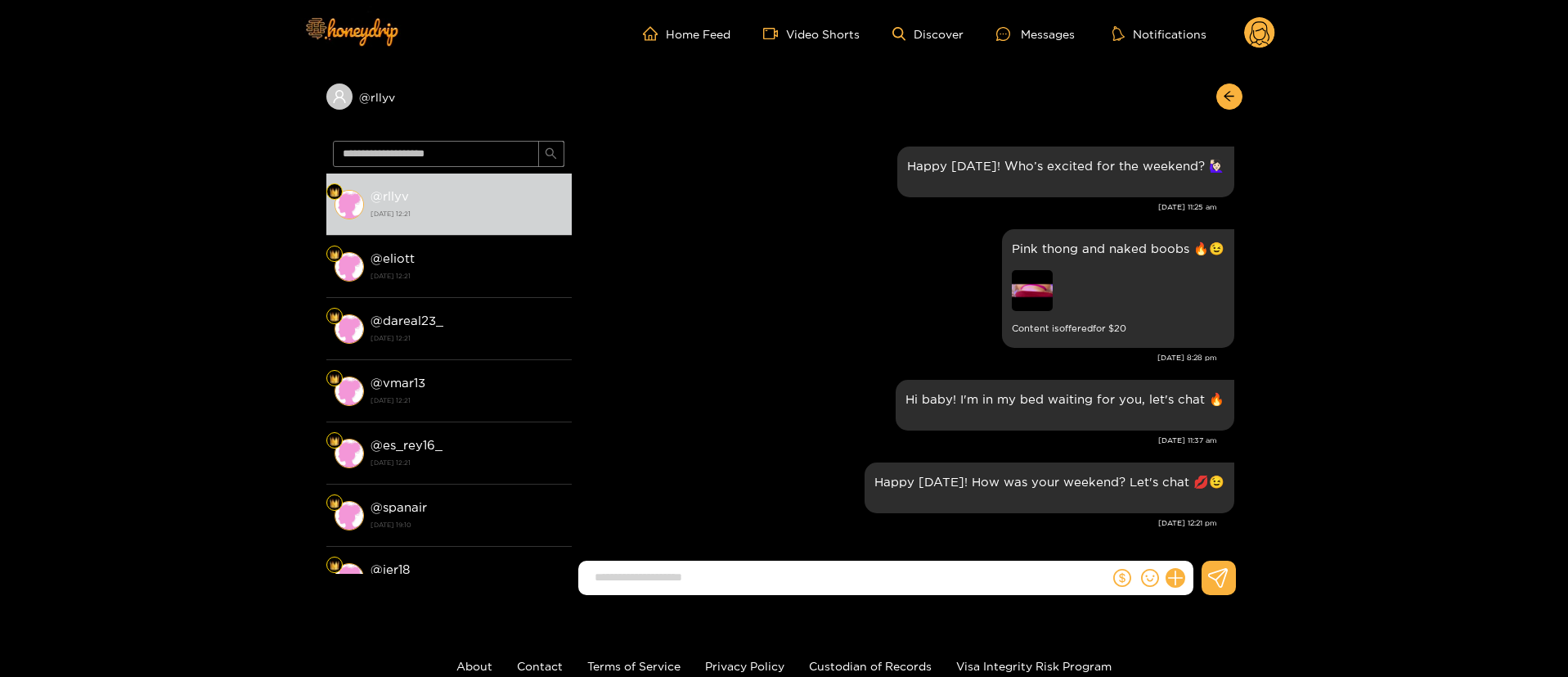
click at [761, 218] on div "Happy [DATE]! Who’s excited for the weekend? 🙋🏻‍♀️ [DATE] 11:25 am" at bounding box center [907, 183] width 654 height 82
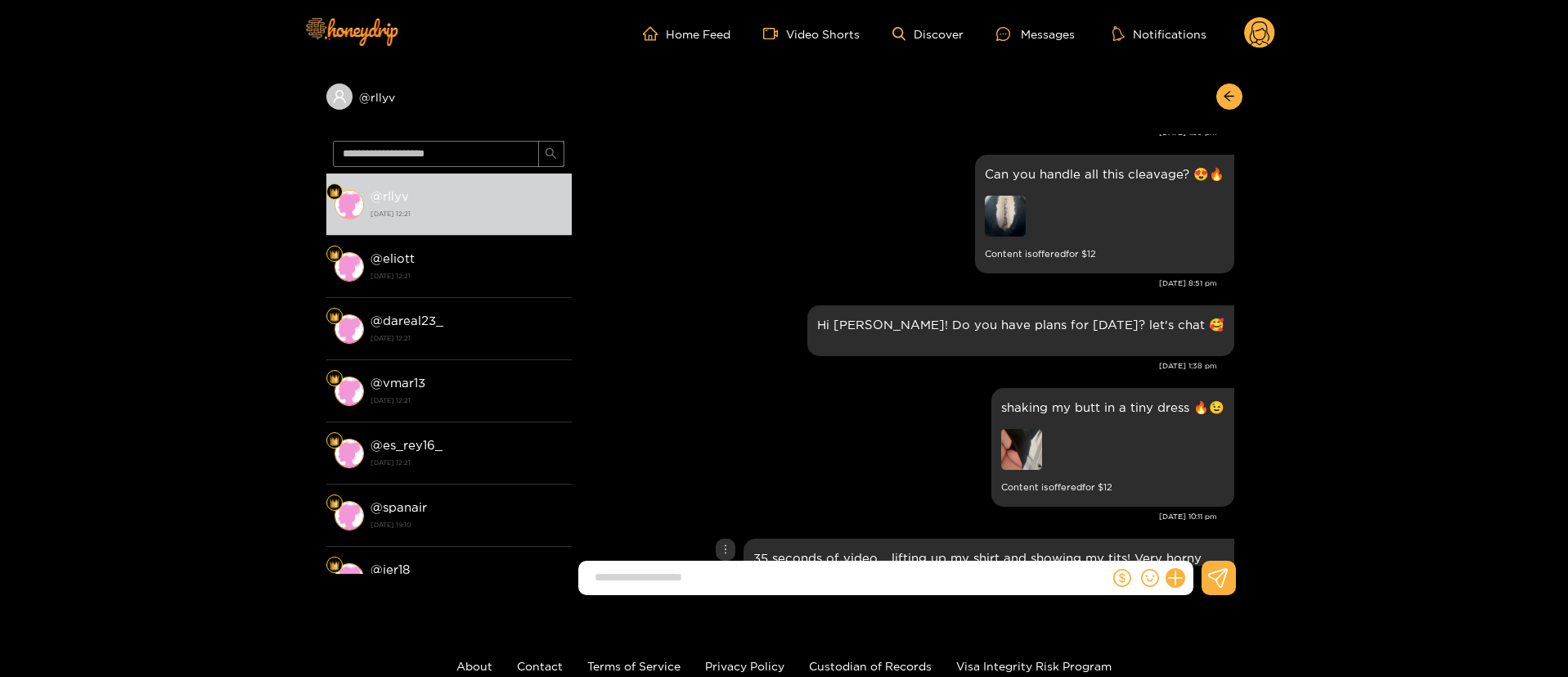
scroll to position [988, 0]
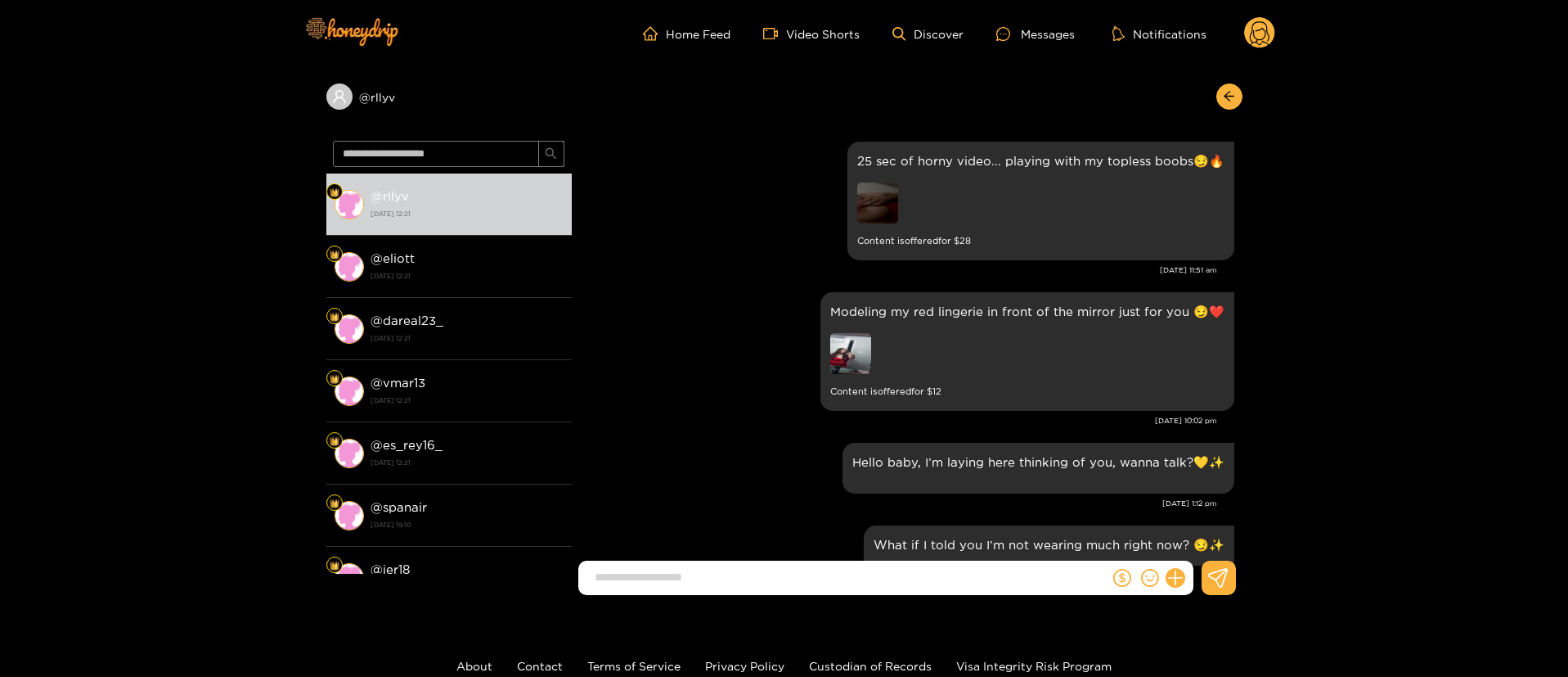
click at [725, 295] on div "Modeling my red lingerie in front of the mirror just for you 😏❤️ Content is off…" at bounding box center [907, 352] width 654 height 127
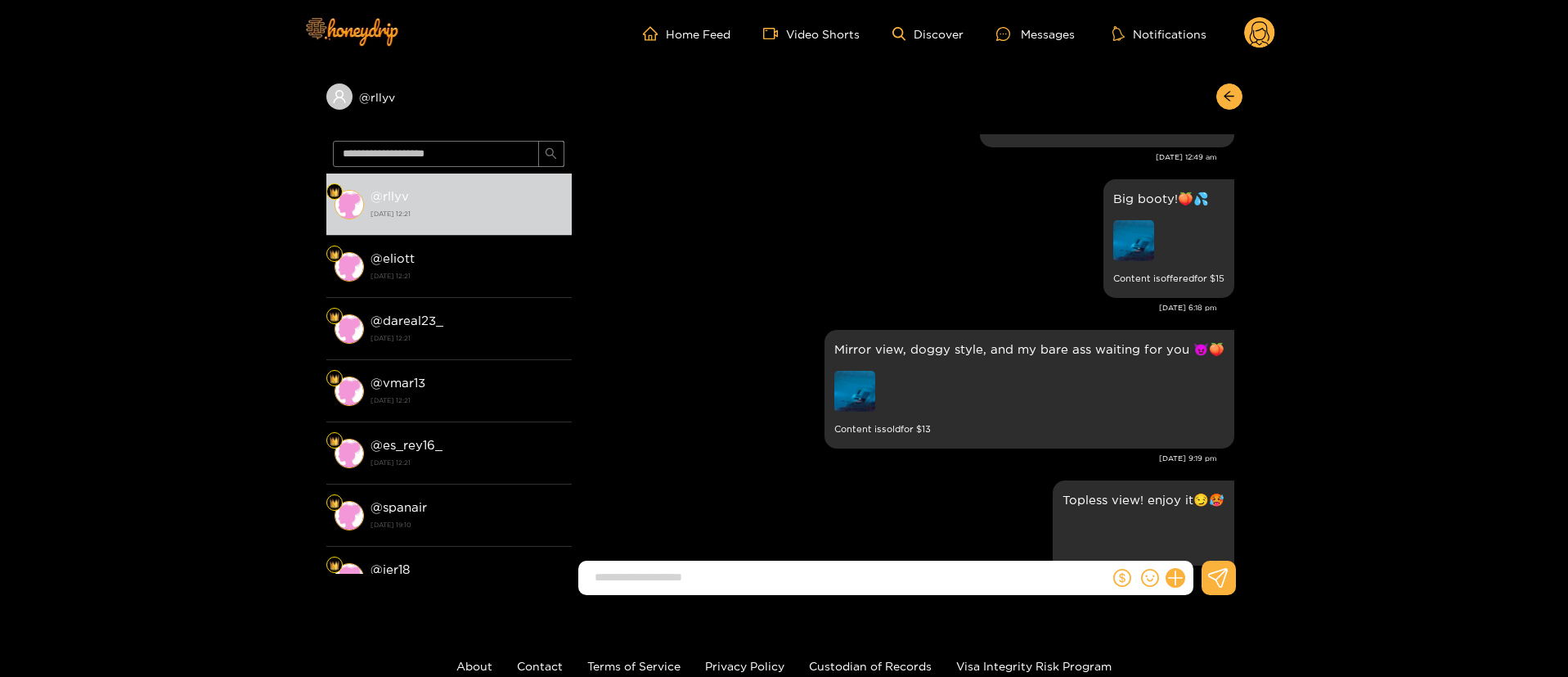
scroll to position [368, 0]
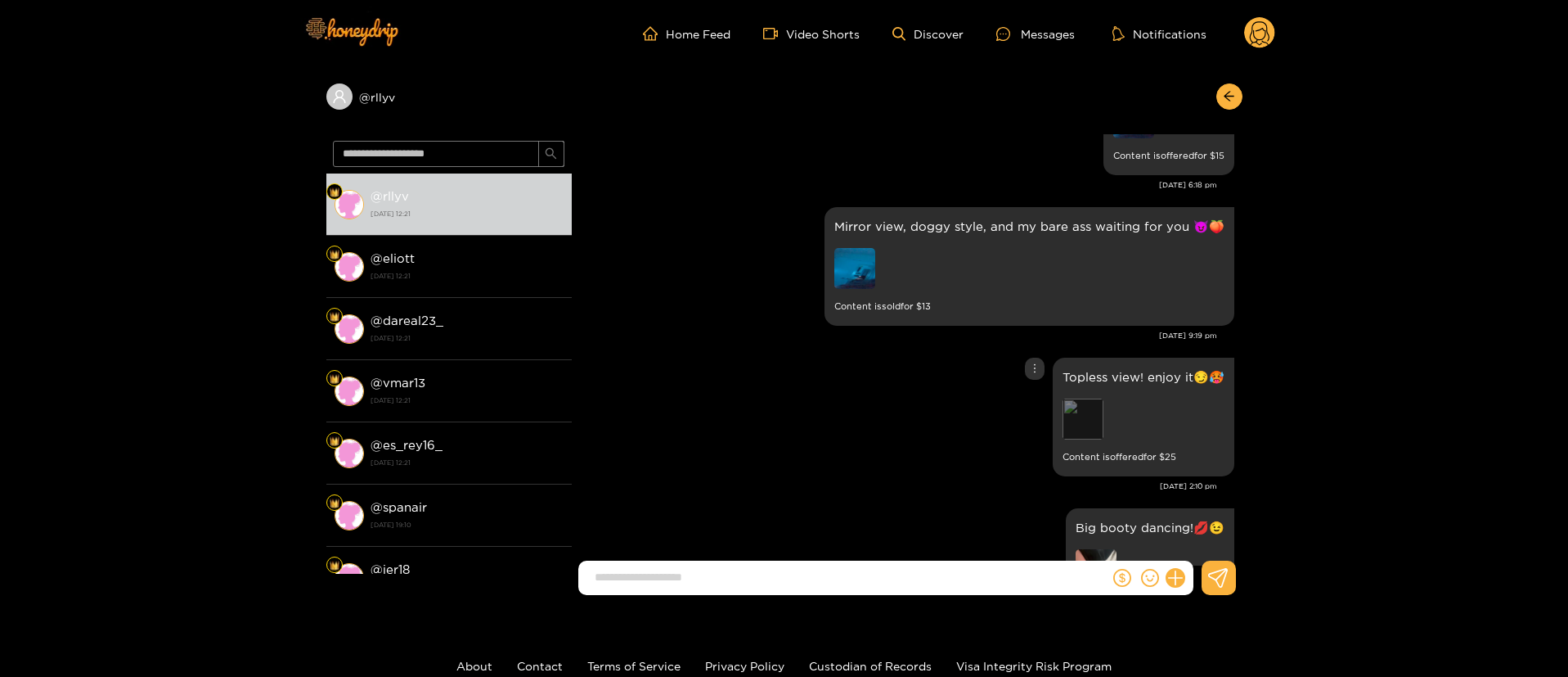
click at [1068, 432] on div "Preview" at bounding box center [1082, 419] width 41 height 41
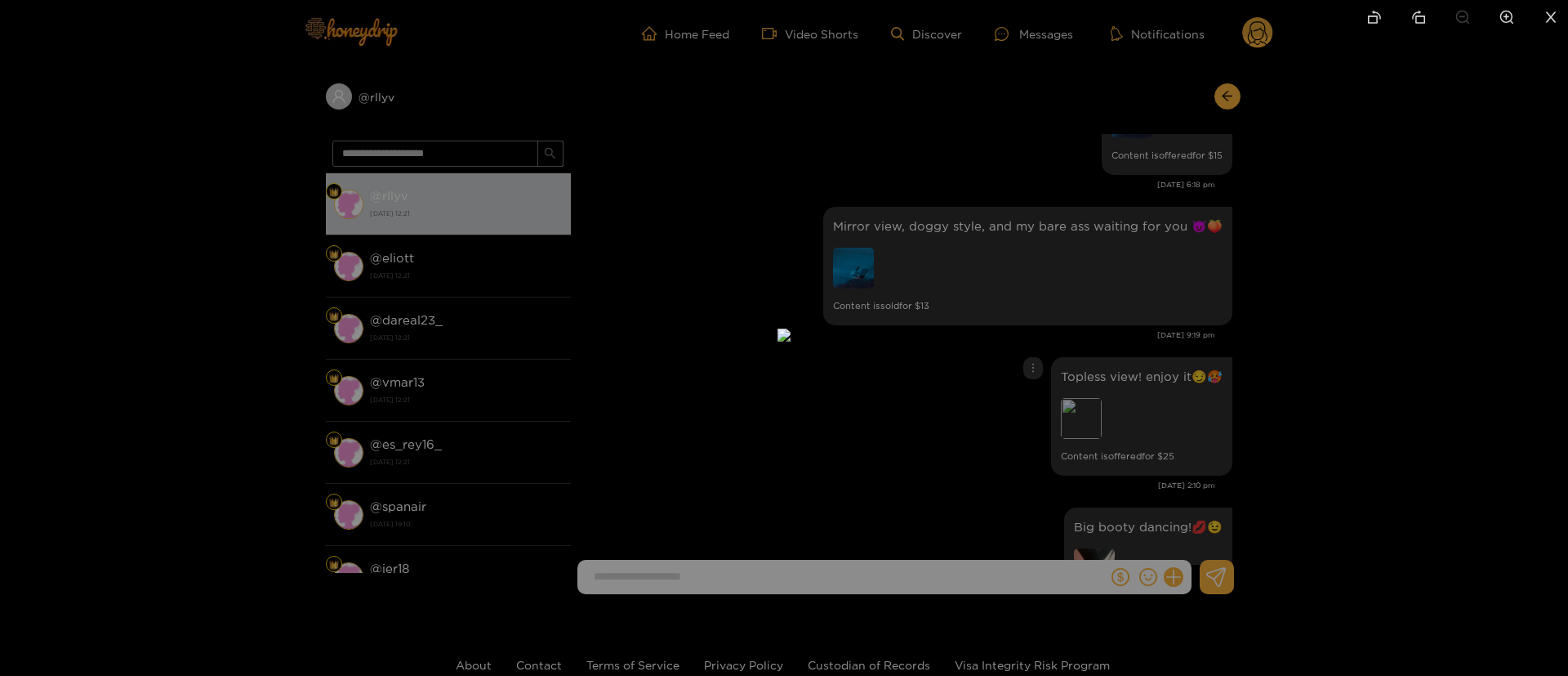
click at [1437, 273] on div at bounding box center [784, 338] width 1568 height 676
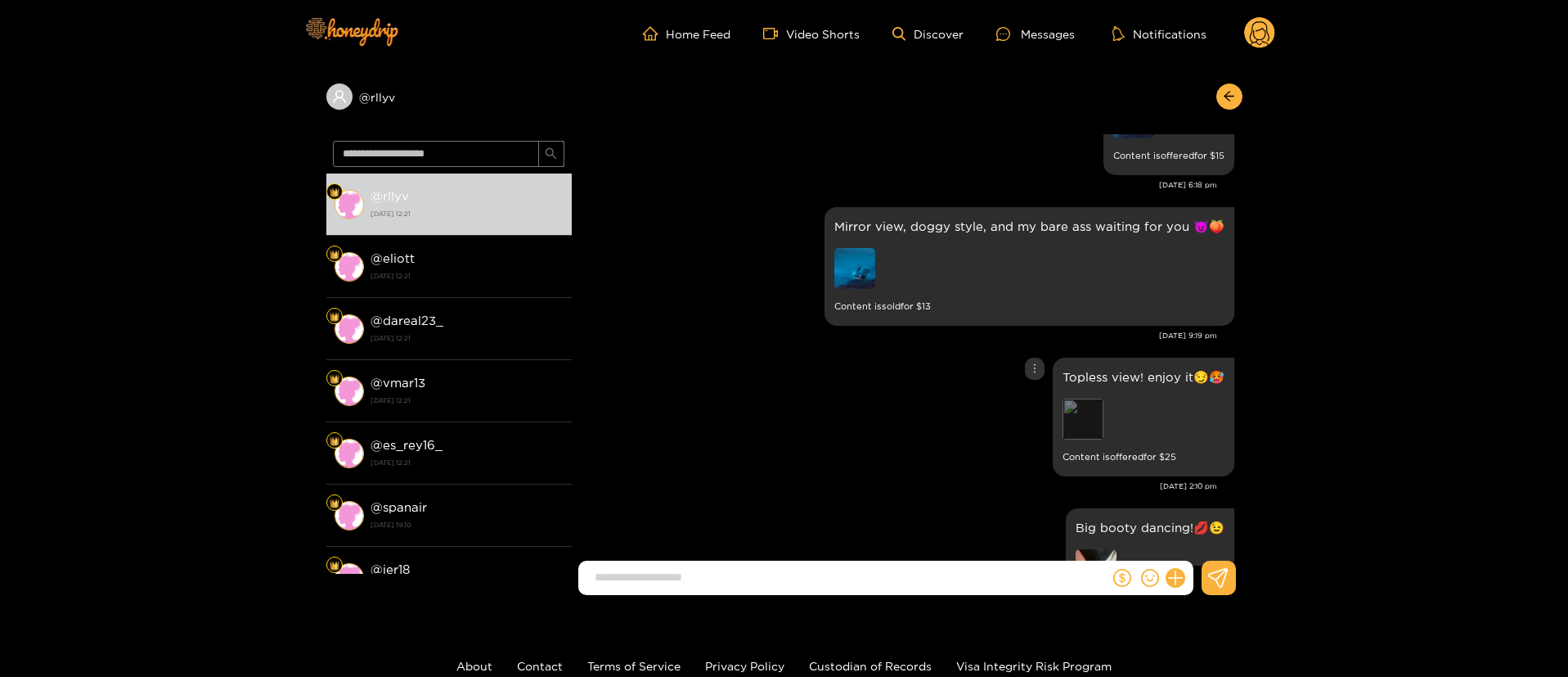
click at [1098, 434] on div "Preview" at bounding box center [1082, 419] width 41 height 41
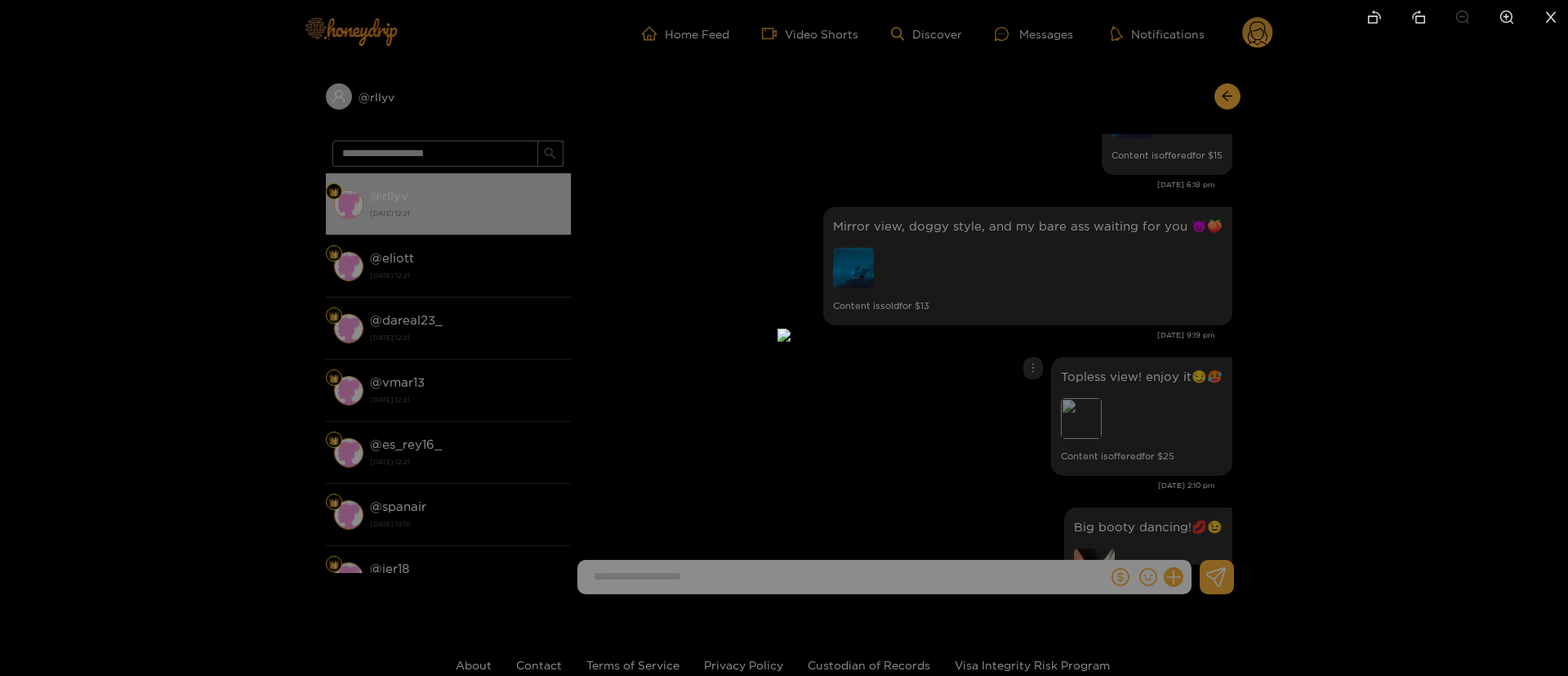
click at [1332, 348] on div at bounding box center [784, 338] width 1568 height 676
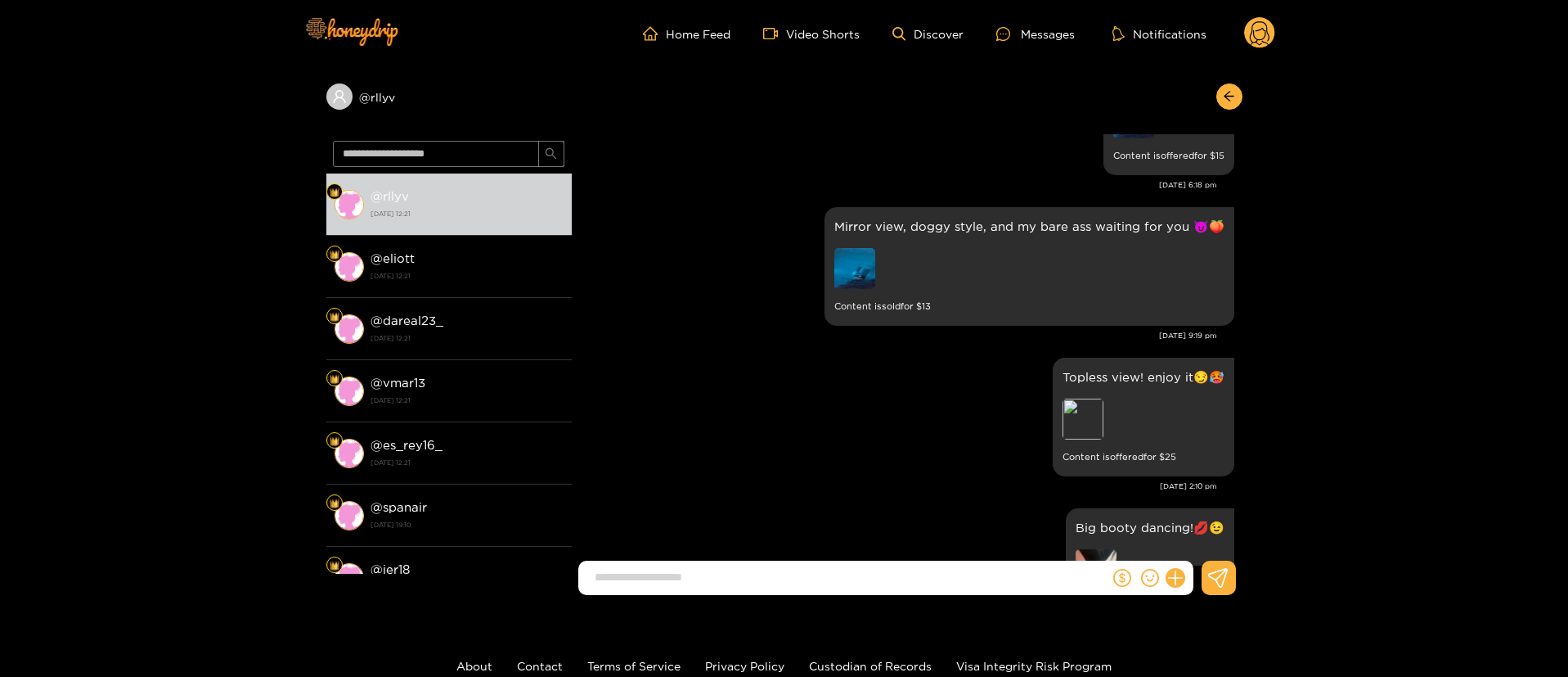
click at [786, 353] on div "Topless view! enjoy it😏🥵 Preview Content is offered for $ 25" at bounding box center [907, 417] width 654 height 127
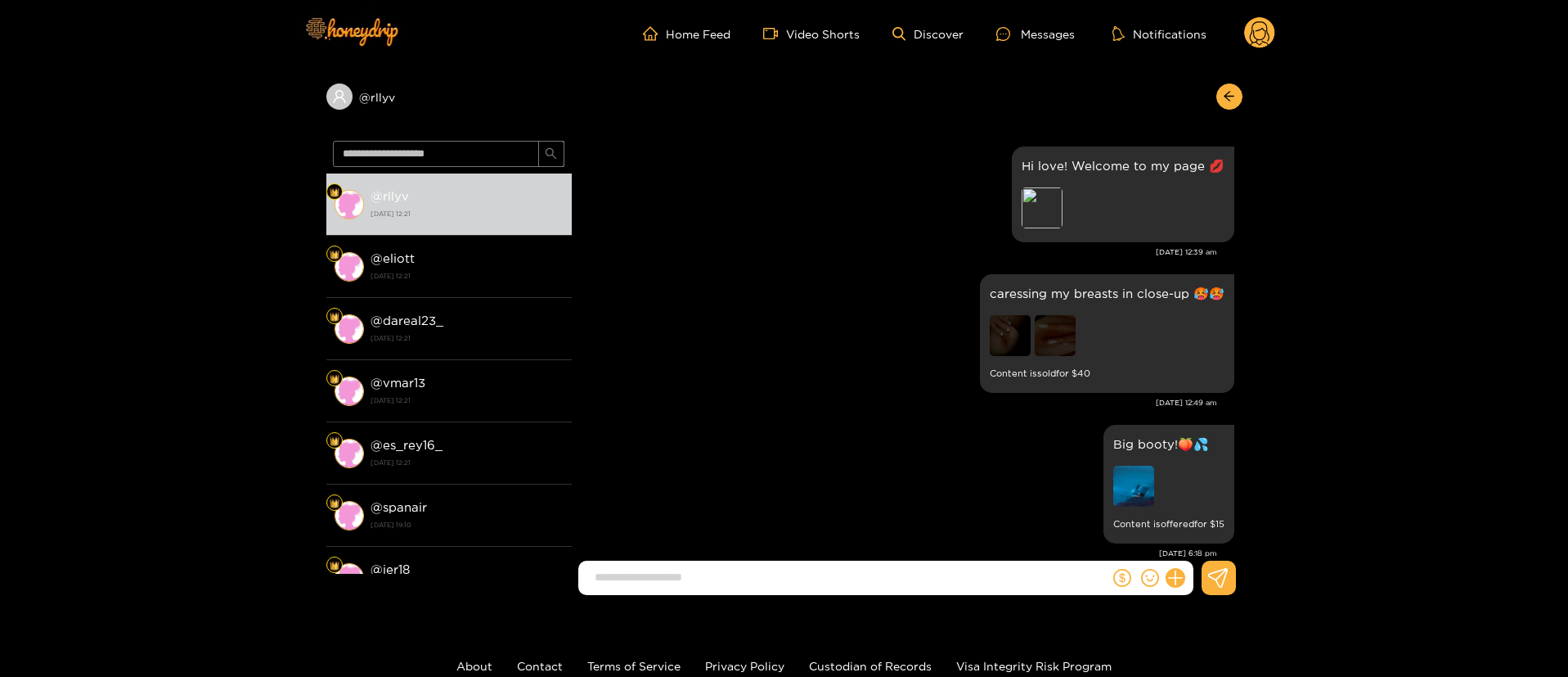
click at [855, 294] on div "caressing my breasts in close-up 🥵🥵 Content is sold for $ 40" at bounding box center [907, 334] width 654 height 127
click at [839, 270] on div "caressing my breasts in close-up 🥵🥵 Content is sold for $ 40" at bounding box center [907, 334] width 654 height 127
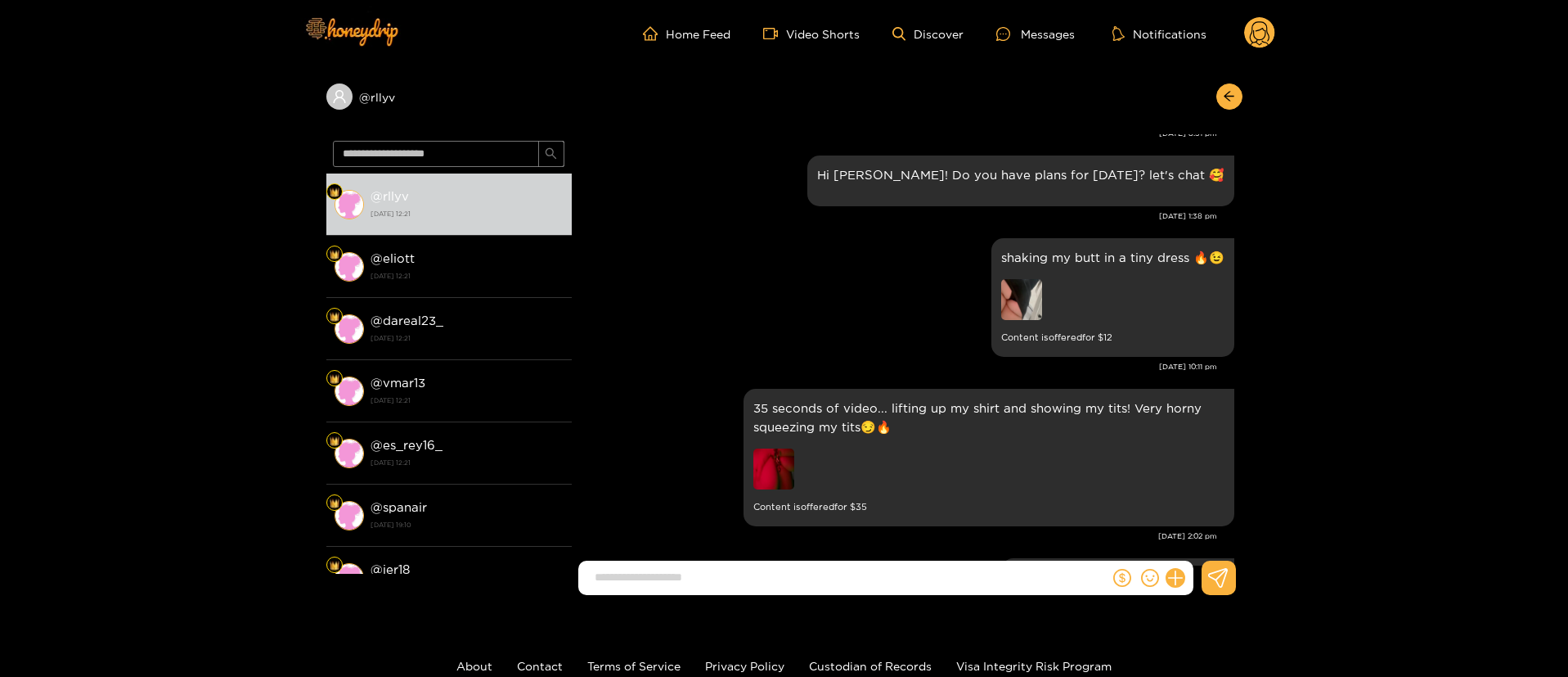
scroll to position [3681, 0]
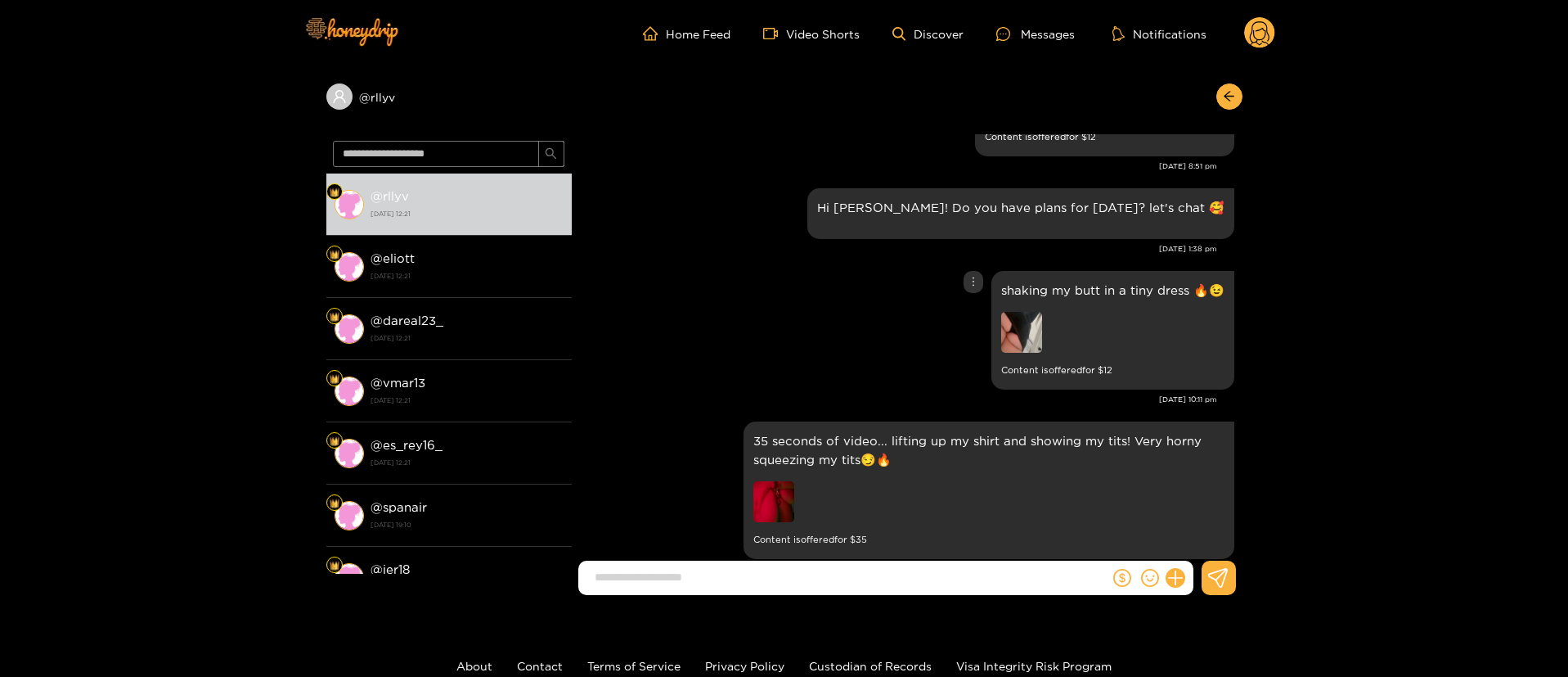
click at [963, 281] on div at bounding box center [973, 282] width 20 height 22
click at [971, 283] on icon "more" at bounding box center [973, 281] width 12 height 12
click at [965, 314] on div "Unsend" at bounding box center [970, 315] width 40 height 16
